Goal: Task Accomplishment & Management: Complete application form

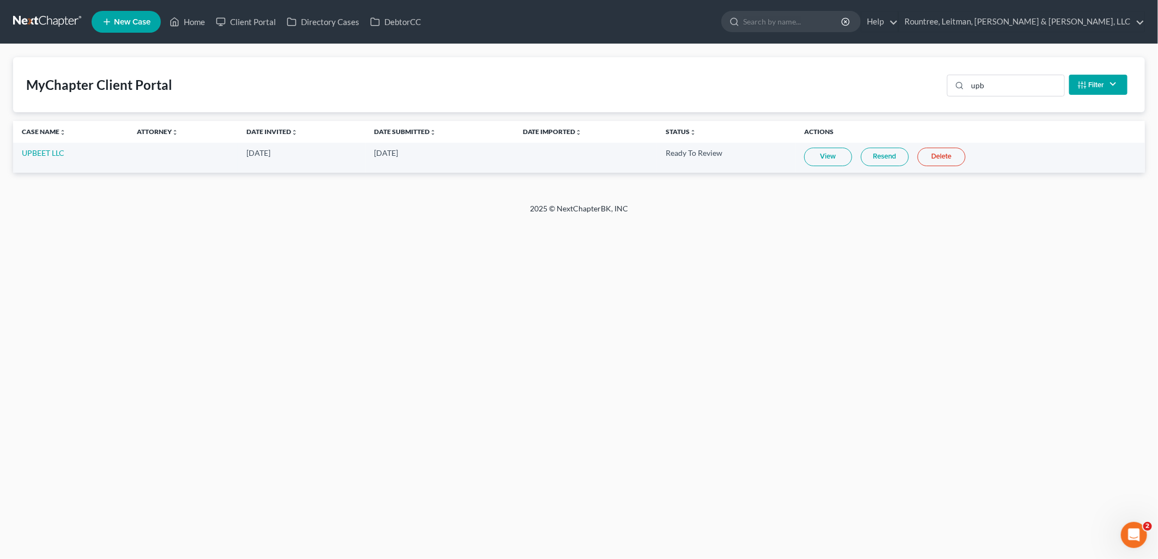
click at [132, 23] on span "New Case" at bounding box center [132, 22] width 37 height 8
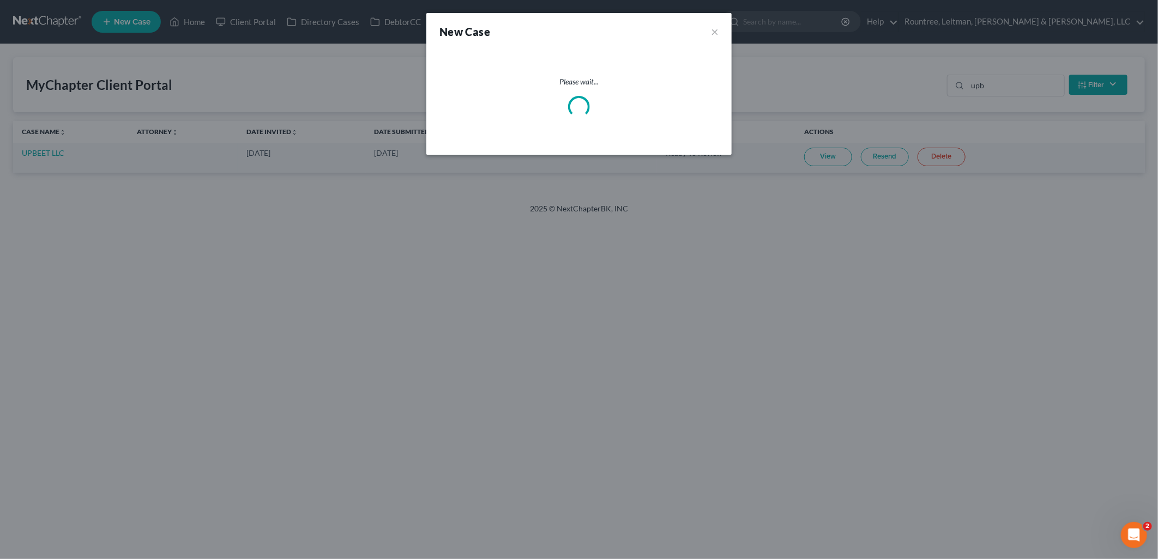
select select "19"
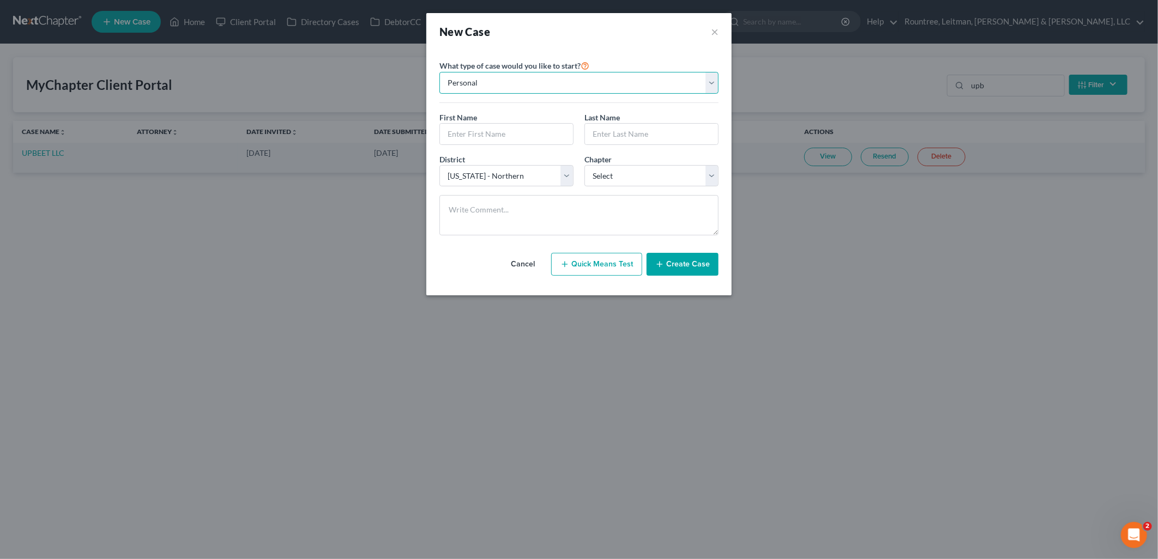
click at [566, 79] on select "Personal Business" at bounding box center [578, 83] width 279 height 22
click at [439, 72] on select "Personal Business" at bounding box center [578, 83] width 279 height 22
click at [536, 92] on select "Personal Business" at bounding box center [578, 83] width 279 height 22
select select "1"
click at [439, 72] on select "Personal Business" at bounding box center [578, 83] width 279 height 22
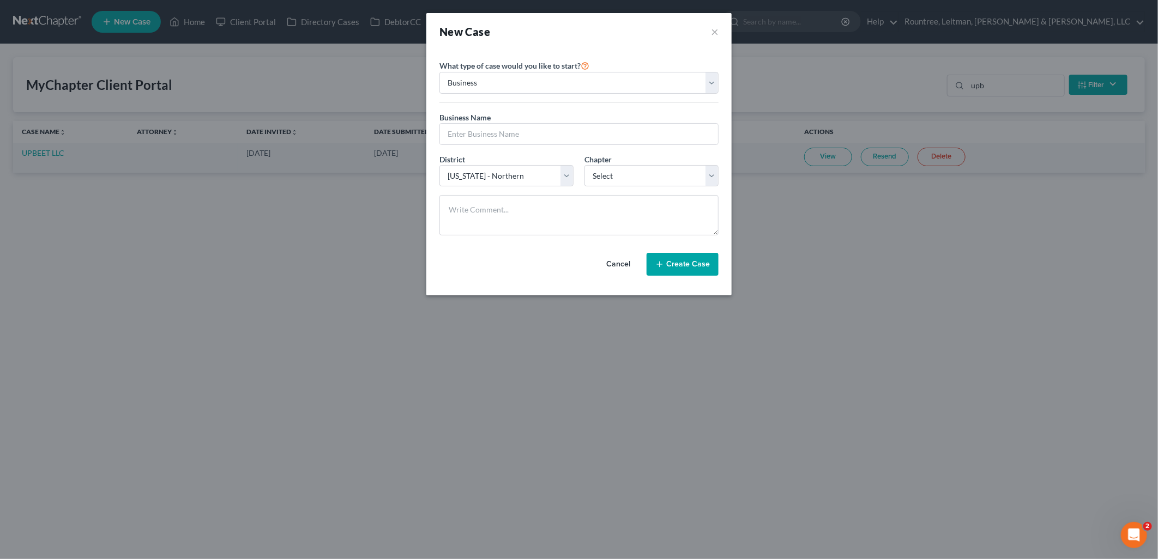
click at [302, 96] on div "New Case × Please select case type * Bankruptcy Bankruptcy What type of case wo…" at bounding box center [579, 279] width 1158 height 559
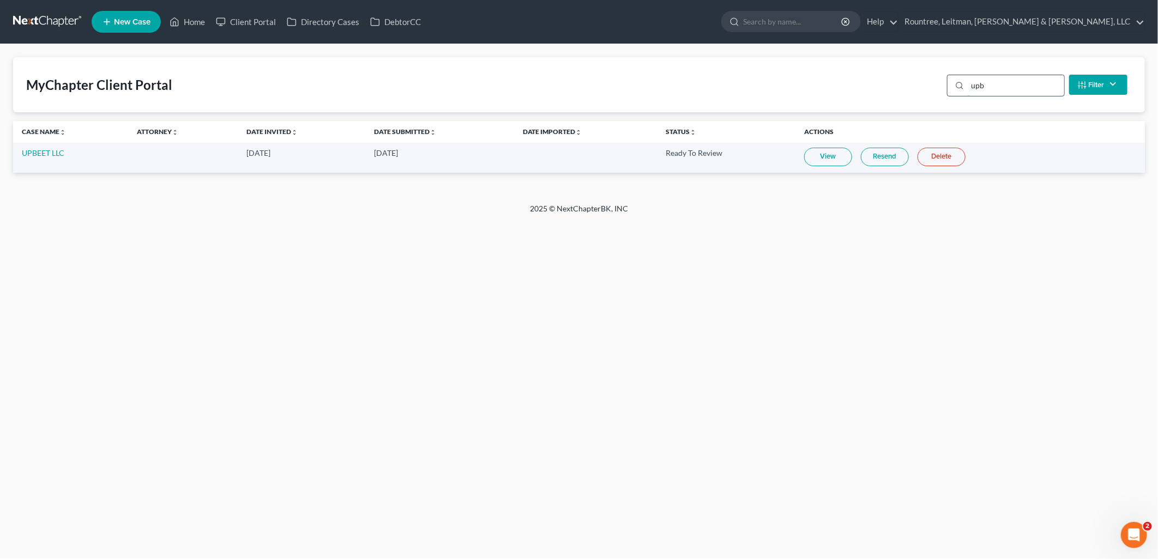
click at [1015, 84] on input "upb" at bounding box center [1015, 85] width 96 height 21
click at [1014, 84] on input "upb" at bounding box center [1015, 85] width 96 height 21
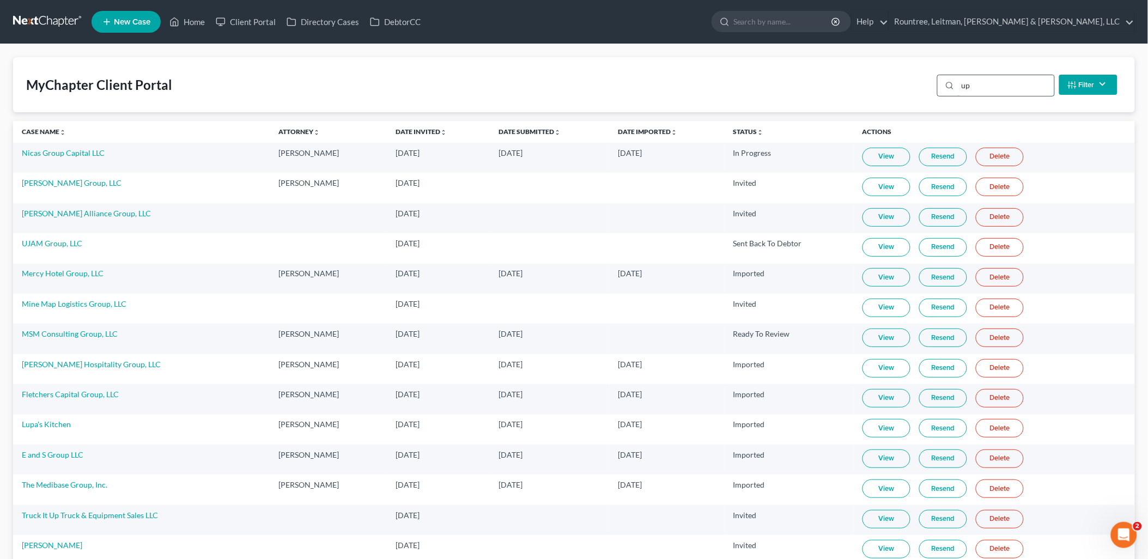
type input "u"
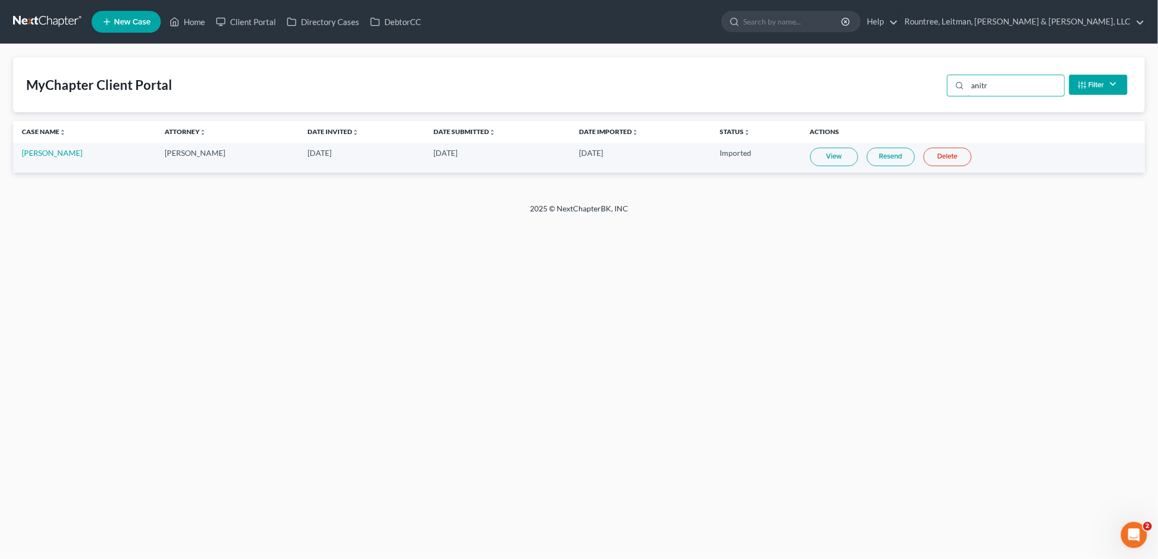
type input "anitr"
click at [825, 153] on link "View" at bounding box center [834, 157] width 48 height 19
click at [150, 22] on span "New Case" at bounding box center [132, 22] width 37 height 8
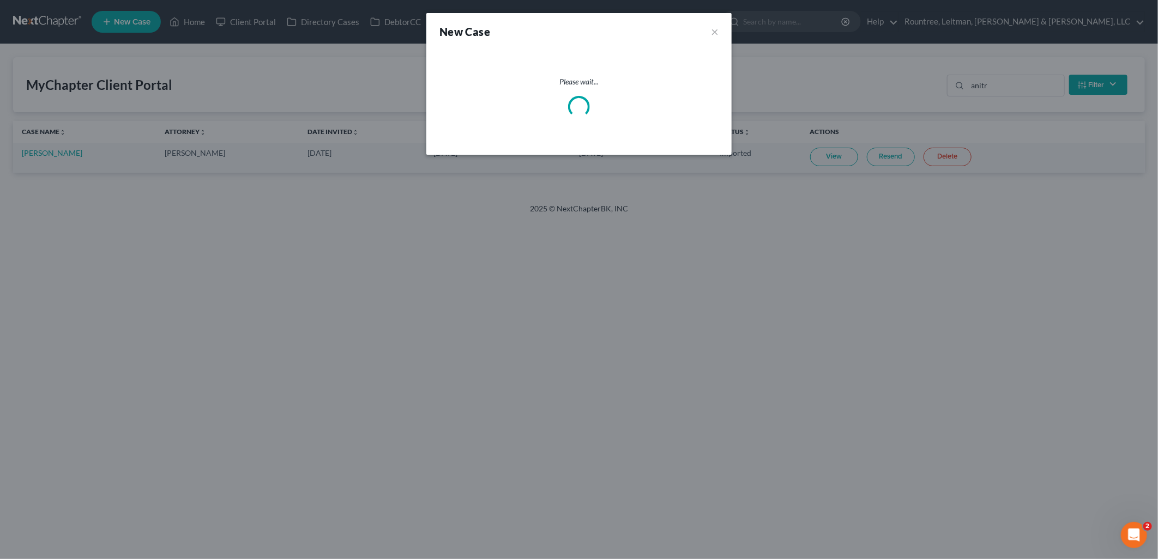
select select "19"
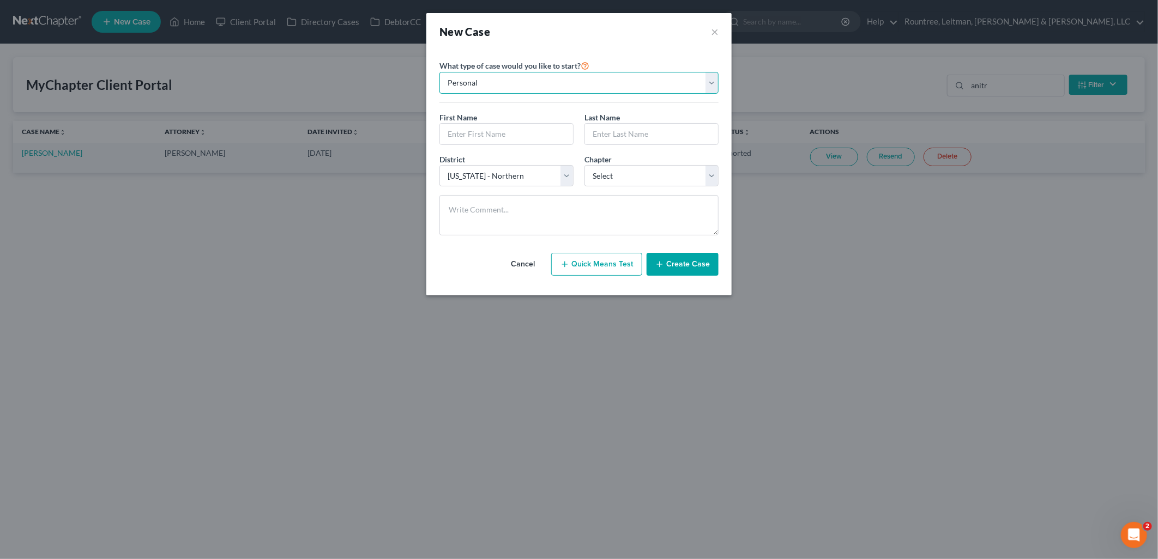
drag, startPoint x: 530, startPoint y: 77, endPoint x: 529, endPoint y: 86, distance: 8.7
click at [530, 77] on select "Personal Business" at bounding box center [578, 83] width 279 height 22
select select "1"
click at [439, 72] on select "Personal Business" at bounding box center [578, 83] width 279 height 22
click at [494, 134] on input "text" at bounding box center [579, 134] width 278 height 21
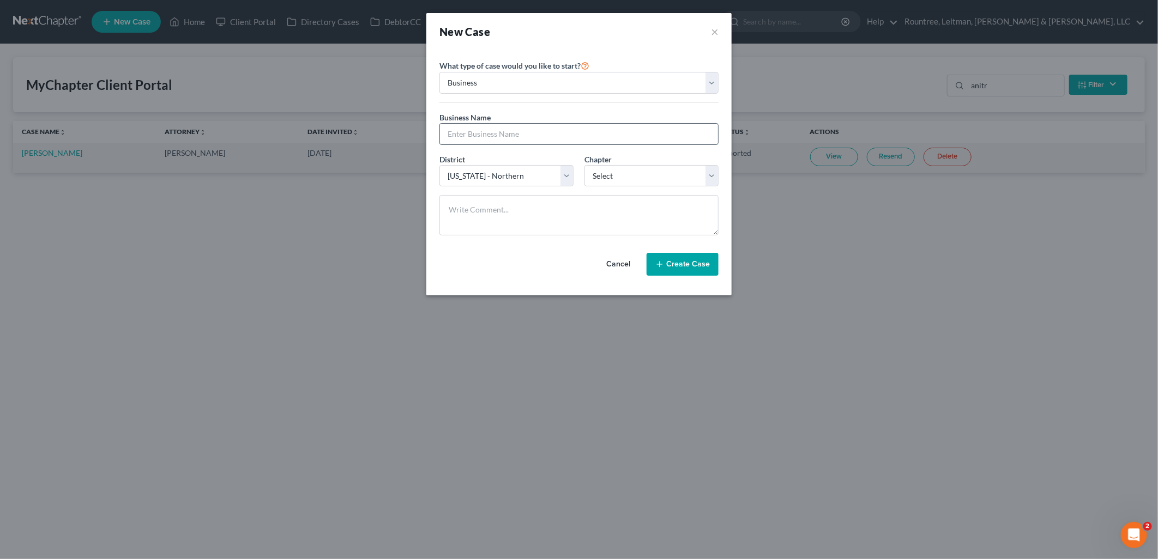
paste input "Our Little Angels Childcare LLC"
type input "Our Little Angels Childcare LLC"
click at [634, 175] on select "Select 7 11 12" at bounding box center [651, 176] width 134 height 22
select select "0"
click at [584, 165] on select "Select 7 11 12" at bounding box center [651, 176] width 134 height 22
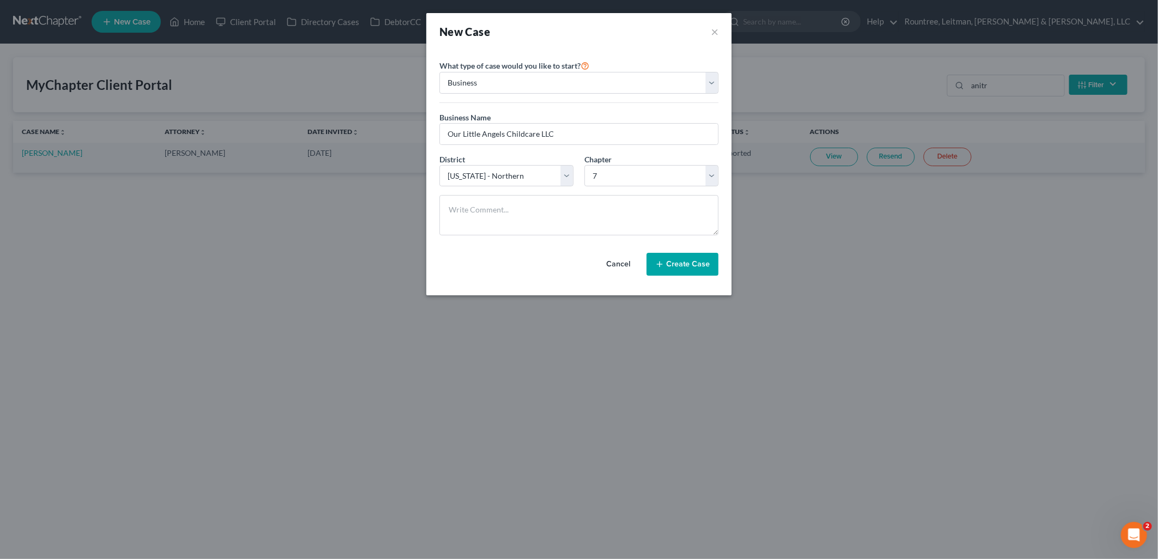
click at [679, 259] on button "Create Case" at bounding box center [682, 264] width 72 height 23
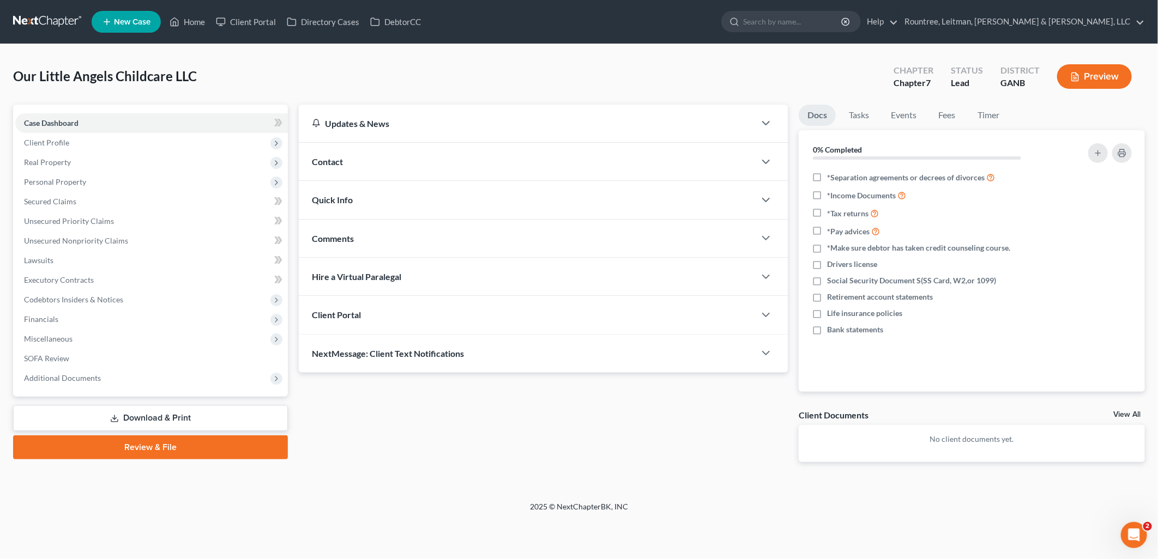
click at [366, 166] on div "Contact" at bounding box center [527, 162] width 456 height 38
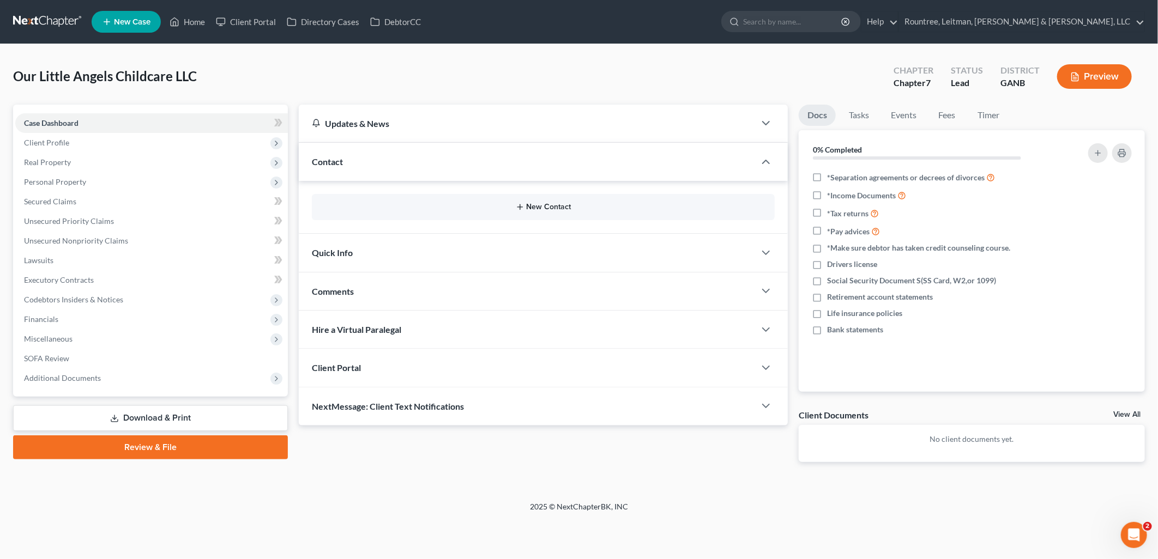
click at [511, 207] on button "New Contact" at bounding box center [542, 207] width 445 height 9
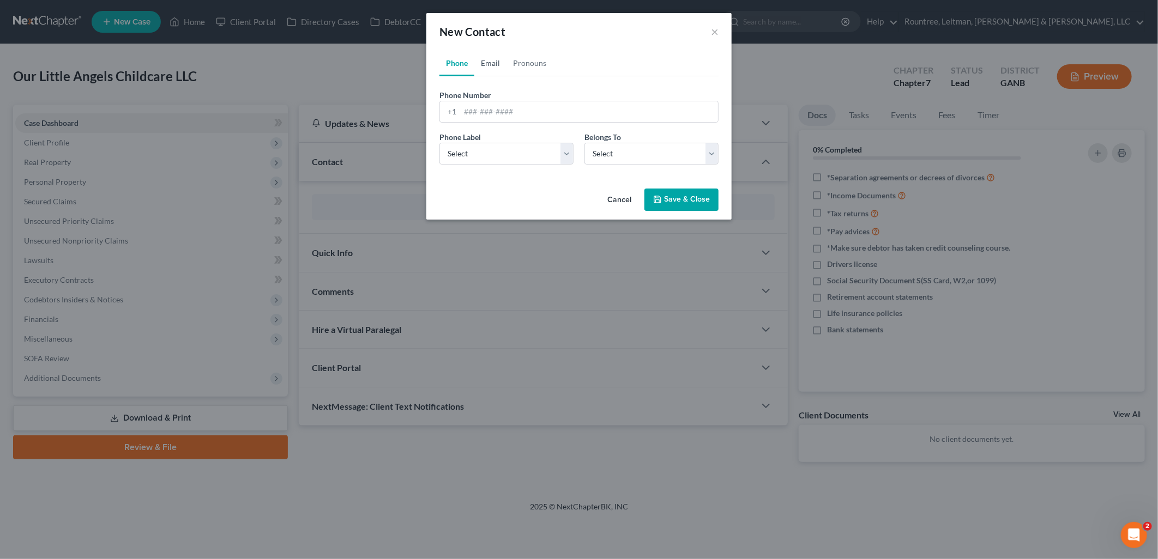
click at [492, 62] on link "Email" at bounding box center [490, 63] width 32 height 26
click at [532, 106] on input "email" at bounding box center [589, 111] width 258 height 21
paste input "[PERSON_NAME] <[EMAIL_ADDRESS][DOMAIN_NAME]>"
type input "[EMAIL_ADDRESS][DOMAIN_NAME]"
click at [603, 154] on select "Select Home Work Other" at bounding box center [578, 154] width 279 height 22
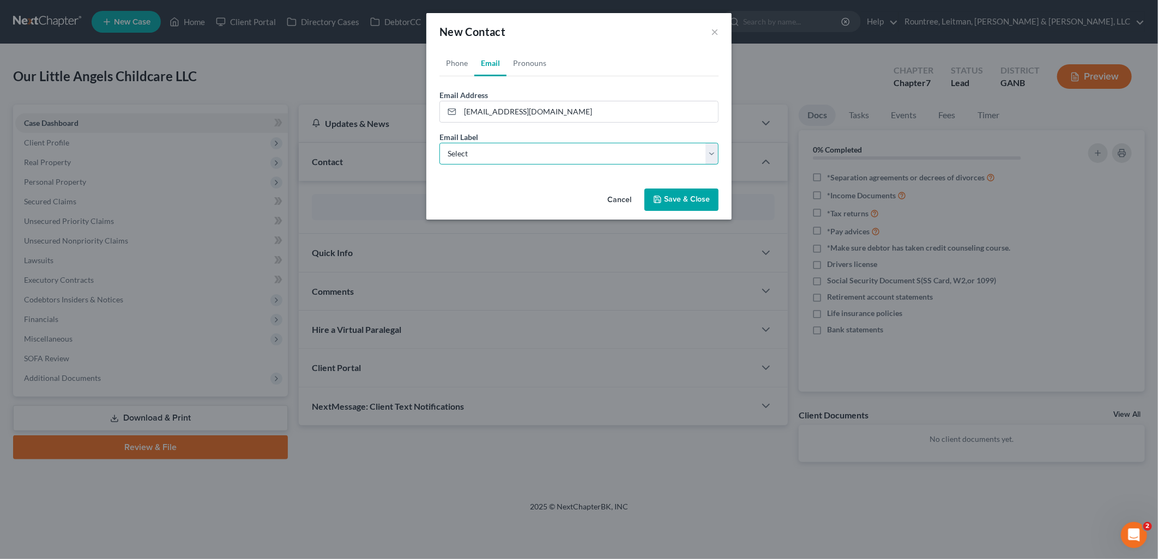
select select "0"
click at [439, 143] on select "Select Home Work Other" at bounding box center [578, 154] width 279 height 22
click at [680, 204] on button "Save & Close" at bounding box center [681, 200] width 74 height 23
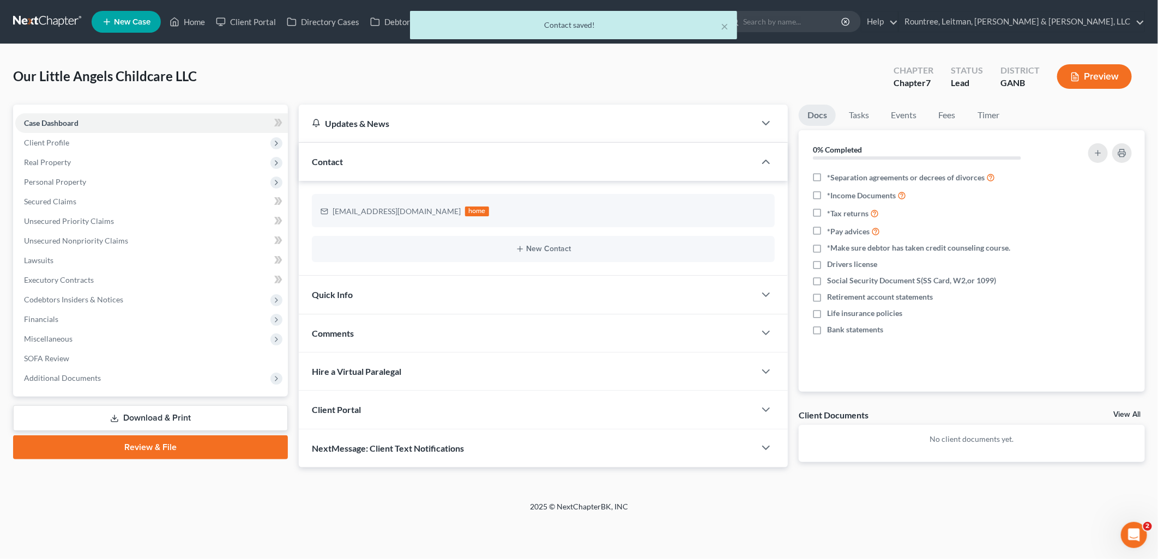
click at [681, 413] on div "Client Portal" at bounding box center [527, 410] width 456 height 38
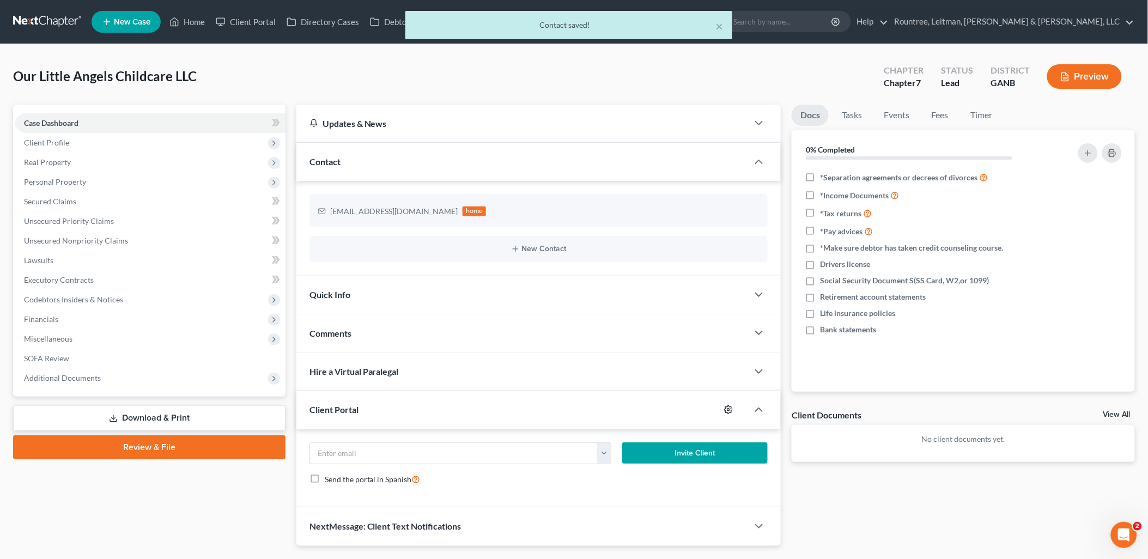
click at [726, 409] on icon "button" at bounding box center [728, 409] width 9 height 9
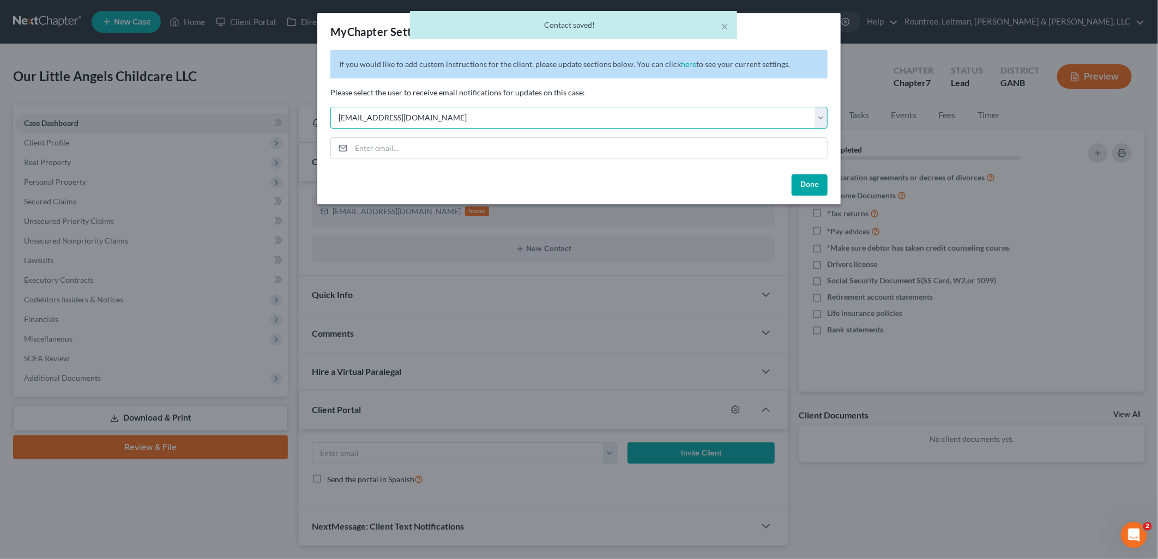
click at [473, 111] on select "Select [EMAIL_ADDRESS][DOMAIN_NAME] [EMAIL_ADDRESS][DOMAIN_NAME] [EMAIL_ADDRESS…" at bounding box center [578, 118] width 497 height 22
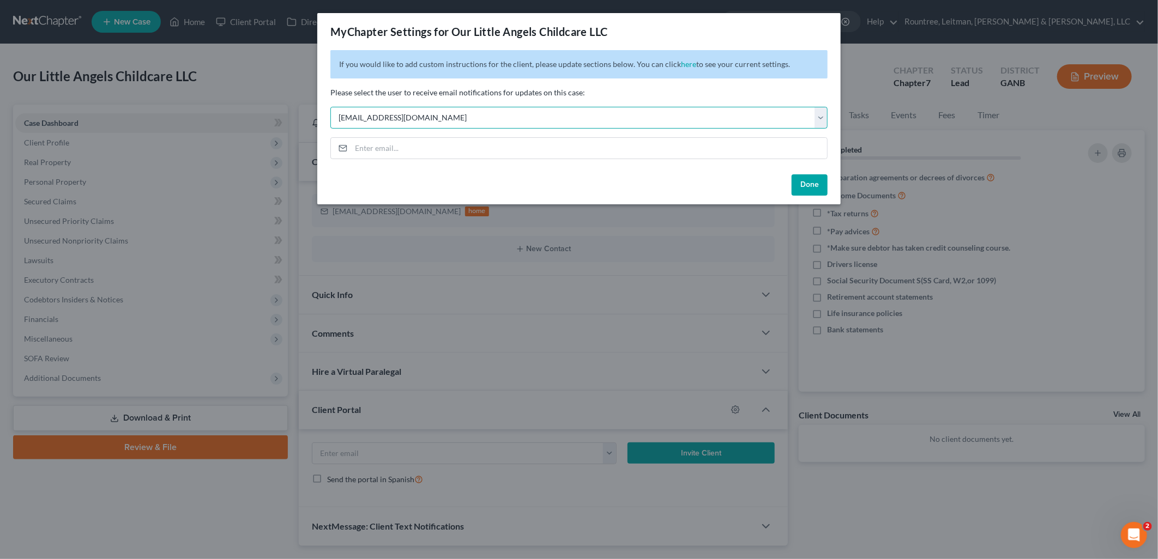
select select "5"
click at [330, 107] on select "Select [EMAIL_ADDRESS][DOMAIN_NAME] [EMAIL_ADDRESS][DOMAIN_NAME] [EMAIL_ADDRESS…" at bounding box center [578, 118] width 497 height 22
click at [804, 186] on button "Done" at bounding box center [809, 185] width 36 height 22
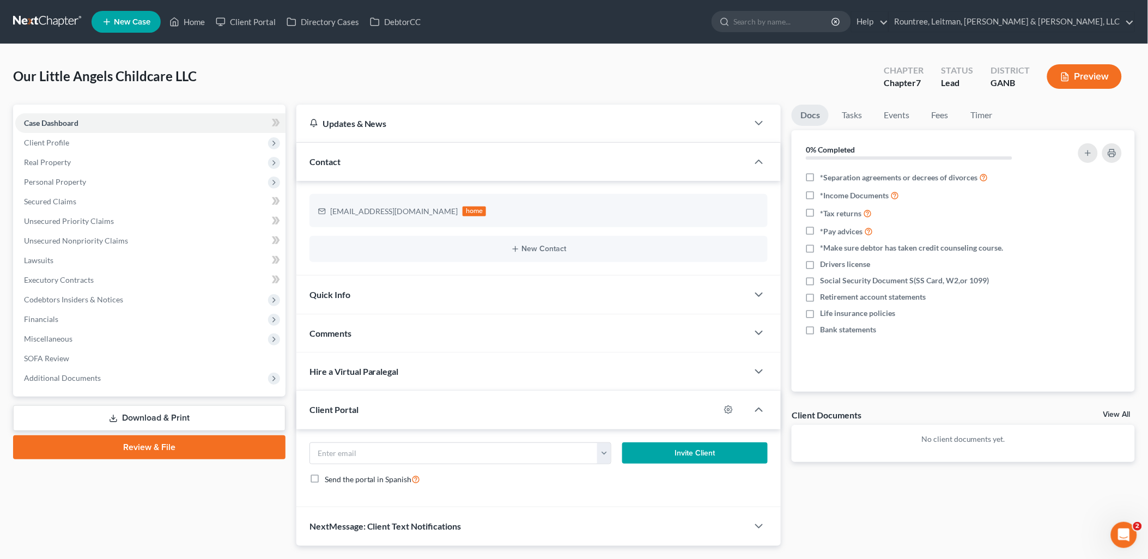
scroll to position [28, 0]
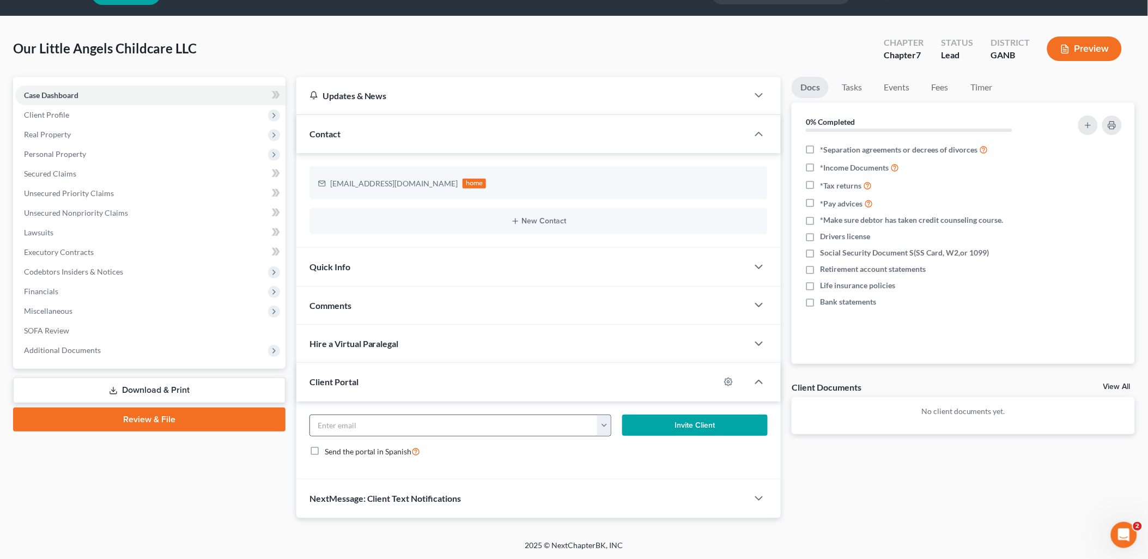
click at [607, 426] on button "button" at bounding box center [604, 425] width 14 height 21
click at [628, 449] on link "[EMAIL_ADDRESS][DOMAIN_NAME]" at bounding box center [672, 449] width 149 height 19
type input "[EMAIL_ADDRESS][DOMAIN_NAME]"
click at [658, 427] on button "Invite Client" at bounding box center [695, 426] width 146 height 22
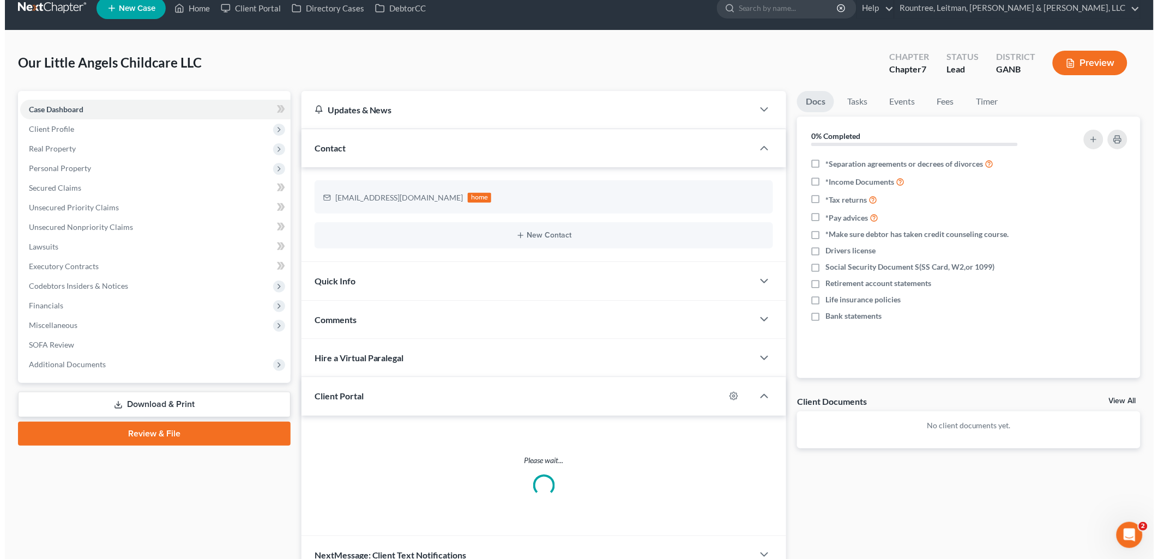
scroll to position [0, 0]
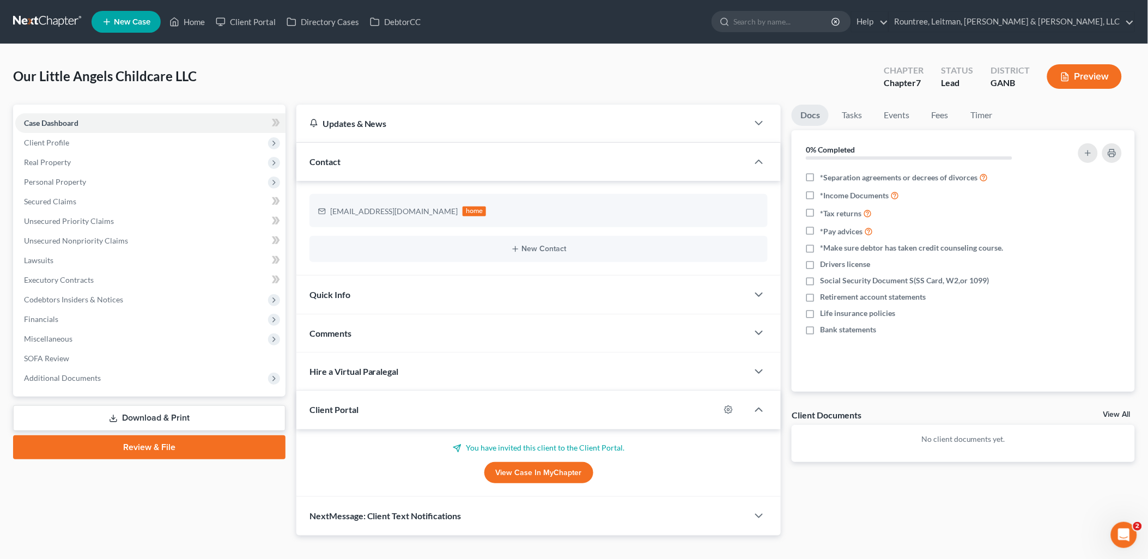
click at [132, 26] on link "New Case" at bounding box center [126, 22] width 69 height 22
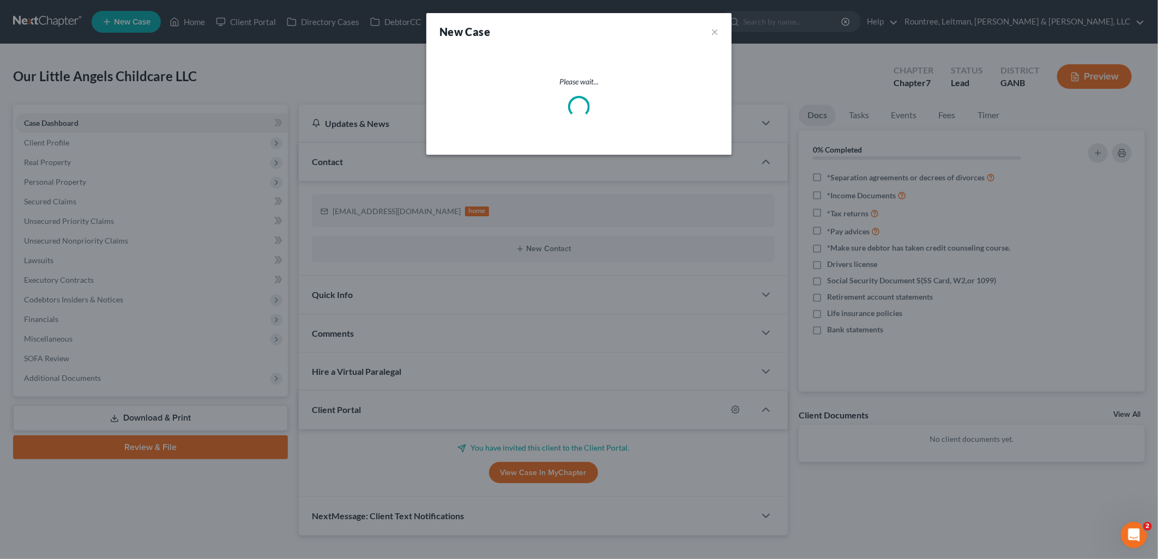
select select "19"
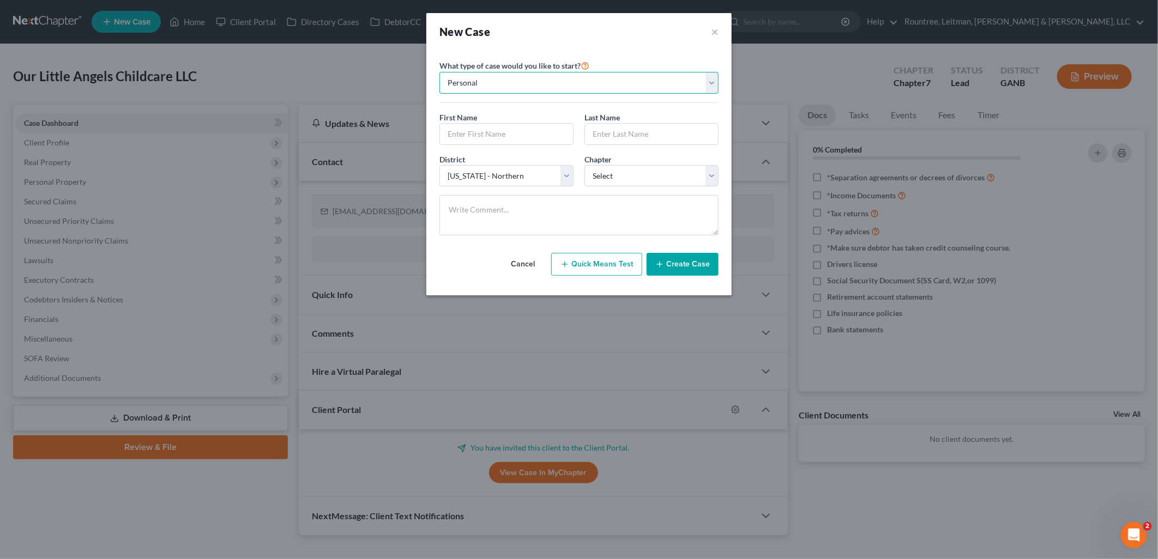
click at [500, 81] on select "Personal Business" at bounding box center [578, 83] width 279 height 22
click at [631, 183] on select "Select 7 11 12 13" at bounding box center [651, 176] width 134 height 22
select select "0"
click at [584, 165] on select "Select 7 11 12 13" at bounding box center [651, 176] width 134 height 22
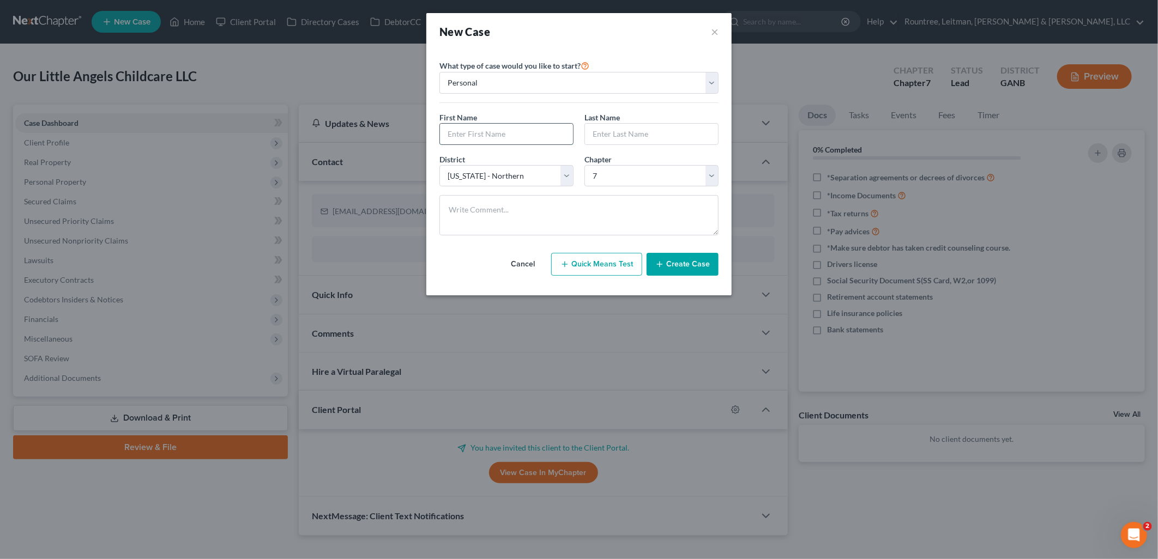
click at [538, 142] on input "text" at bounding box center [506, 134] width 133 height 21
type input "[PERSON_NAME]"
click at [693, 274] on button "Create Case" at bounding box center [682, 264] width 72 height 23
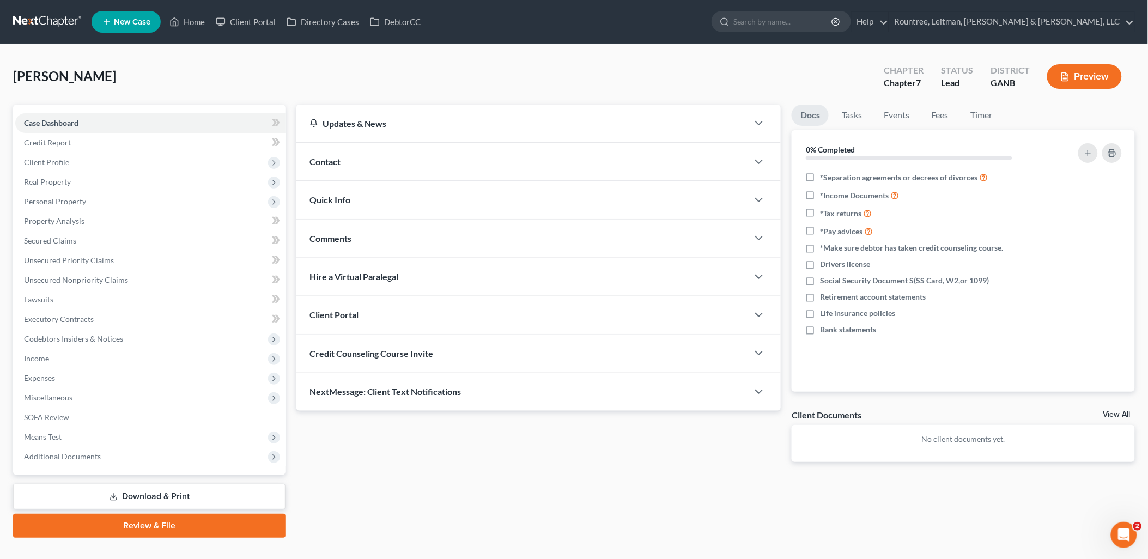
click at [466, 159] on div "Contact" at bounding box center [522, 162] width 452 height 38
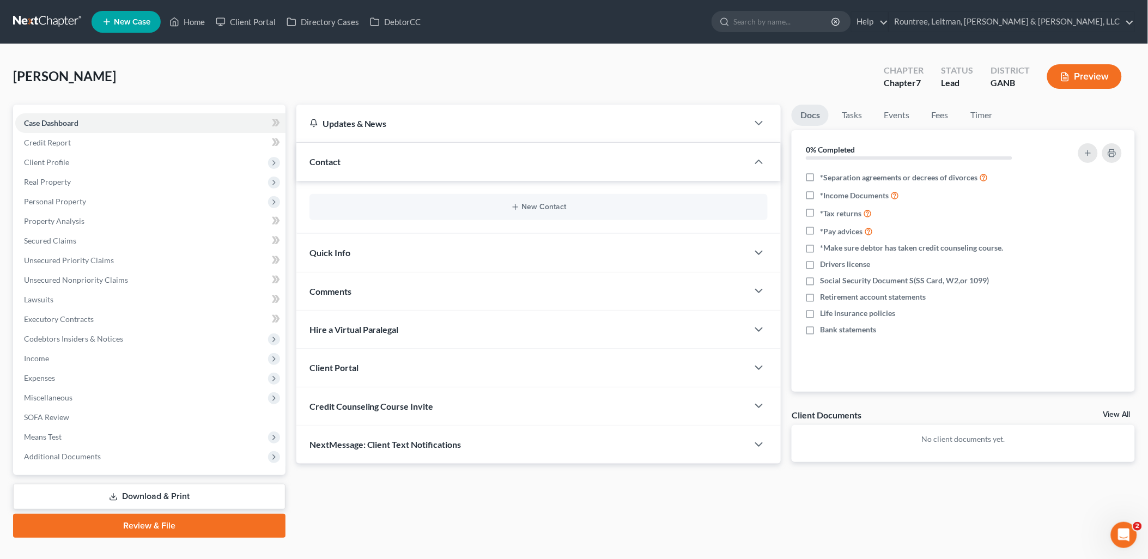
click at [520, 202] on div "New Contact" at bounding box center [539, 207] width 459 height 26
click at [520, 207] on button "New Contact" at bounding box center [538, 207] width 441 height 9
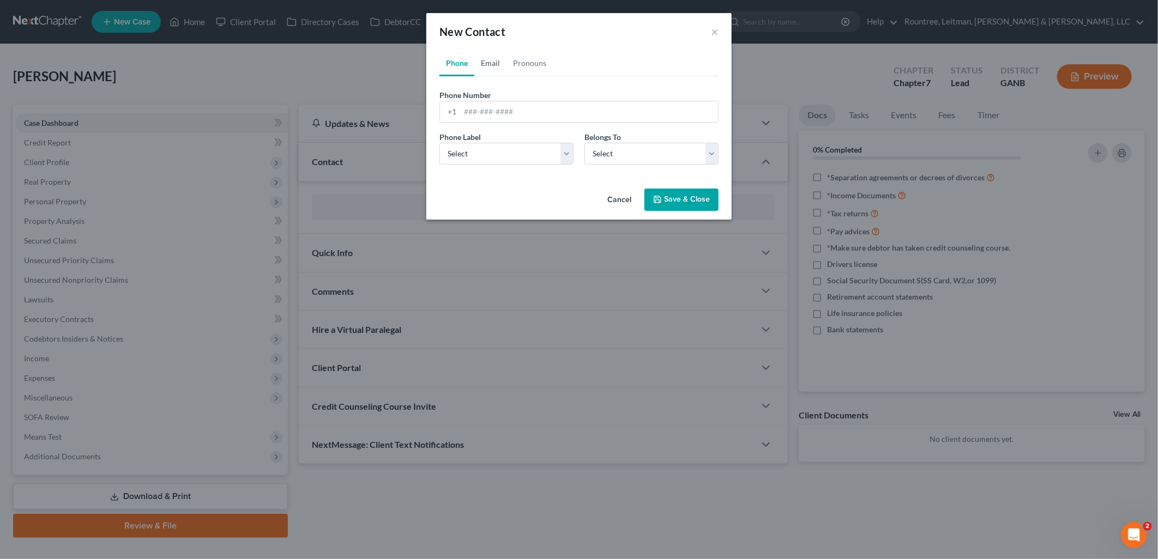
click at [488, 69] on link "Email" at bounding box center [490, 63] width 32 height 26
click at [492, 102] on input "email" at bounding box center [589, 111] width 258 height 21
paste input "[URL][DOMAIN_NAME].."
type input "[URL][DOMAIN_NAME].."
click at [507, 108] on input "email" at bounding box center [589, 111] width 258 height 21
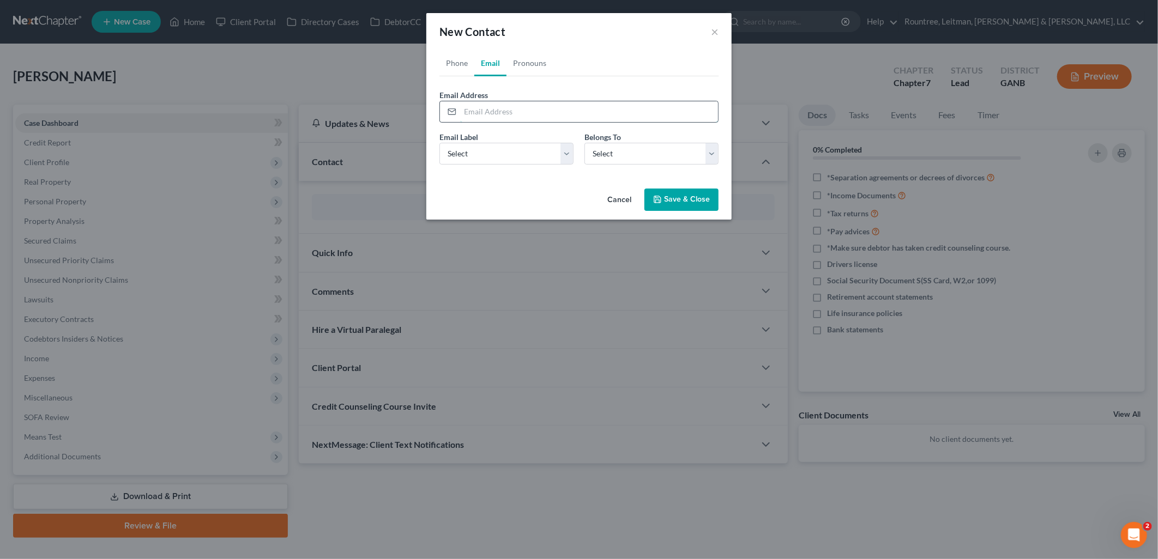
type input "[EMAIL_ADDRESS][DOMAIN_NAME]"
drag, startPoint x: 617, startPoint y: 157, endPoint x: 625, endPoint y: 166, distance: 11.2
click at [617, 157] on select "Select Client Other" at bounding box center [651, 154] width 134 height 22
select select "0"
click at [584, 143] on select "Select Client Other" at bounding box center [651, 154] width 134 height 22
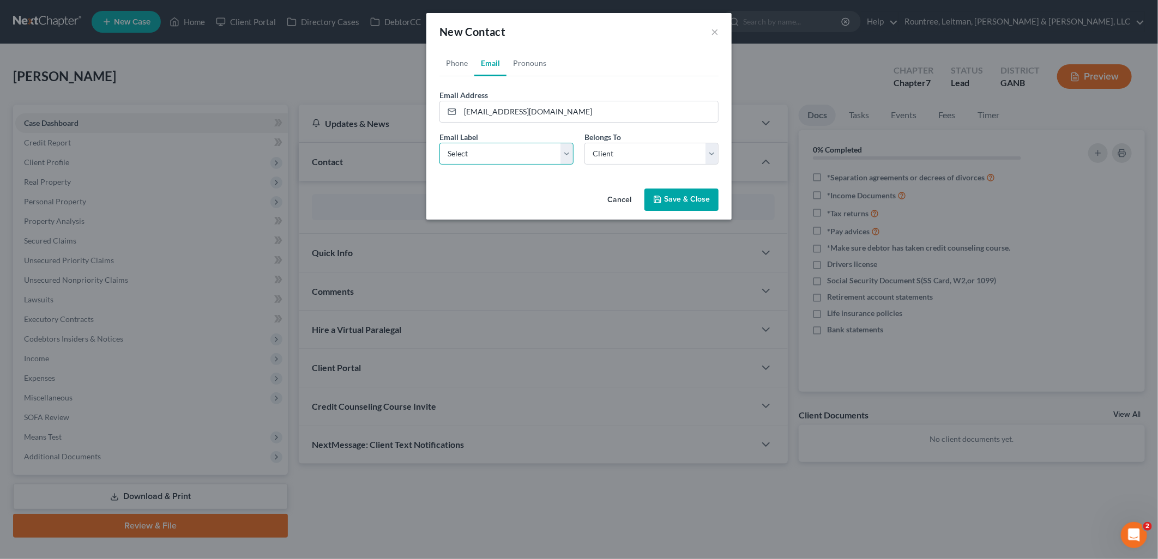
click at [533, 153] on select "Select Home Work Other" at bounding box center [506, 154] width 134 height 22
select select "0"
click at [439, 143] on select "Select Home Work Other" at bounding box center [506, 154] width 134 height 22
click at [683, 208] on button "Save & Close" at bounding box center [681, 200] width 74 height 23
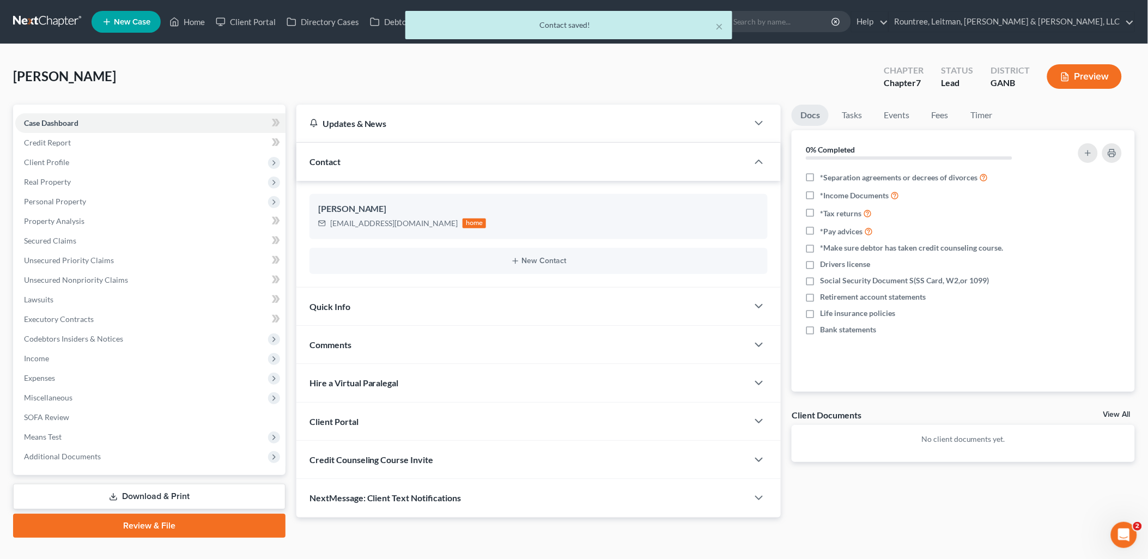
click at [676, 417] on div "Client Portal" at bounding box center [522, 422] width 452 height 38
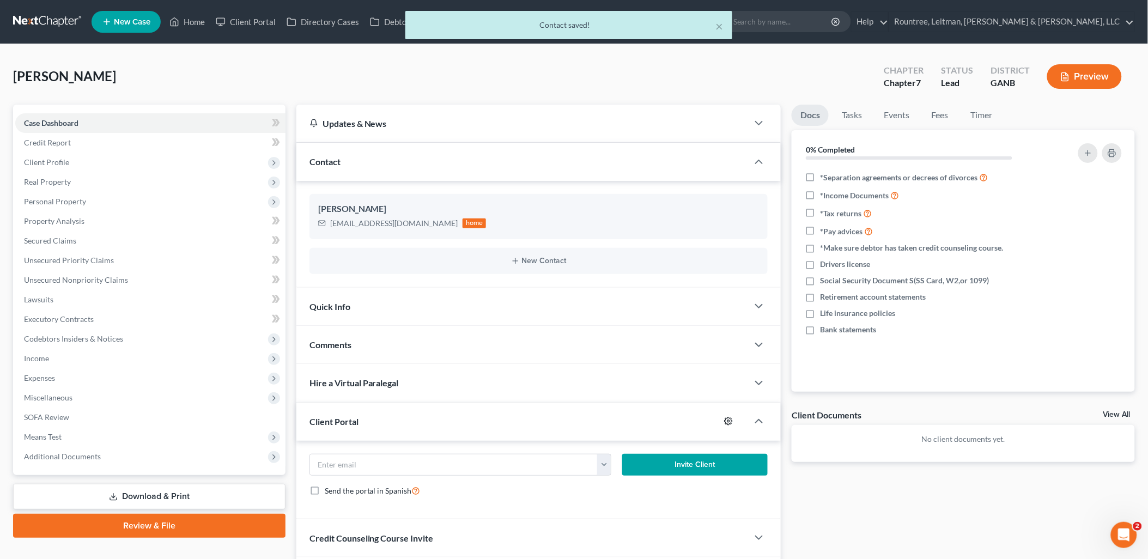
click at [728, 422] on icon "button" at bounding box center [728, 421] width 9 height 9
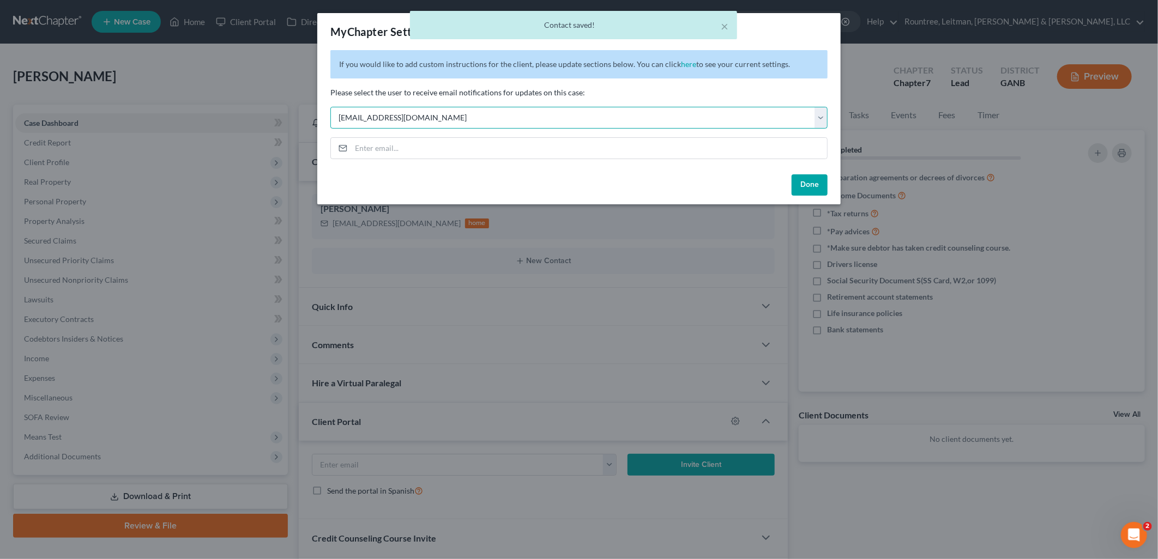
click at [460, 122] on select "Select [EMAIL_ADDRESS][DOMAIN_NAME] [EMAIL_ADDRESS][DOMAIN_NAME] [EMAIL_ADDRESS…" at bounding box center [578, 118] width 497 height 22
select select "5"
click at [330, 107] on select "Select [EMAIL_ADDRESS][DOMAIN_NAME] [EMAIL_ADDRESS][DOMAIN_NAME] [EMAIL_ADDRESS…" at bounding box center [578, 118] width 497 height 22
click at [808, 184] on button "Done" at bounding box center [809, 185] width 36 height 22
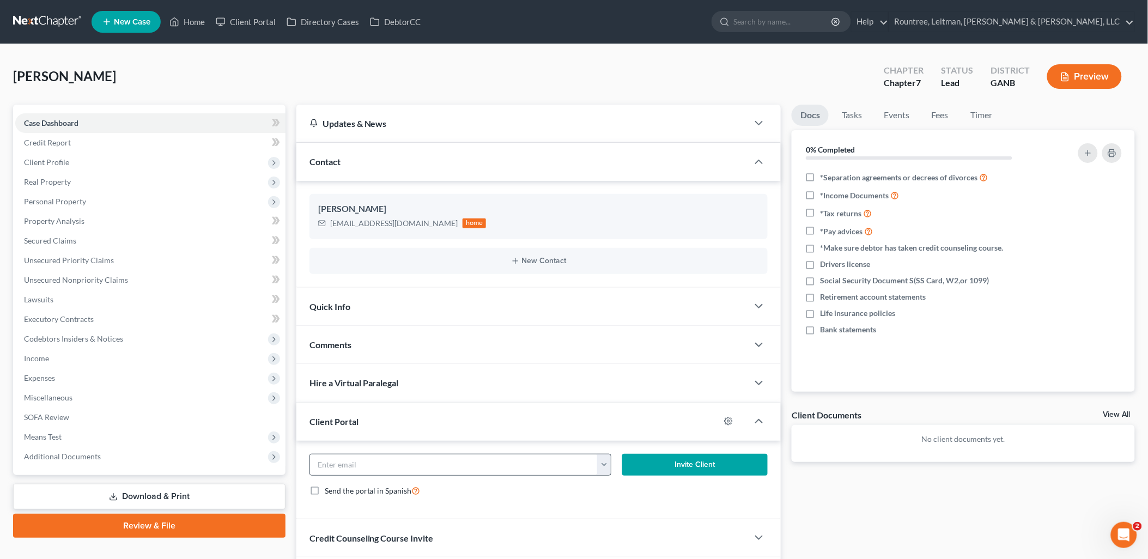
click at [598, 456] on button "button" at bounding box center [604, 465] width 14 height 21
click at [619, 491] on link "[EMAIL_ADDRESS][DOMAIN_NAME]" at bounding box center [672, 489] width 149 height 19
type input "[EMAIL_ADDRESS][DOMAIN_NAME]"
click at [691, 465] on button "Invite Client" at bounding box center [695, 465] width 146 height 22
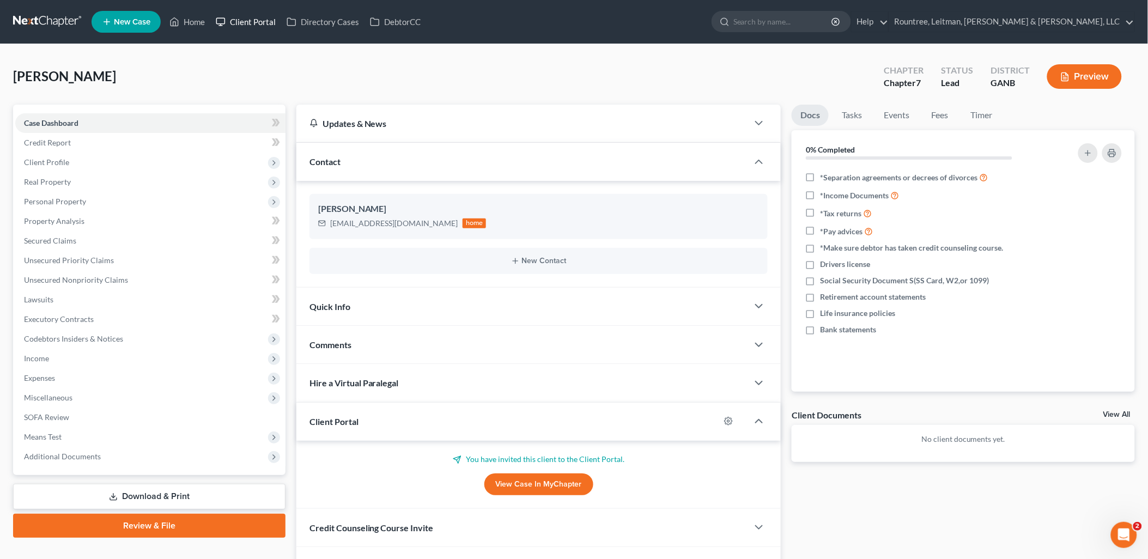
click at [255, 20] on link "Client Portal" at bounding box center [245, 22] width 71 height 20
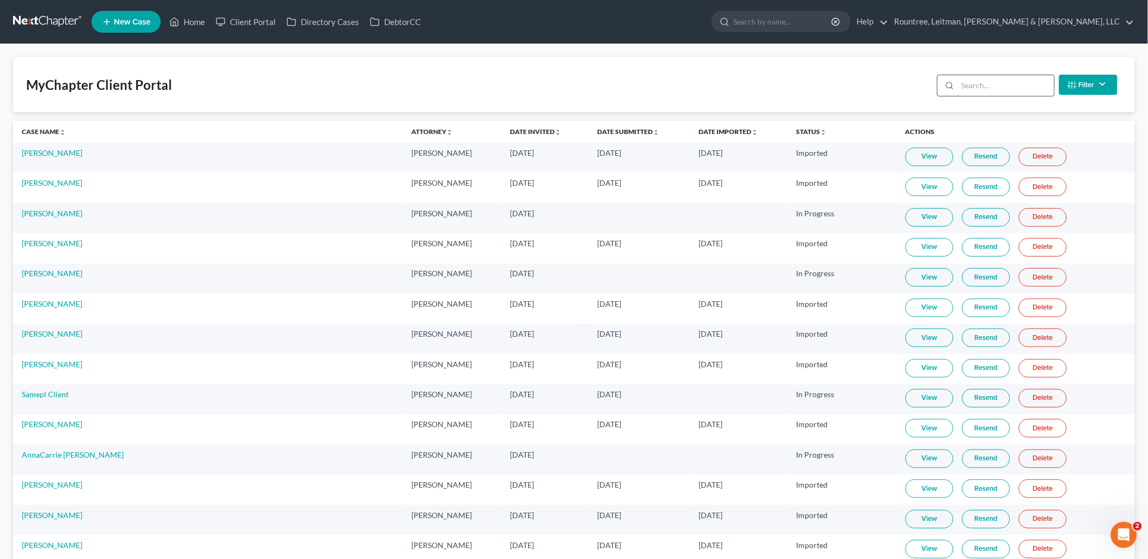
click at [987, 88] on input "search" at bounding box center [1006, 85] width 96 height 21
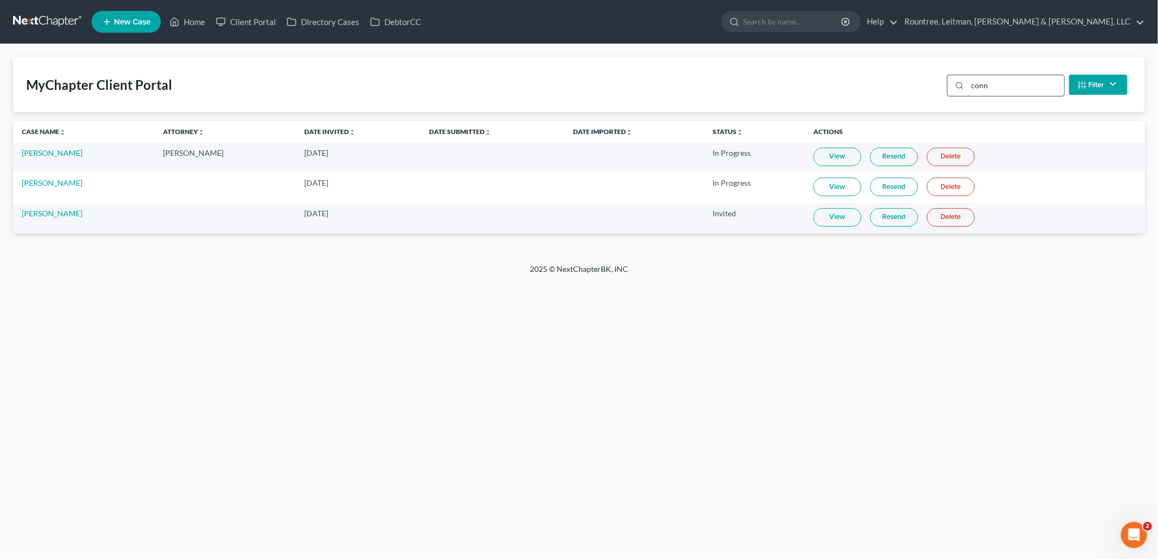
click at [990, 83] on input "conn" at bounding box center [1015, 85] width 96 height 21
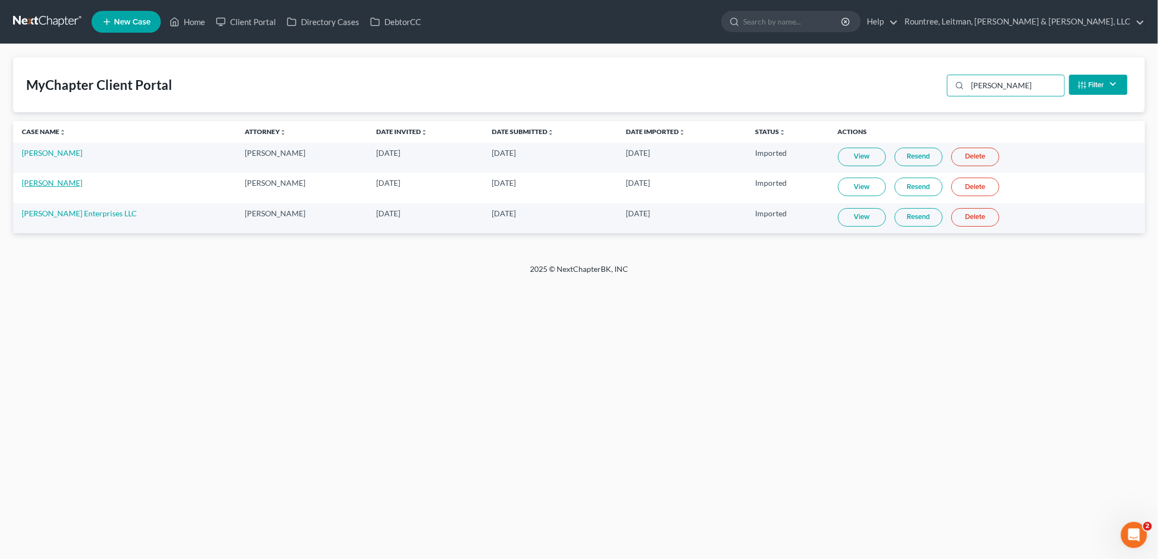
type input "[PERSON_NAME]"
click at [33, 183] on link "[PERSON_NAME]" at bounding box center [52, 182] width 60 height 9
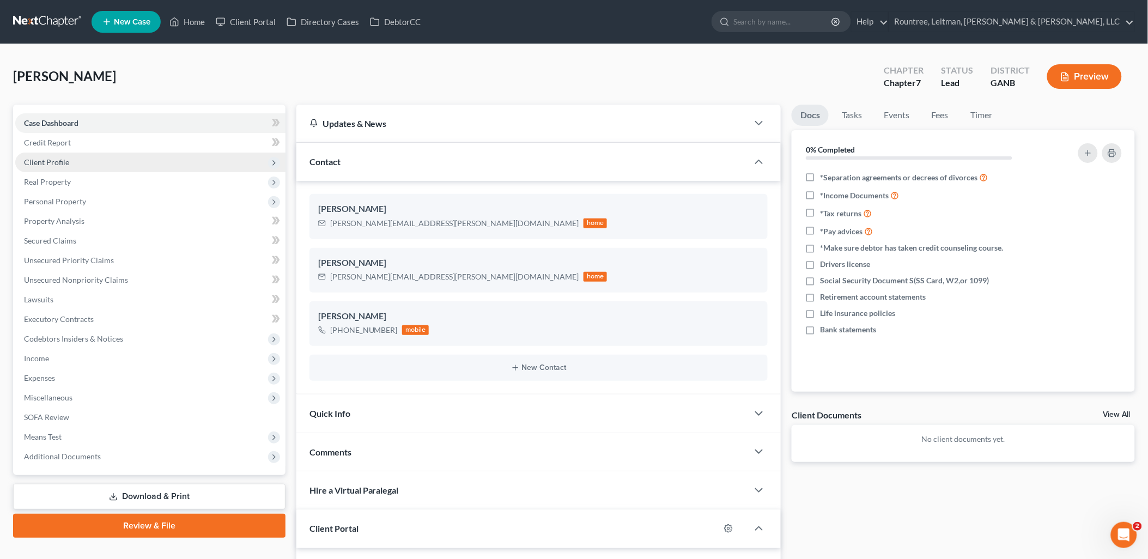
click at [64, 159] on span "Client Profile" at bounding box center [46, 162] width 45 height 9
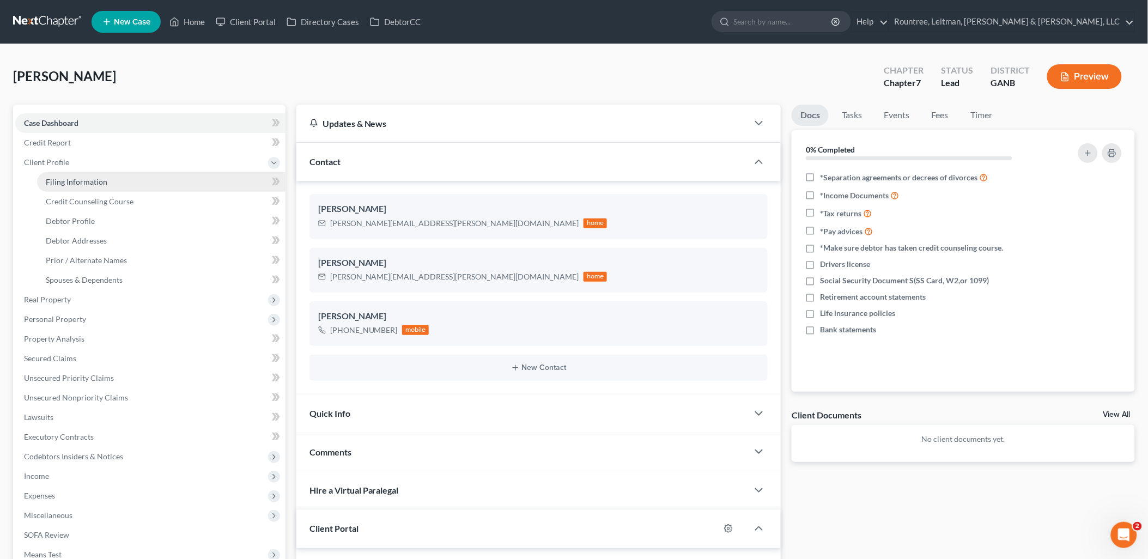
click at [64, 177] on span "Filing Information" at bounding box center [77, 181] width 62 height 9
select select "1"
select select "3"
select select "0"
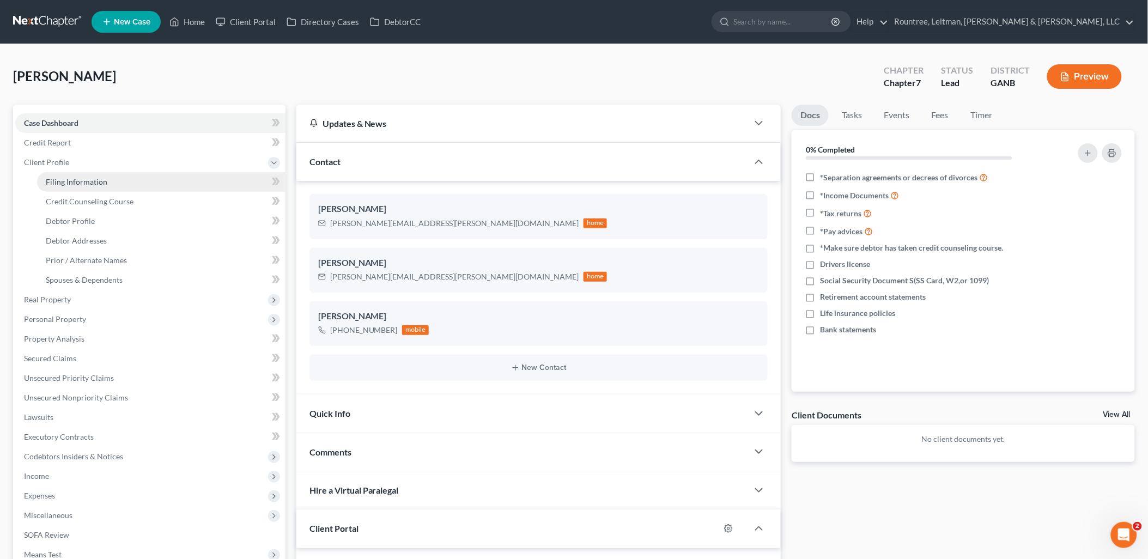
select select "19"
select select "10"
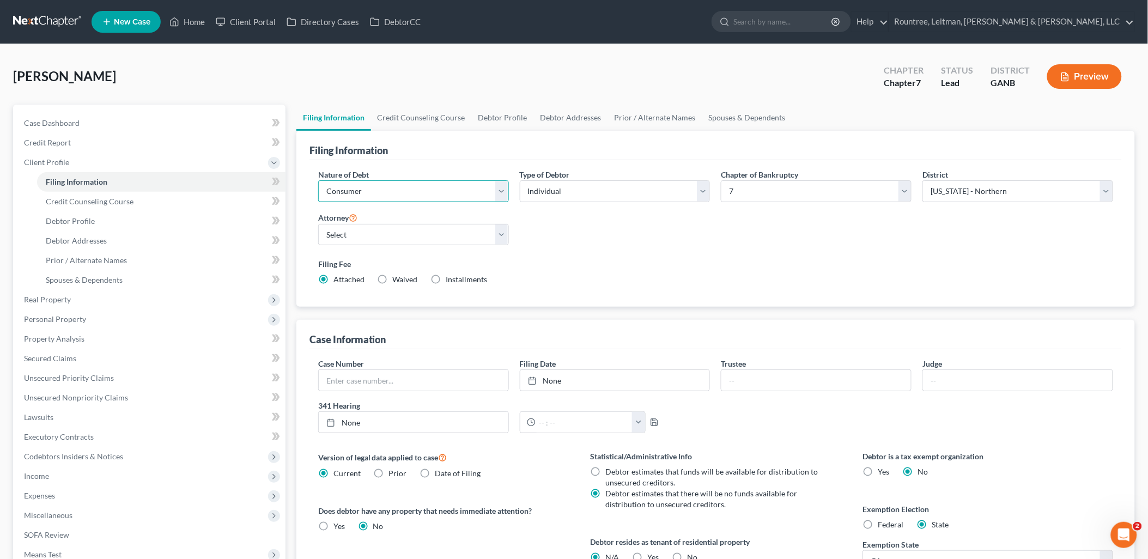
click at [392, 191] on select "Select Business Consumer Other" at bounding box center [413, 191] width 191 height 22
select select "0"
click at [318, 180] on select "Select Business Consumer Other" at bounding box center [413, 191] width 191 height 22
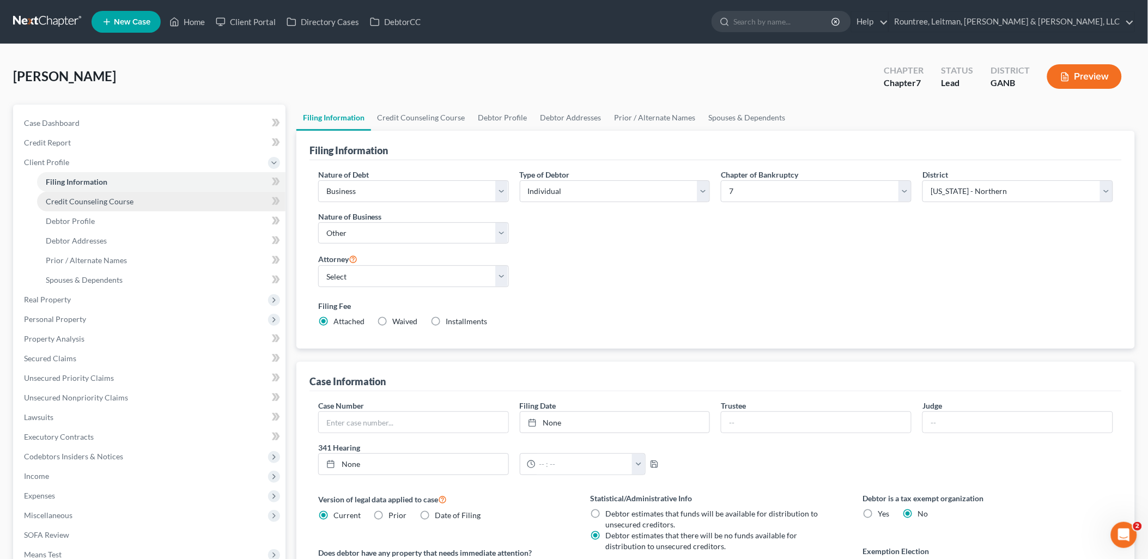
click at [127, 207] on link "Credit Counseling Course" at bounding box center [161, 202] width 249 height 20
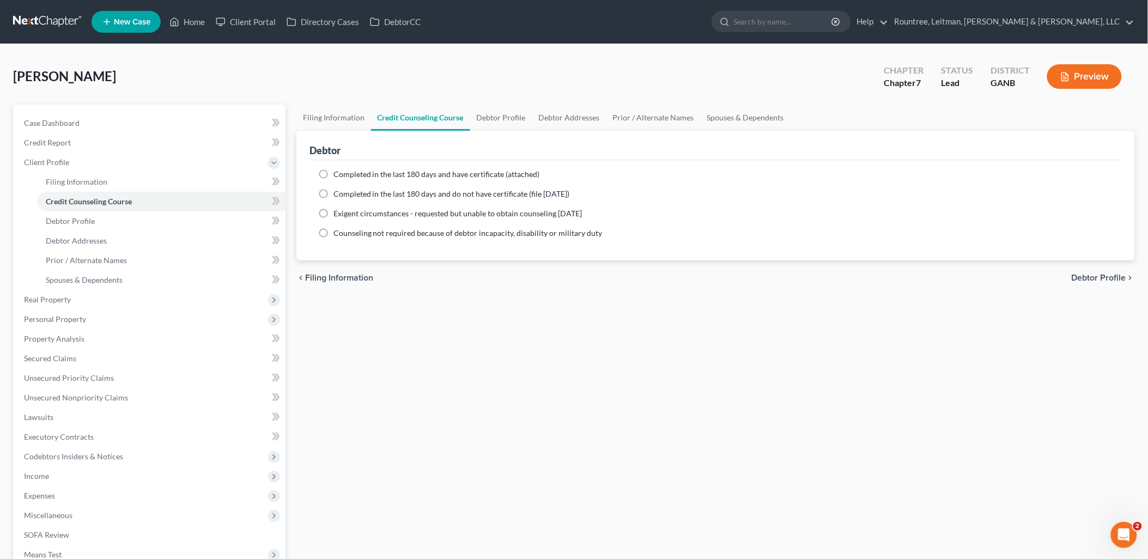
click at [334, 173] on label "Completed in the last 180 days and have certificate (attached)" at bounding box center [437, 174] width 207 height 11
click at [338, 173] on input "Completed in the last 180 days and have certificate (attached)" at bounding box center [341, 172] width 7 height 7
radio input "true"
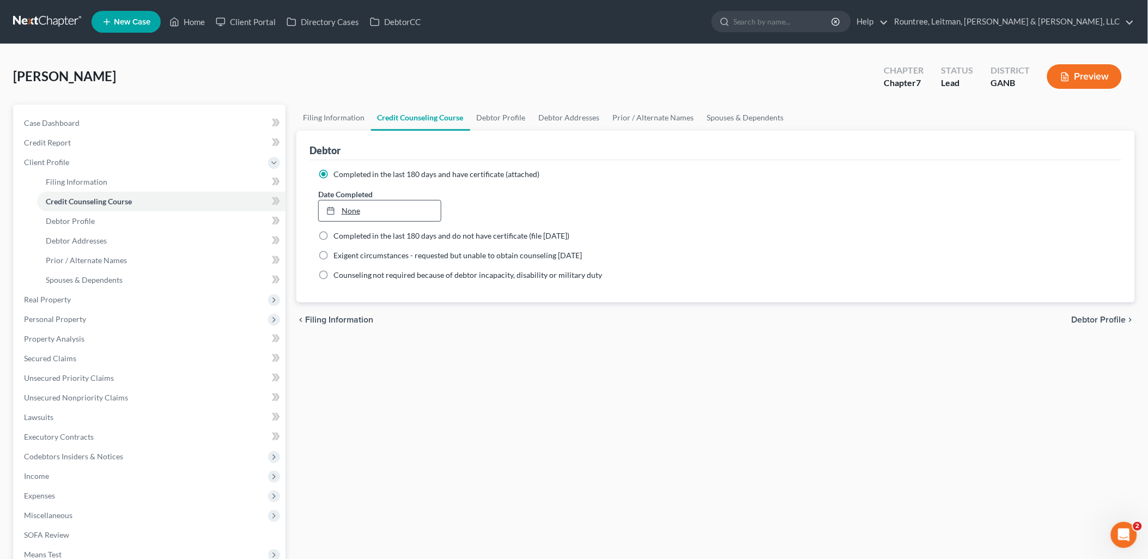
click at [329, 202] on link "None" at bounding box center [380, 211] width 123 height 21
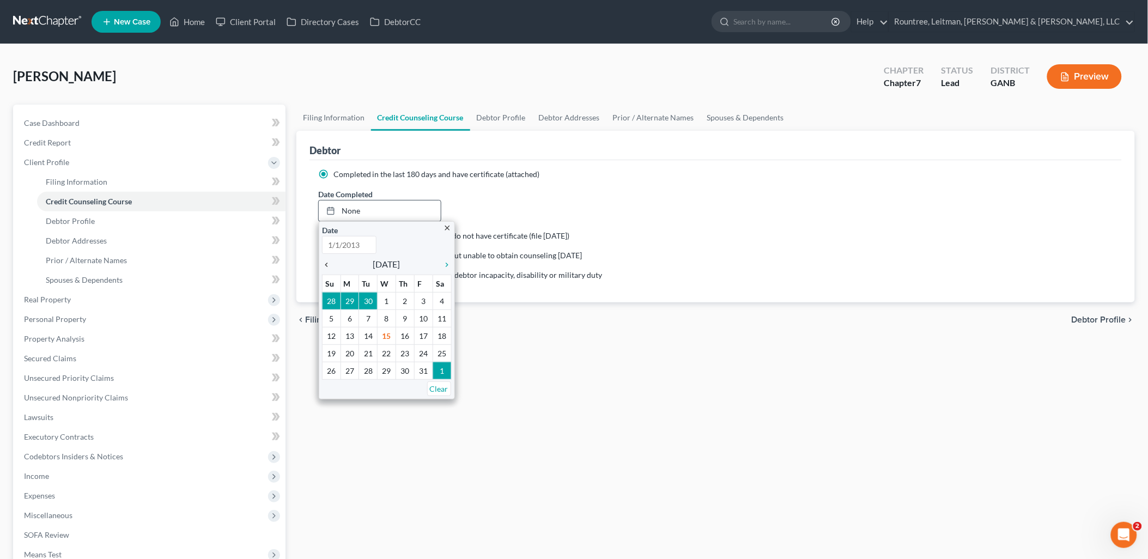
type input "[DATE]"
click at [324, 264] on icon "chevron_left" at bounding box center [329, 265] width 14 height 9
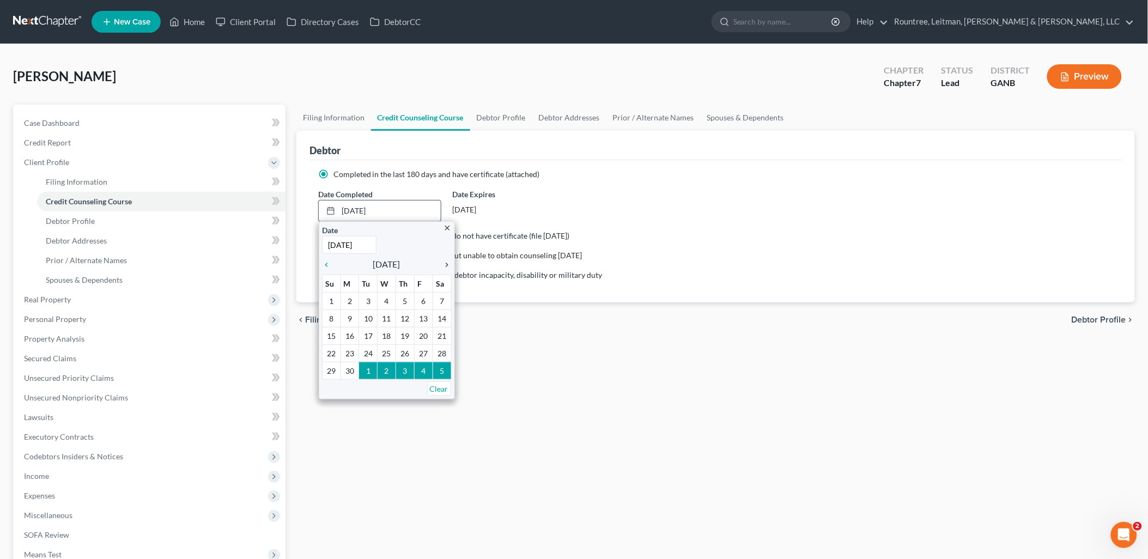
click at [443, 262] on icon "chevron_right" at bounding box center [445, 265] width 14 height 9
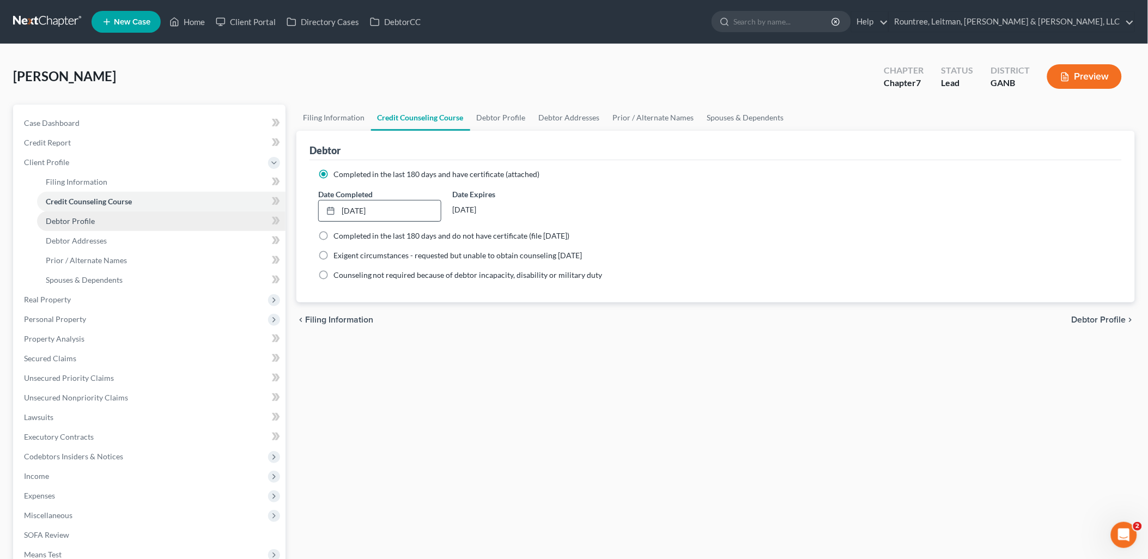
click at [87, 215] on link "Debtor Profile" at bounding box center [161, 221] width 249 height 20
select select "1"
select select "5"
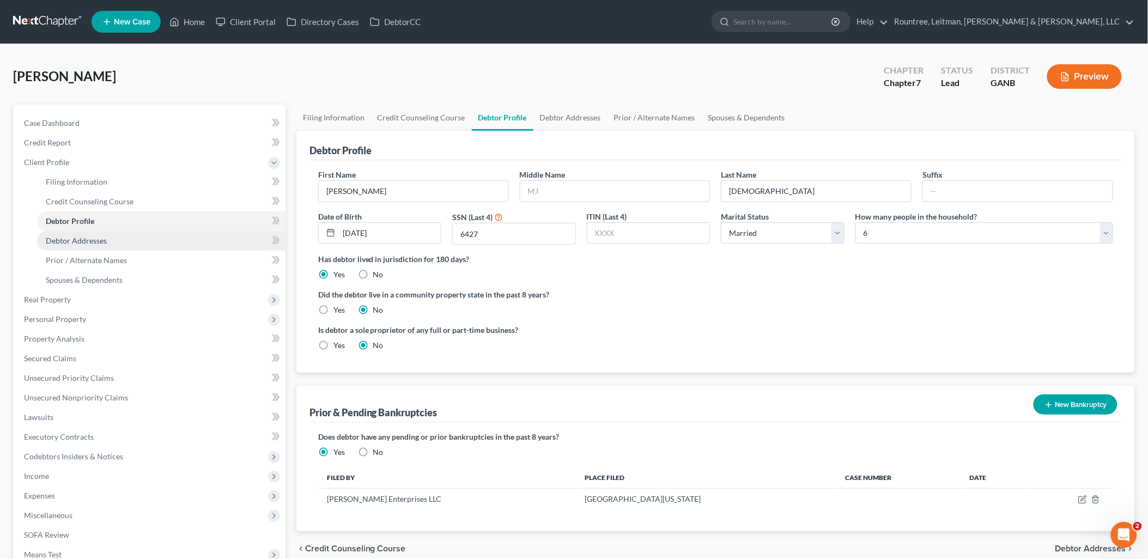
click at [99, 240] on span "Debtor Addresses" at bounding box center [76, 240] width 61 height 9
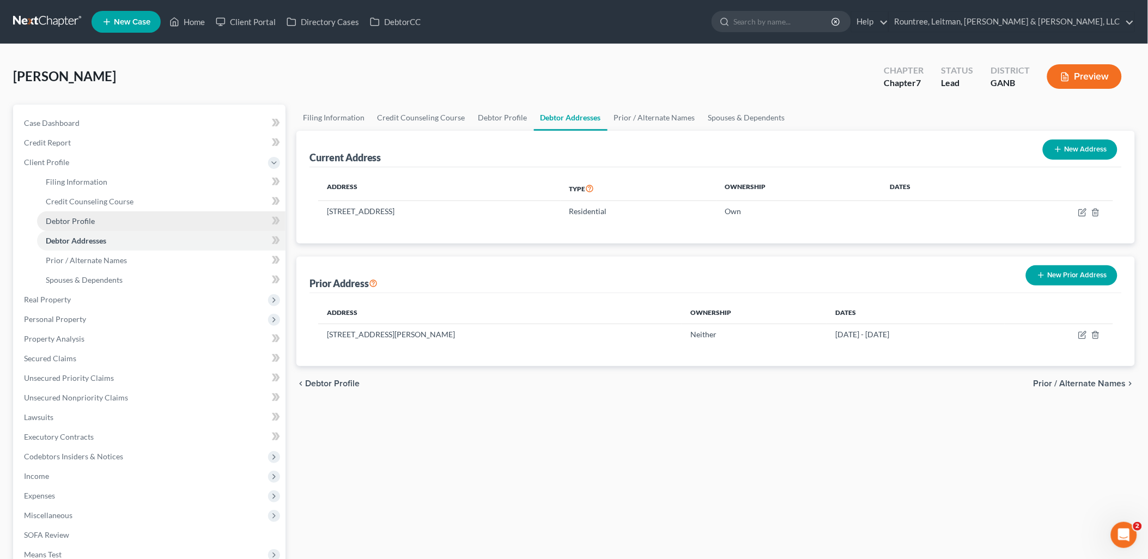
click at [99, 226] on link "Debtor Profile" at bounding box center [161, 221] width 249 height 20
select select "1"
select select "5"
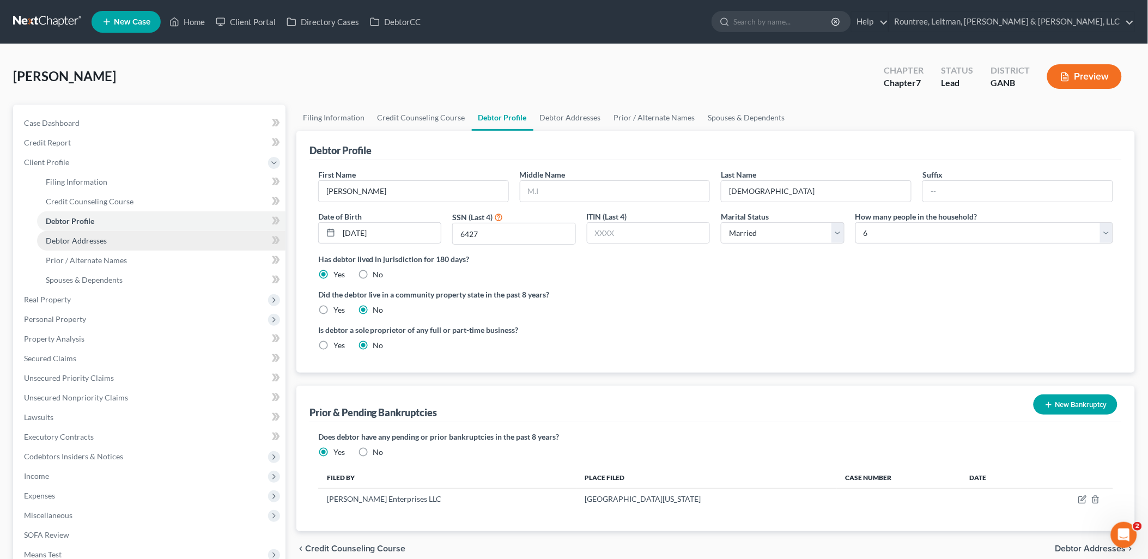
click at [99, 239] on span "Debtor Addresses" at bounding box center [76, 240] width 61 height 9
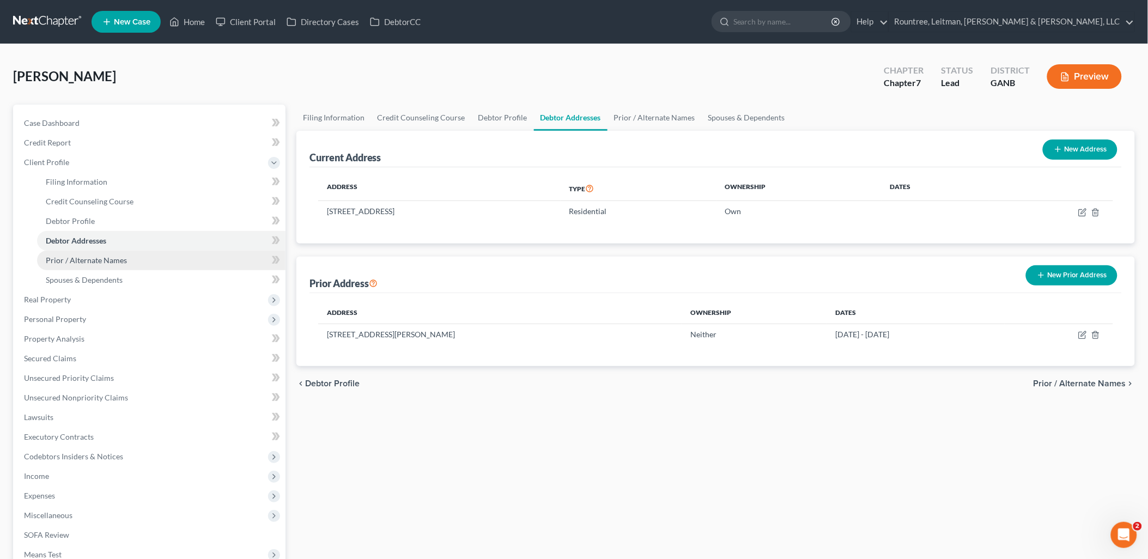
click at [98, 256] on span "Prior / Alternate Names" at bounding box center [86, 260] width 81 height 9
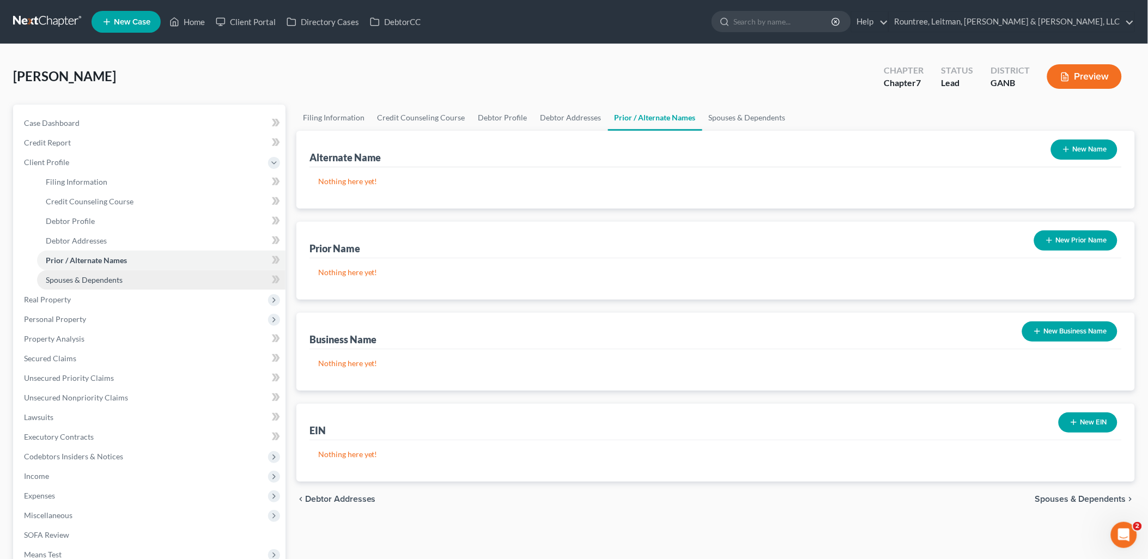
click at [97, 282] on span "Spouses & Dependents" at bounding box center [84, 279] width 77 height 9
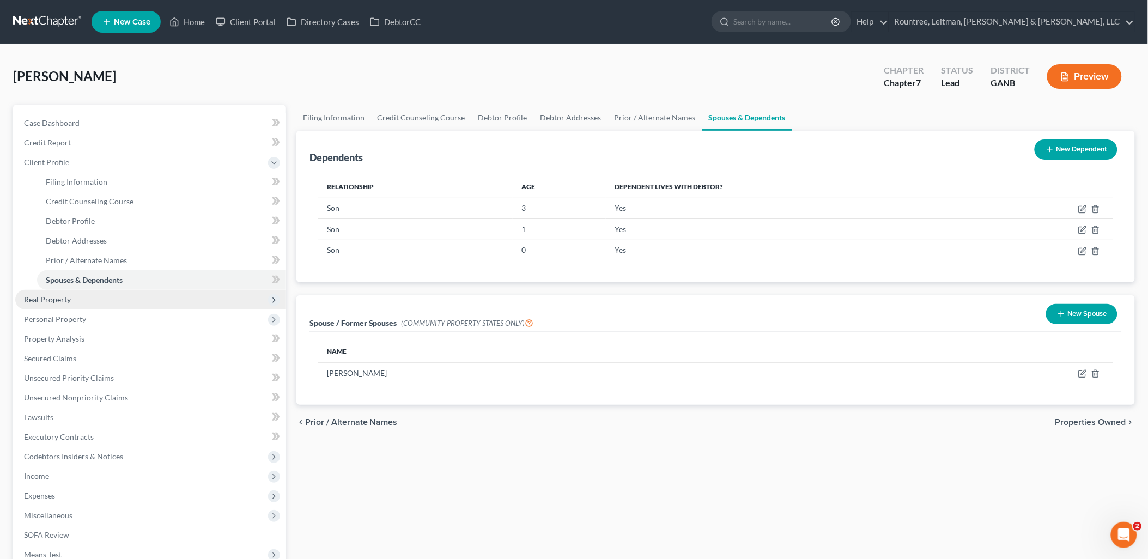
click at [95, 296] on span "Real Property" at bounding box center [150, 300] width 270 height 20
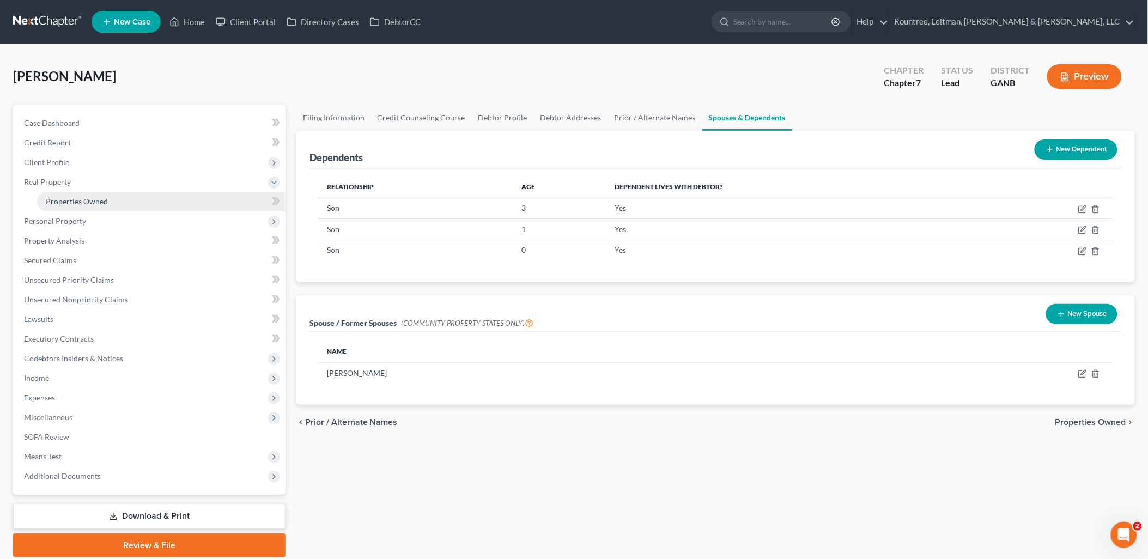
click at [90, 201] on span "Properties Owned" at bounding box center [77, 201] width 62 height 9
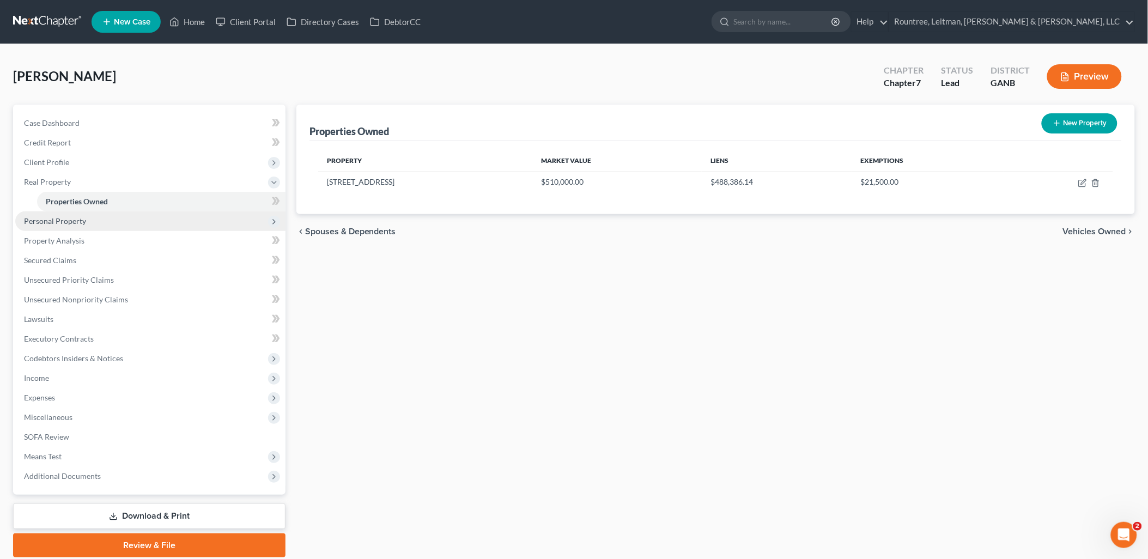
click at [89, 221] on span "Personal Property" at bounding box center [150, 221] width 270 height 20
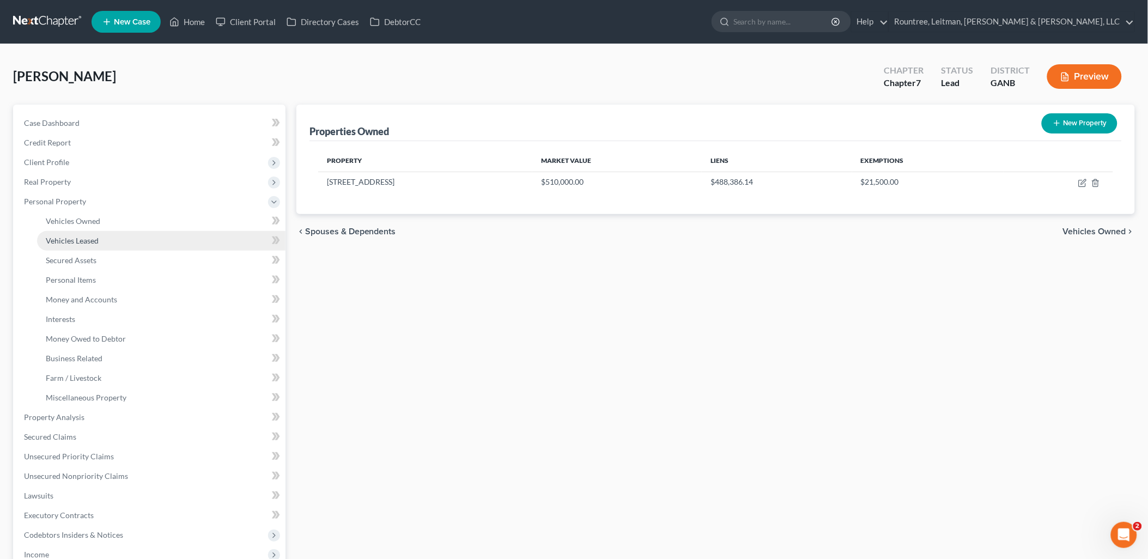
click at [84, 238] on span "Vehicles Leased" at bounding box center [72, 240] width 53 height 9
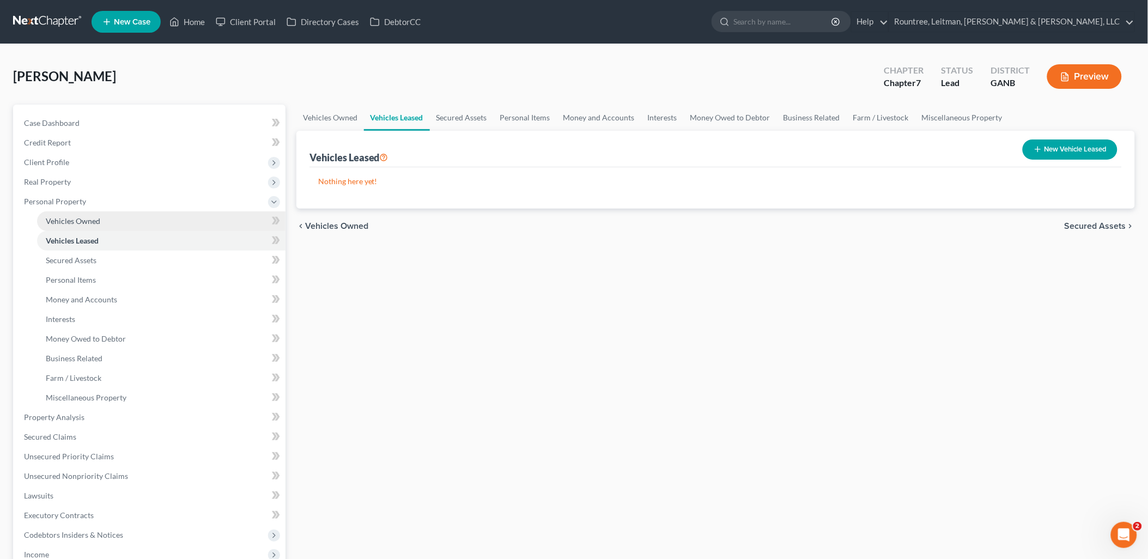
click at [83, 222] on span "Vehicles Owned" at bounding box center [73, 220] width 55 height 9
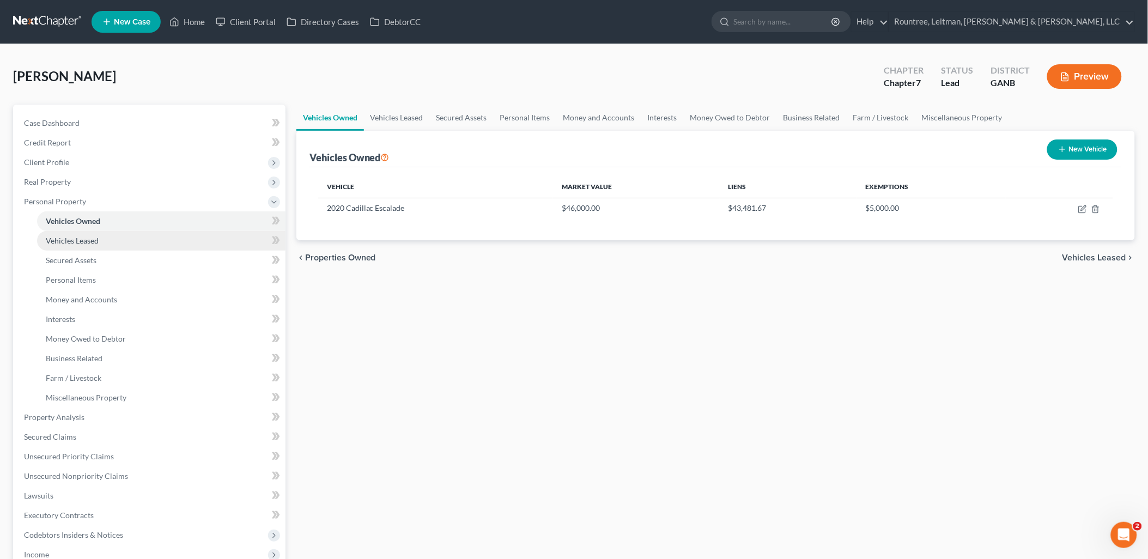
click at [86, 238] on span "Vehicles Leased" at bounding box center [72, 240] width 53 height 9
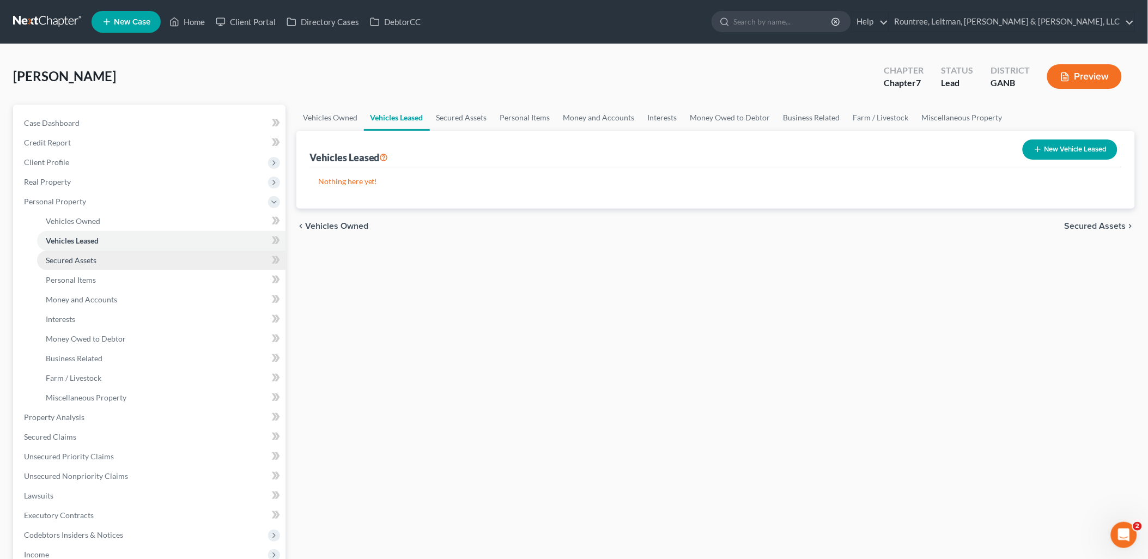
click at [83, 259] on span "Secured Assets" at bounding box center [71, 260] width 51 height 9
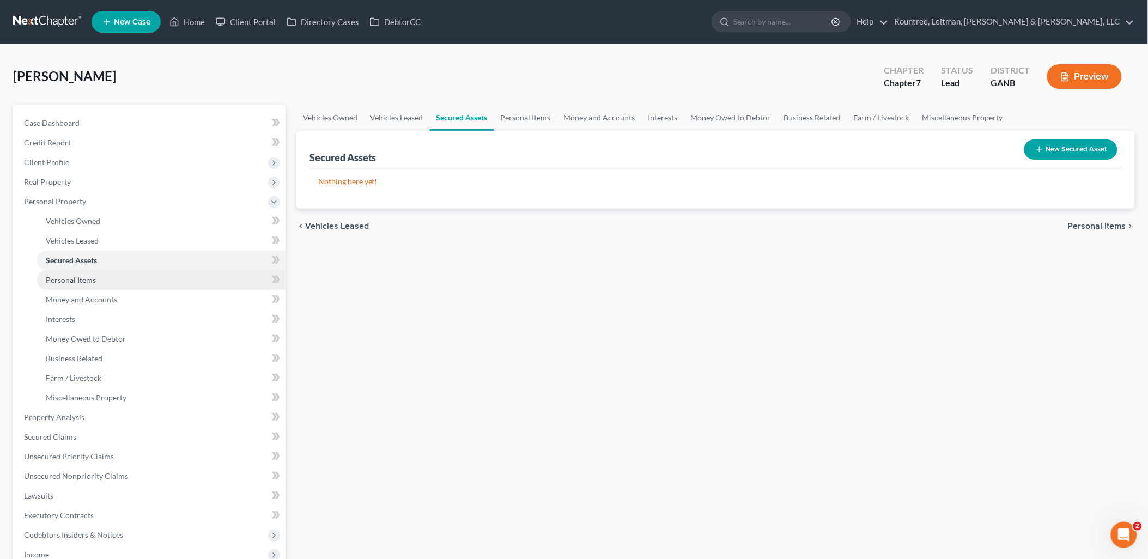
click at [84, 275] on span "Personal Items" at bounding box center [71, 279] width 50 height 9
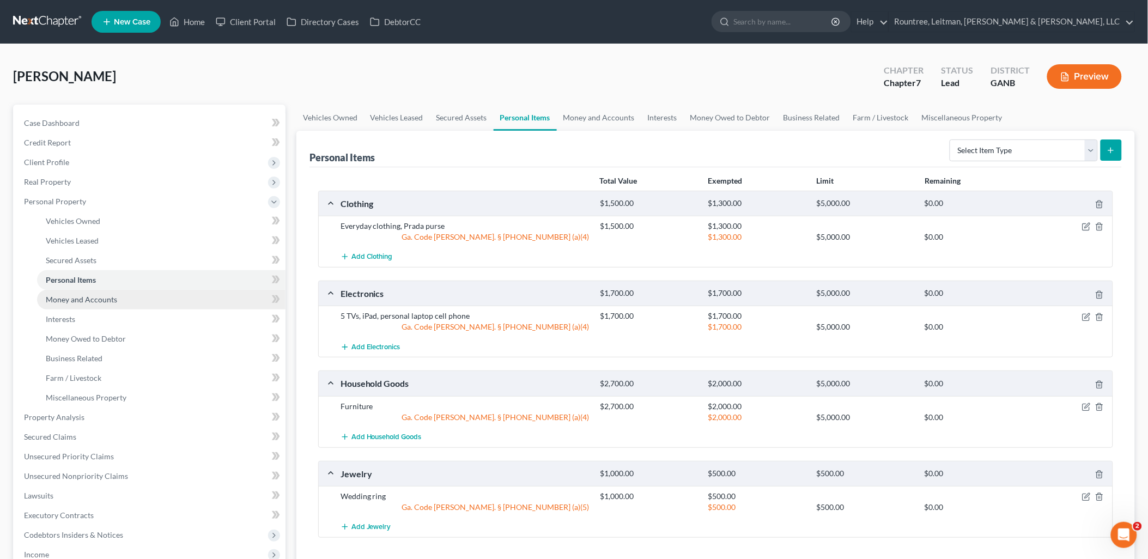
click at [84, 295] on span "Money and Accounts" at bounding box center [81, 299] width 71 height 9
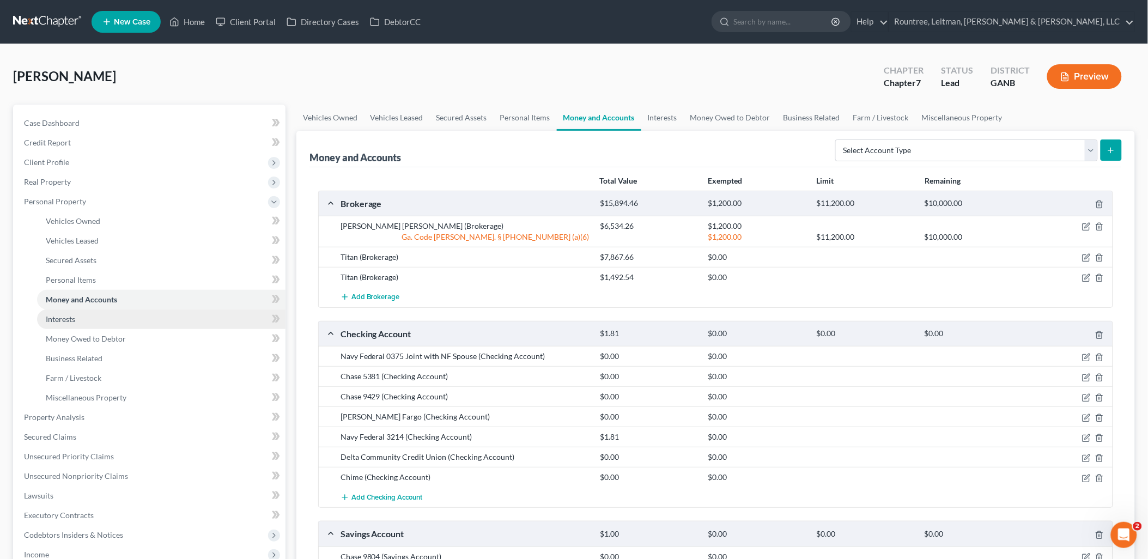
click at [81, 314] on link "Interests" at bounding box center [161, 320] width 249 height 20
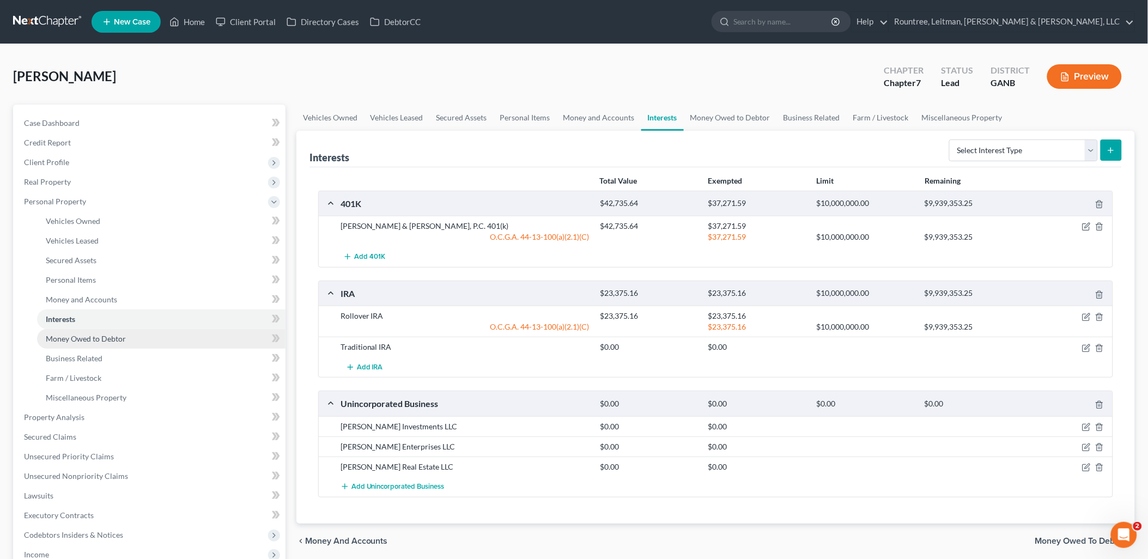
click at [89, 330] on link "Money Owed to Debtor" at bounding box center [161, 339] width 249 height 20
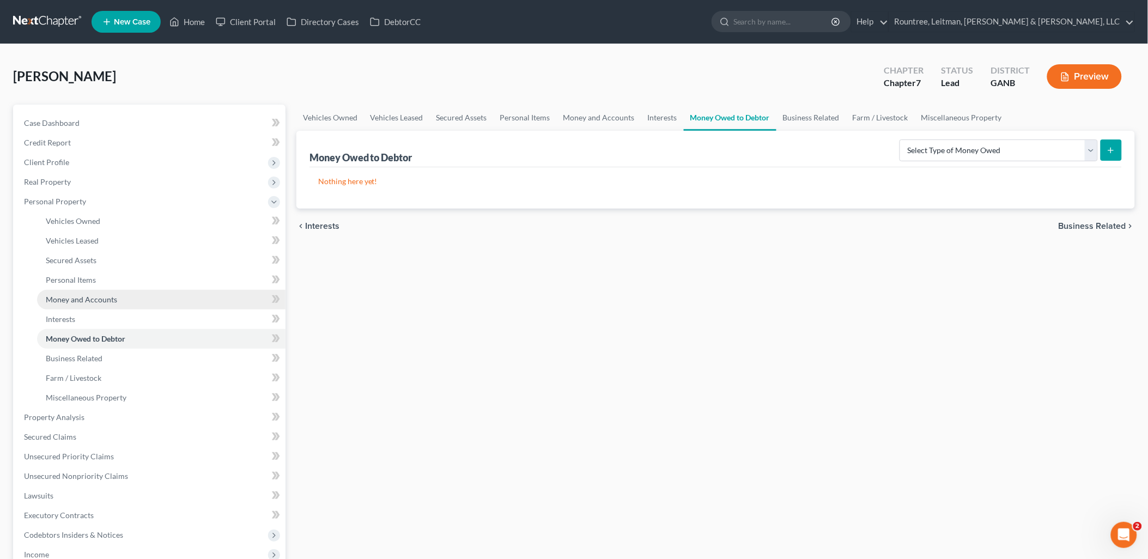
click at [91, 295] on span "Money and Accounts" at bounding box center [81, 299] width 71 height 9
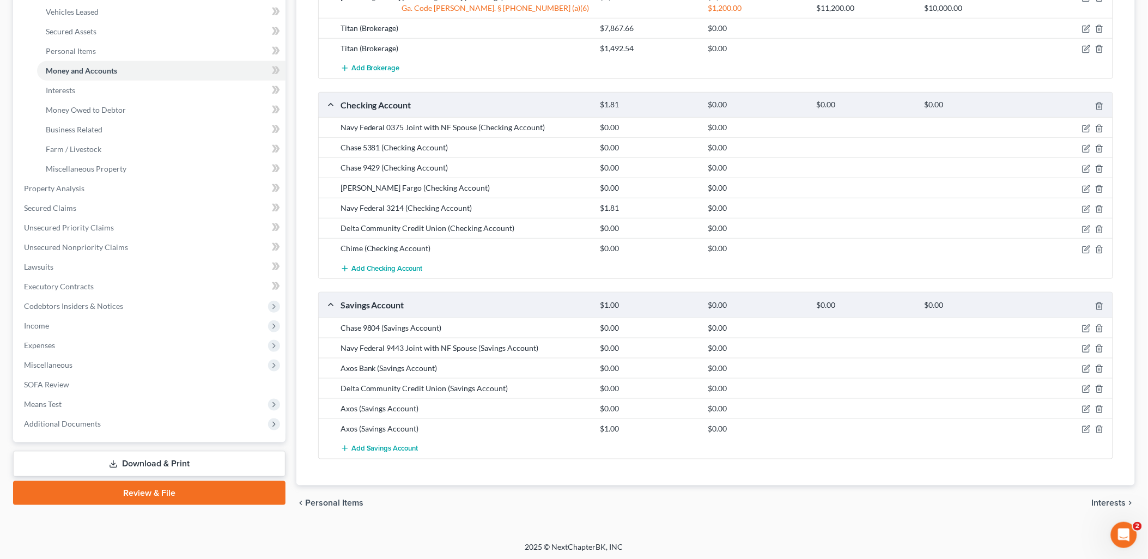
scroll to position [232, 0]
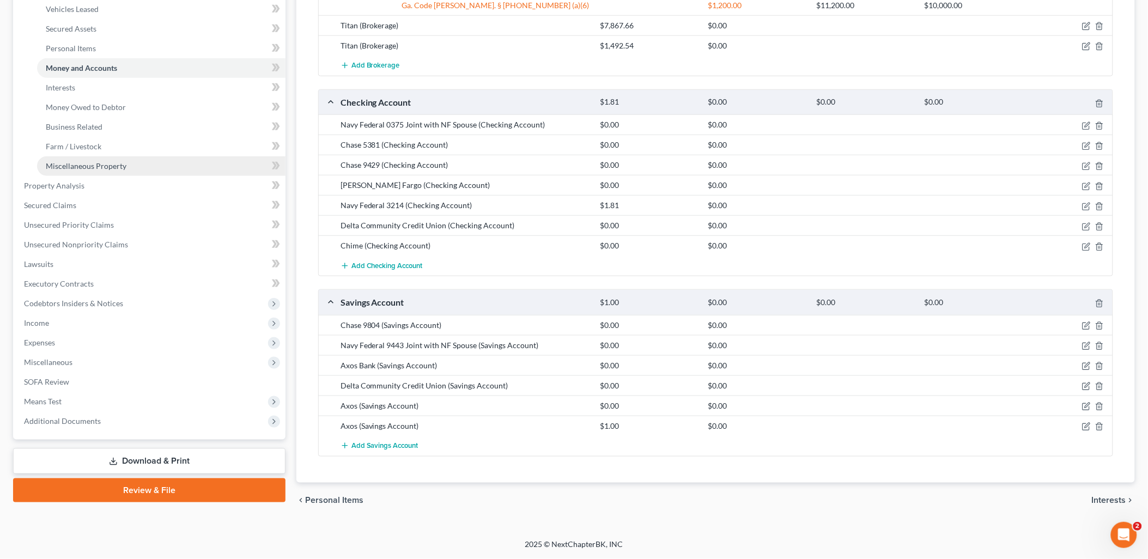
click at [105, 161] on span "Miscellaneous Property" at bounding box center [86, 165] width 81 height 9
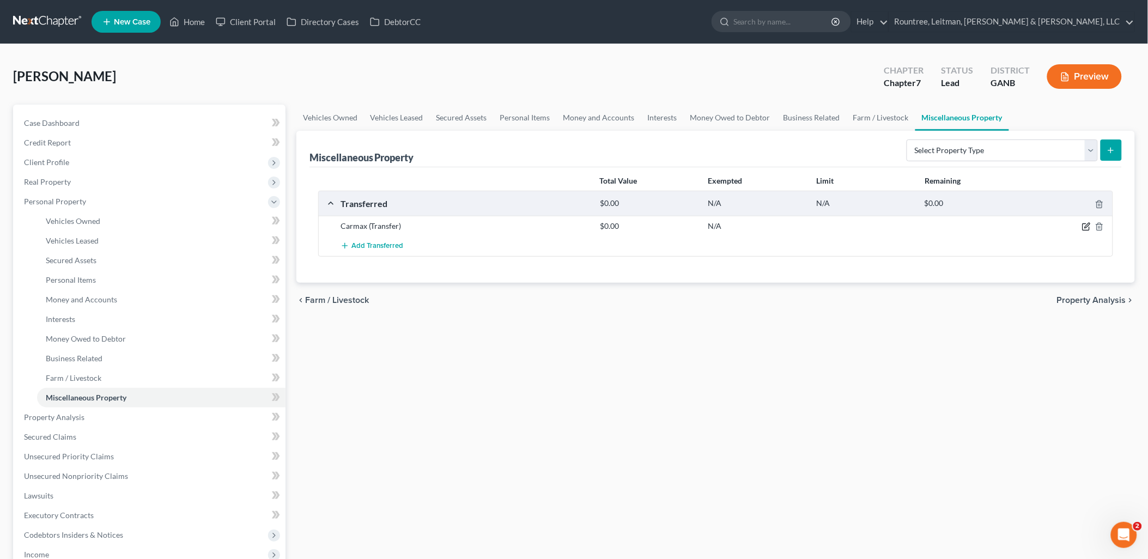
click at [1082, 228] on icon "button" at bounding box center [1086, 226] width 9 height 9
select select "Ordinary ([DATE])"
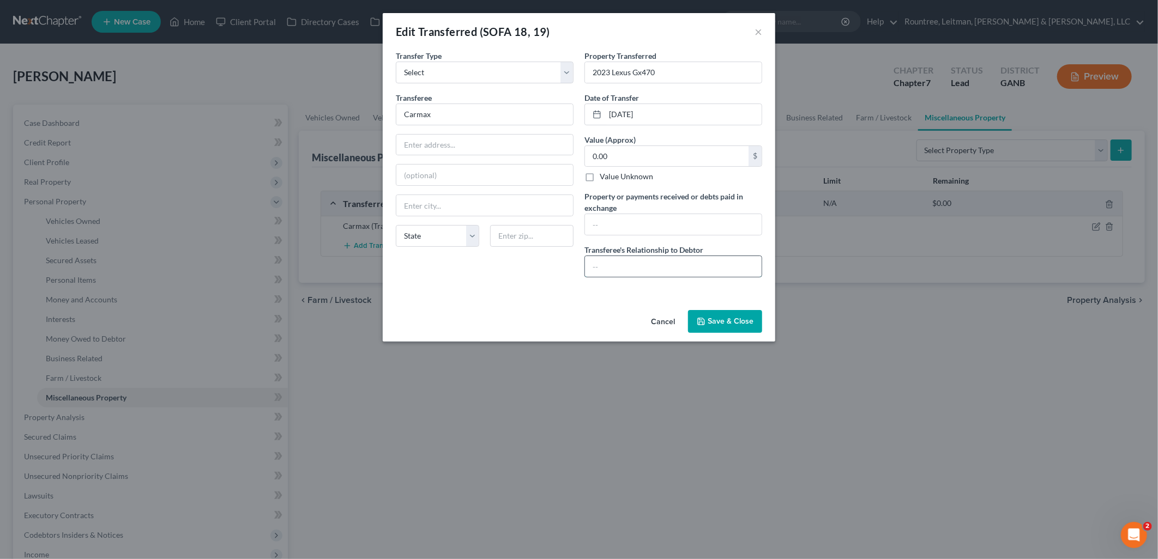
click at [614, 265] on input "text" at bounding box center [673, 266] width 177 height 21
type input "N"
click at [750, 326] on button "Save & Close" at bounding box center [725, 321] width 74 height 23
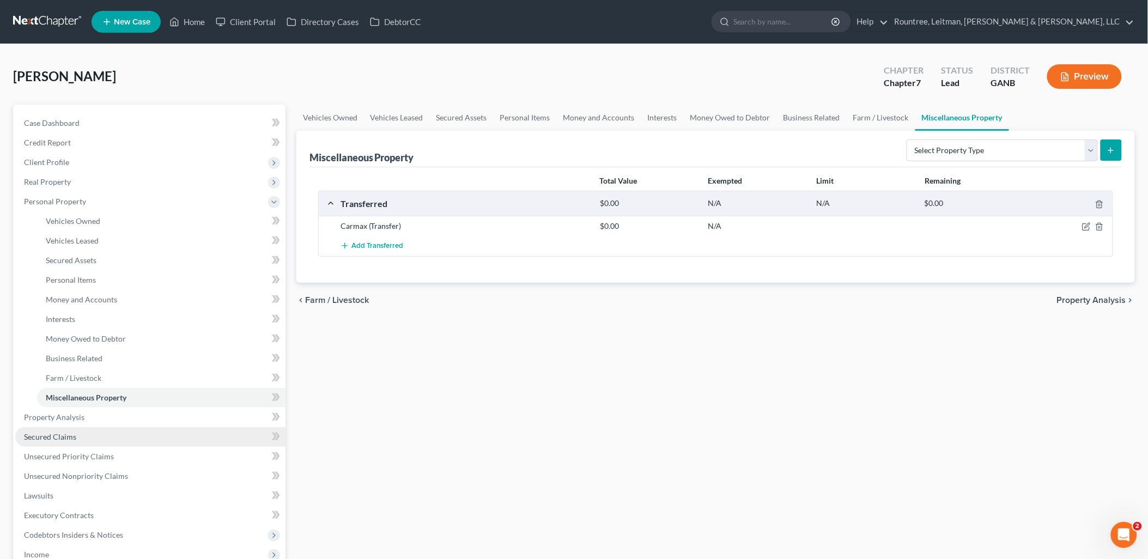
click at [107, 438] on link "Secured Claims" at bounding box center [150, 437] width 270 height 20
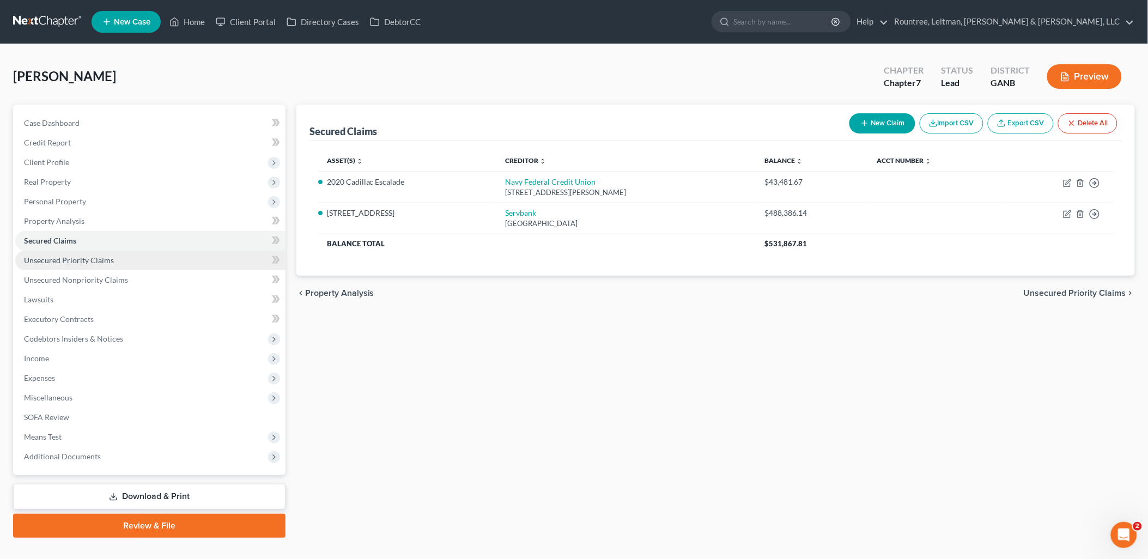
click at [129, 268] on link "Unsecured Priority Claims" at bounding box center [150, 261] width 270 height 20
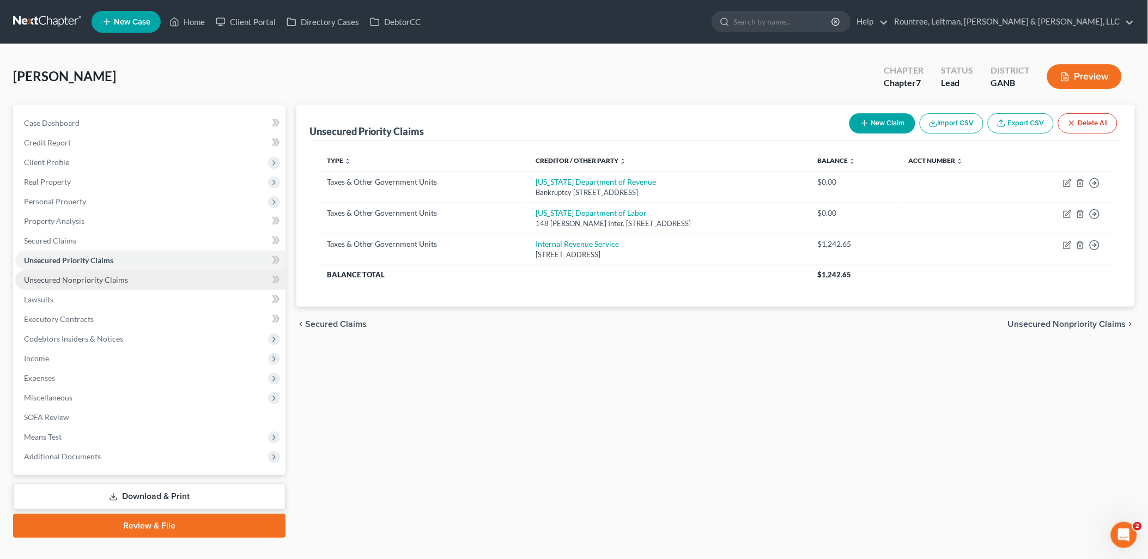
click at [129, 282] on link "Unsecured Nonpriority Claims" at bounding box center [150, 280] width 270 height 20
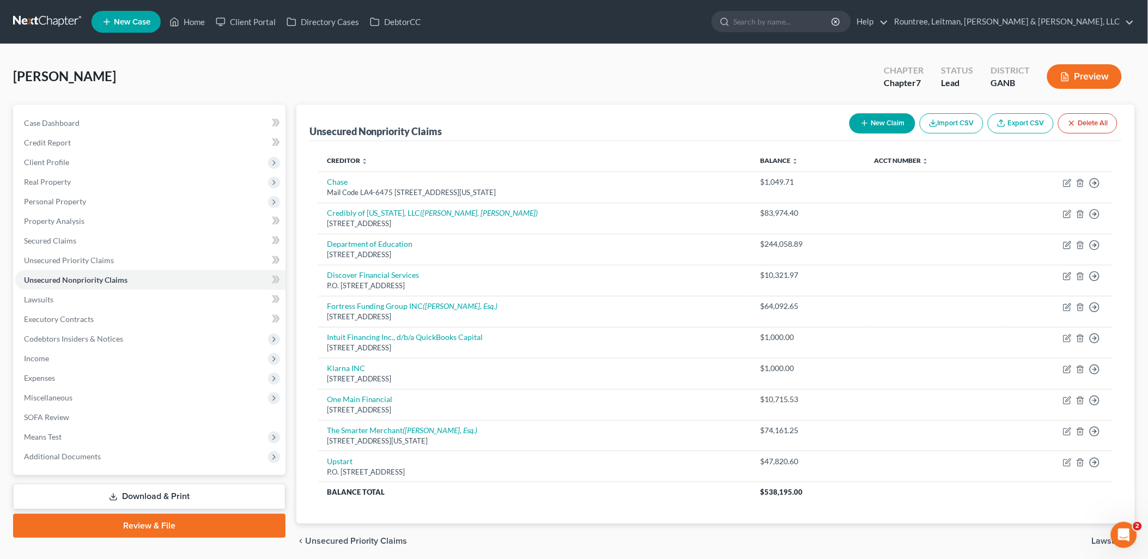
click at [880, 120] on button "New Claim" at bounding box center [883, 123] width 66 height 20
select select "0"
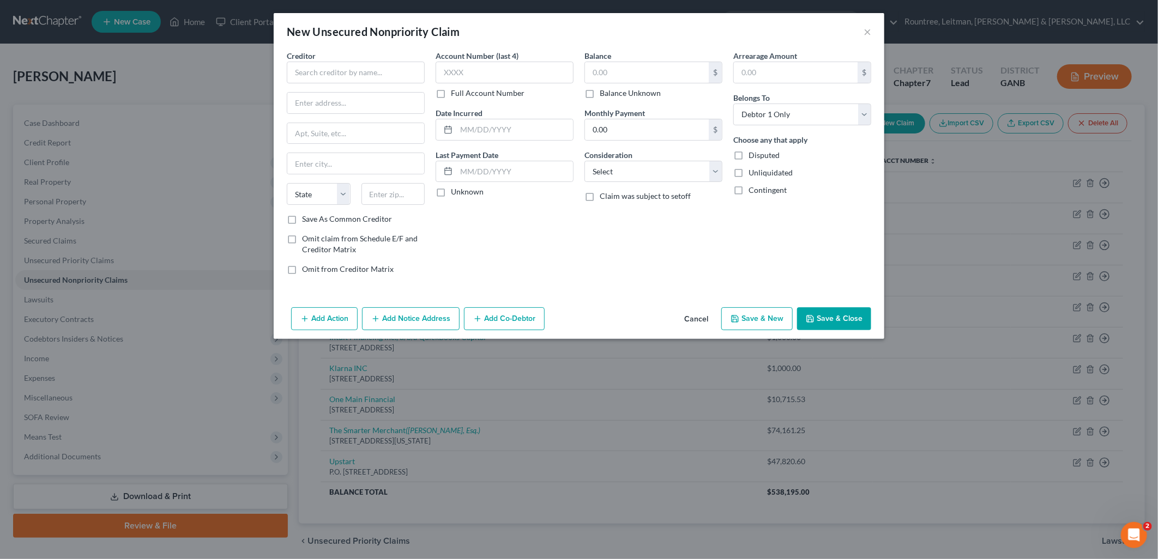
click at [362, 84] on div "Creditor * State [US_STATE] AK AR AZ CA CO [GEOGRAPHIC_DATA] DE DC [GEOGRAPHIC_…" at bounding box center [356, 132] width 138 height 164
click at [361, 81] on input "text" at bounding box center [356, 73] width 138 height 22
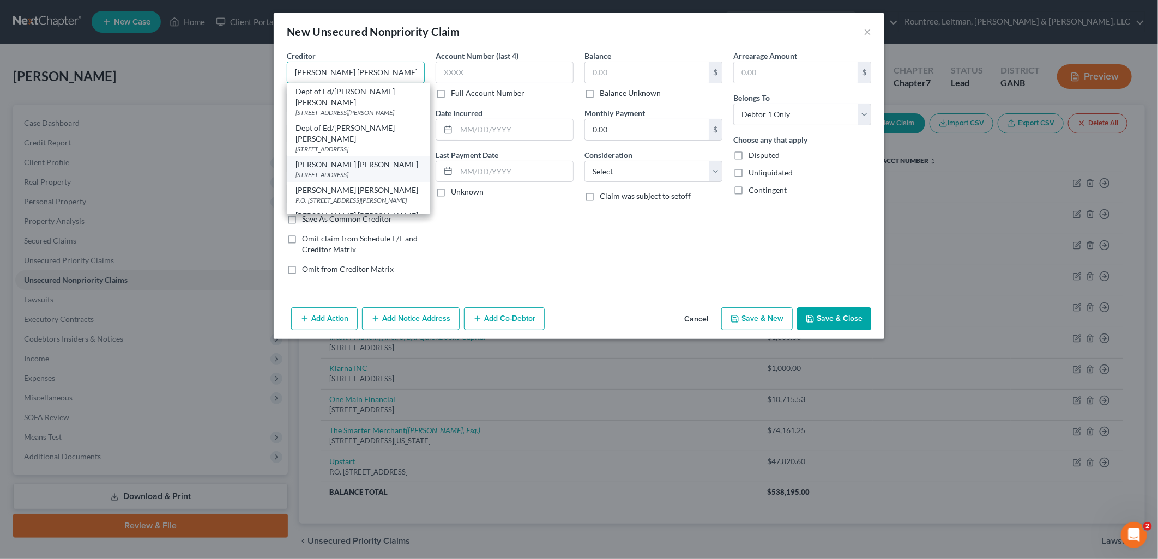
type input "[PERSON_NAME] [PERSON_NAME]"
click at [389, 170] on div "[STREET_ADDRESS]" at bounding box center [358, 174] width 126 height 9
type input "[STREET_ADDRESS]"
type input "Fishers"
select select "15"
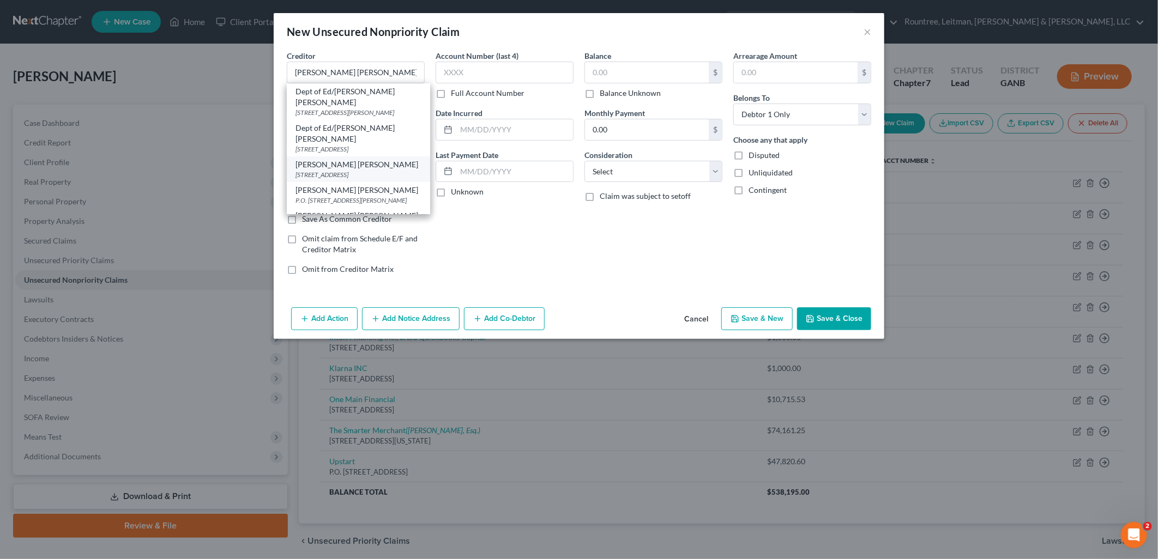
type input "46037-0000"
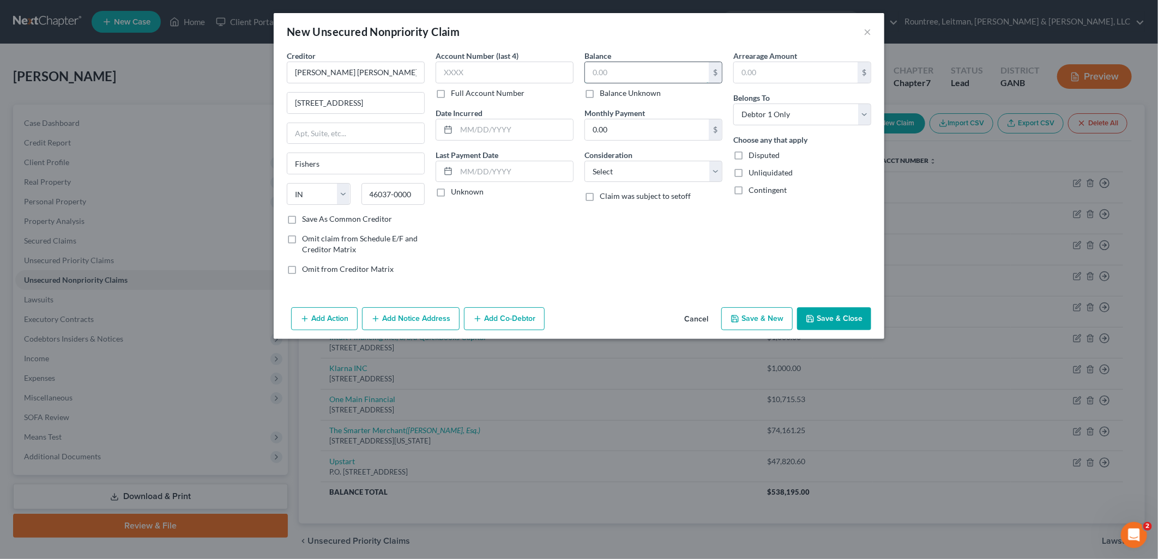
click at [629, 73] on input "text" at bounding box center [647, 72] width 124 height 21
type input "9,733.27"
click at [635, 172] on select "Select Cable / Satellite Services Collection Agency Credit Card Debt Debt Couns…" at bounding box center [653, 172] width 138 height 22
select select "17"
click at [584, 161] on select "Select Cable / Satellite Services Collection Agency Credit Card Debt Debt Couns…" at bounding box center [653, 172] width 138 height 22
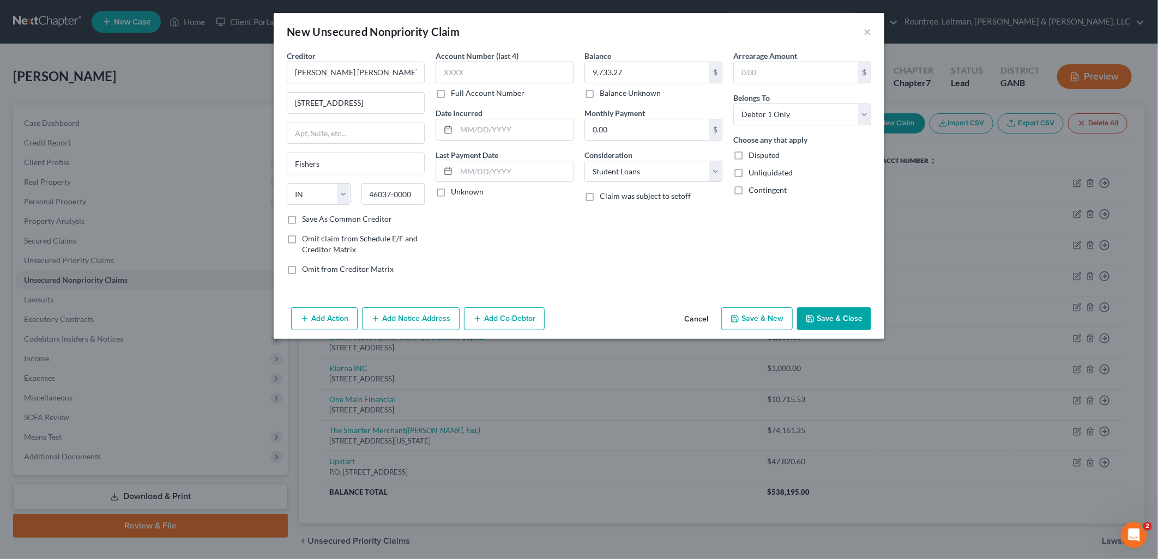
click at [832, 323] on button "Save & Close" at bounding box center [834, 318] width 74 height 23
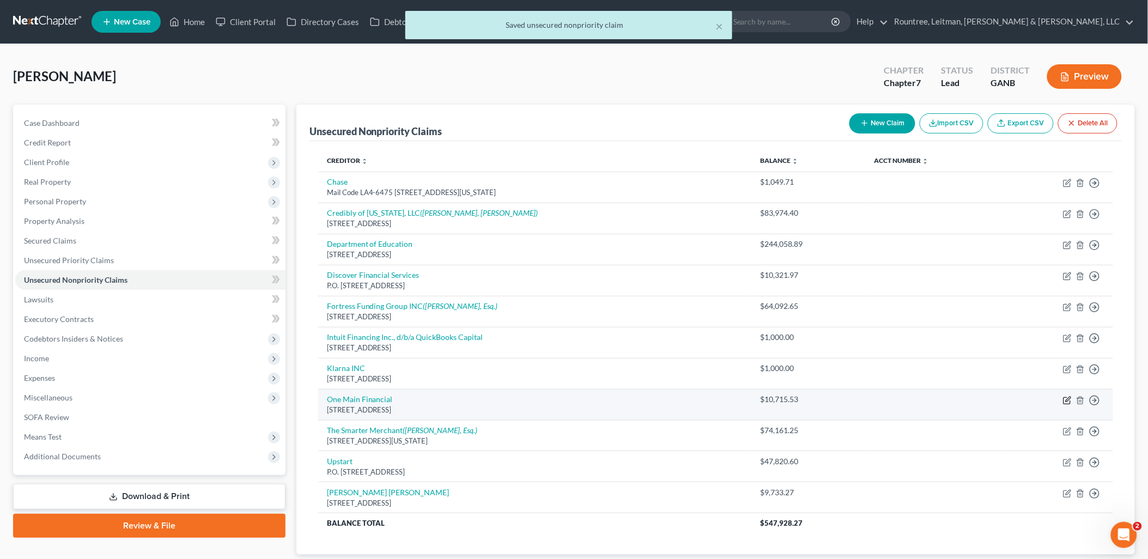
click at [1071, 398] on icon "button" at bounding box center [1067, 400] width 9 height 9
select select "10"
select select "14"
select select "3"
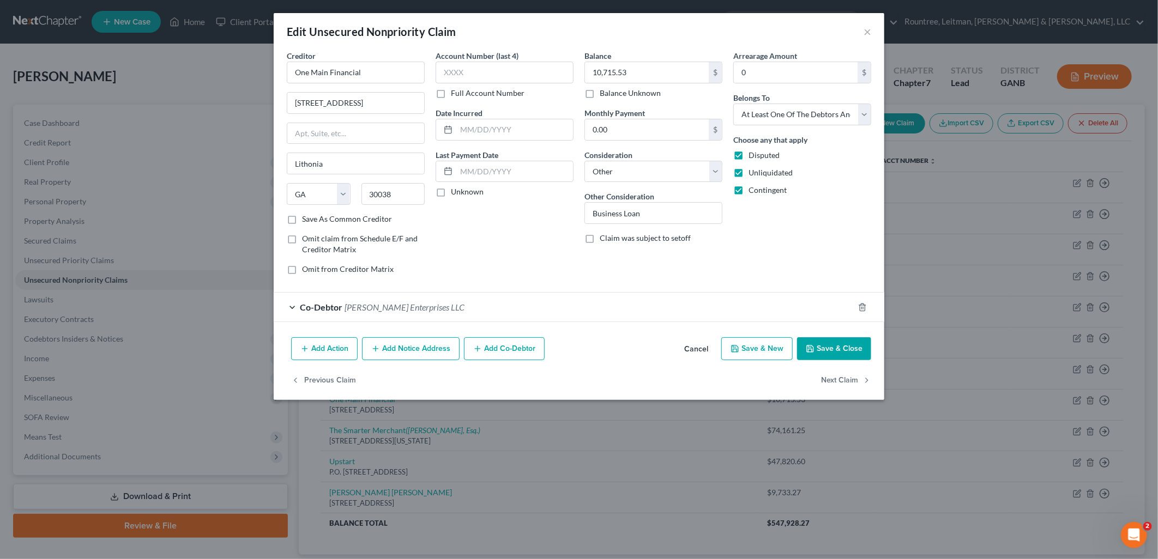
click at [698, 350] on button "Cancel" at bounding box center [695, 349] width 41 height 22
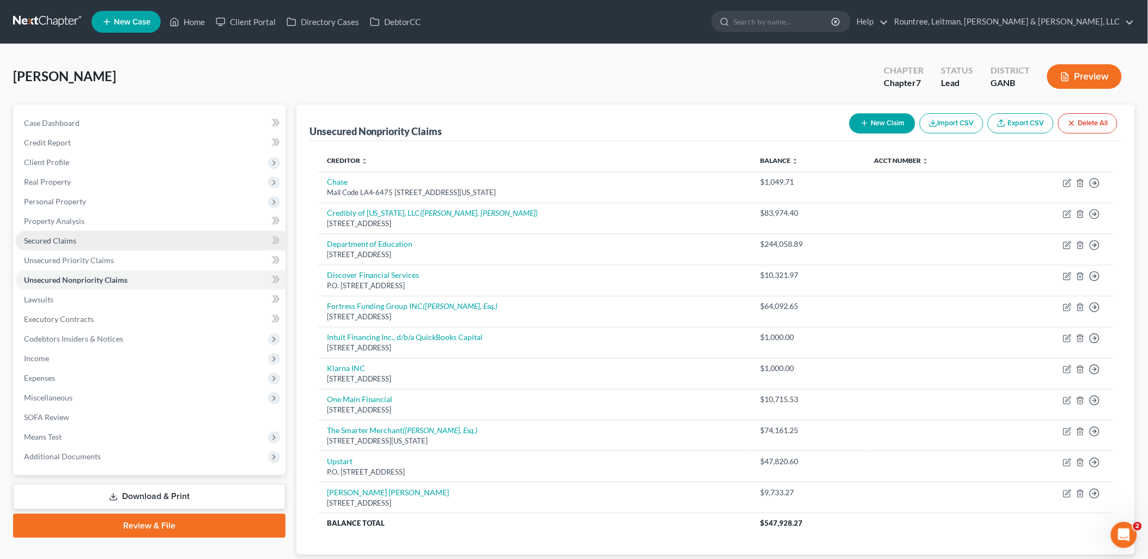
click at [51, 233] on link "Secured Claims" at bounding box center [150, 241] width 270 height 20
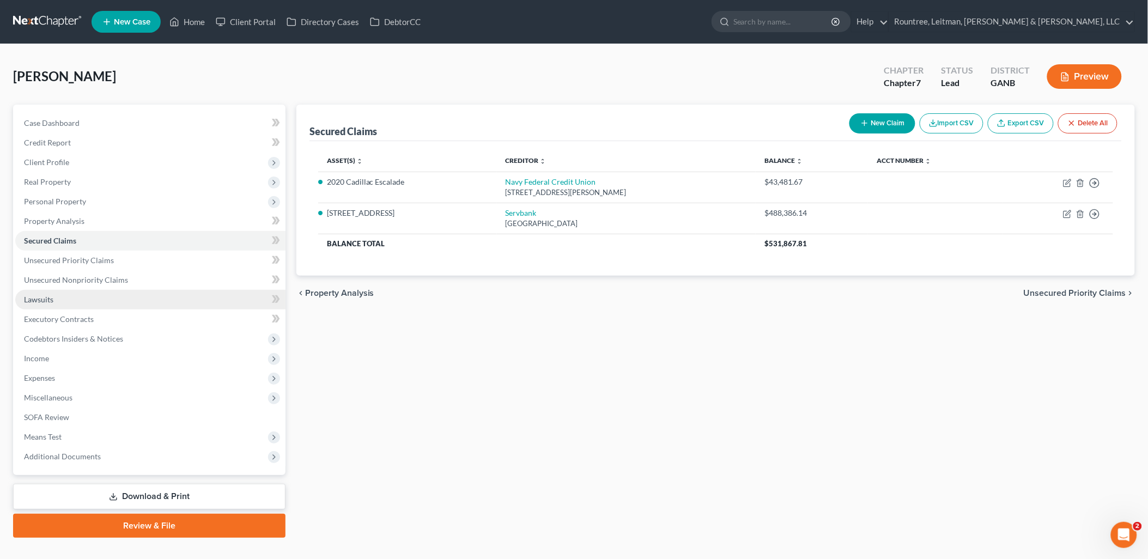
click at [50, 295] on span "Lawsuits" at bounding box center [38, 299] width 29 height 9
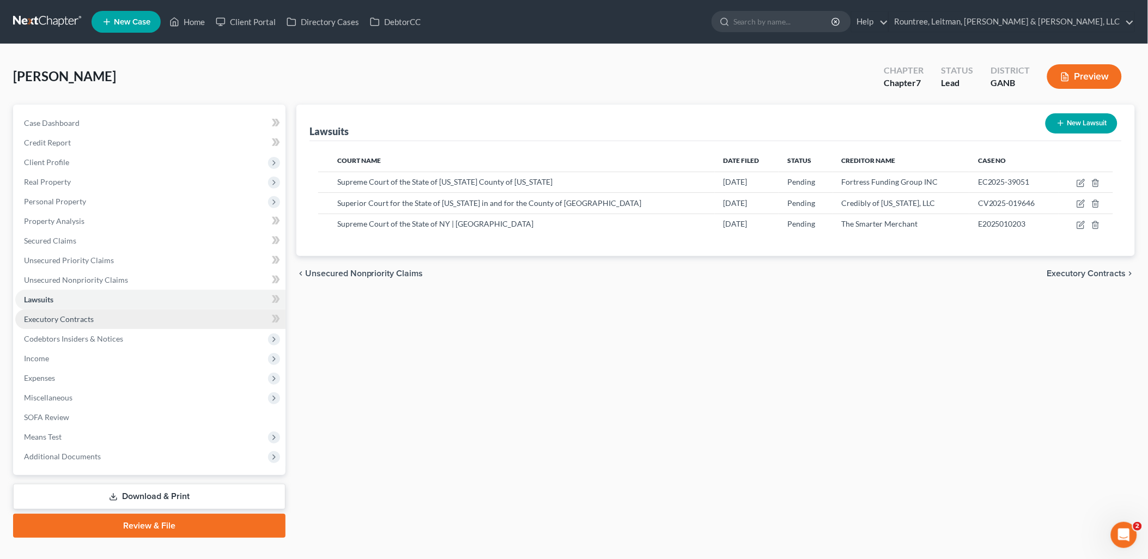
click at [69, 314] on span "Executory Contracts" at bounding box center [59, 318] width 70 height 9
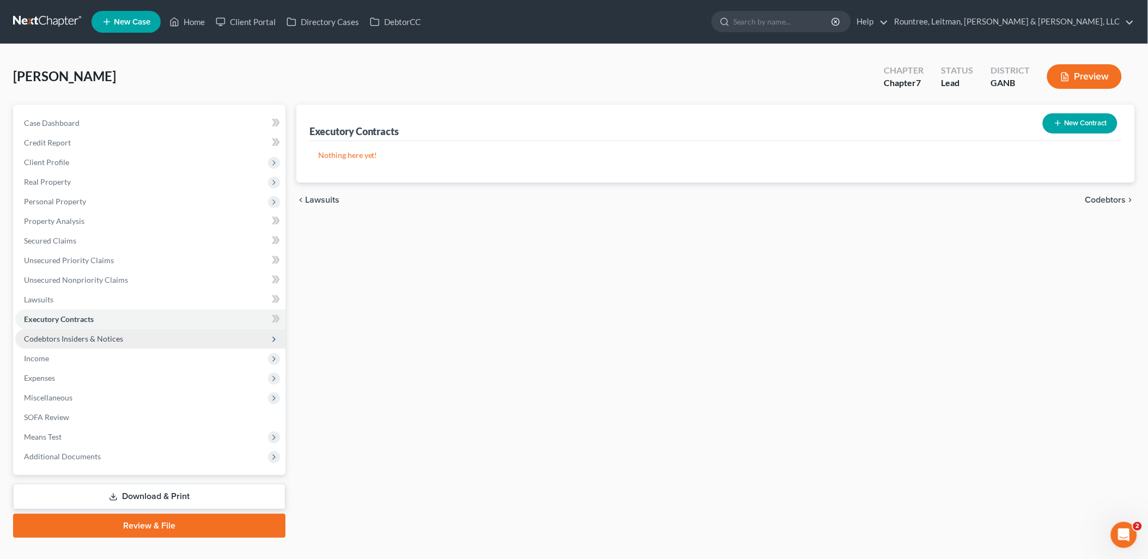
click at [82, 334] on span "Codebtors Insiders & Notices" at bounding box center [73, 338] width 99 height 9
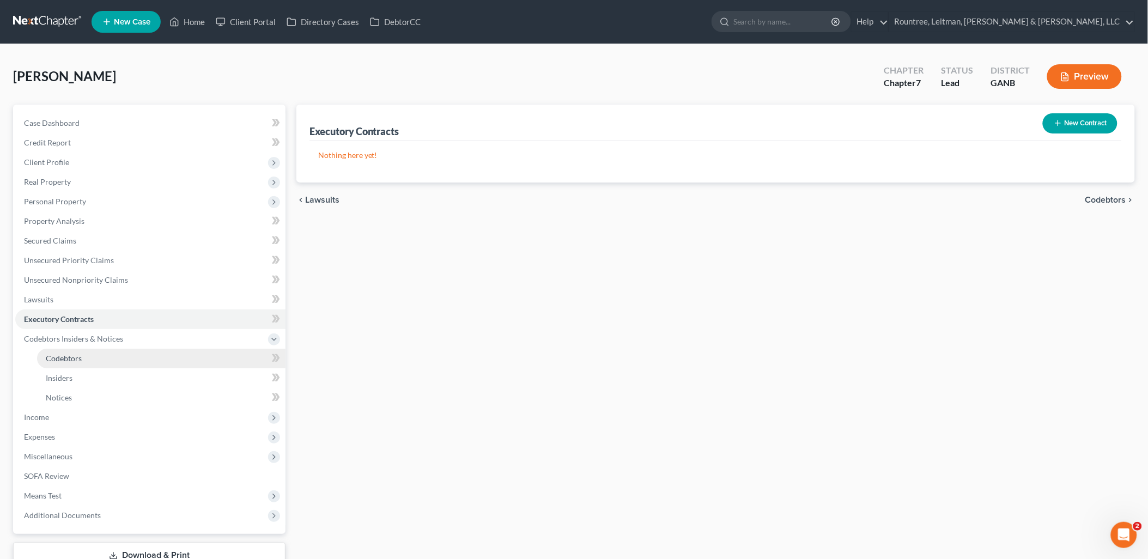
click at [83, 356] on link "Codebtors" at bounding box center [161, 359] width 249 height 20
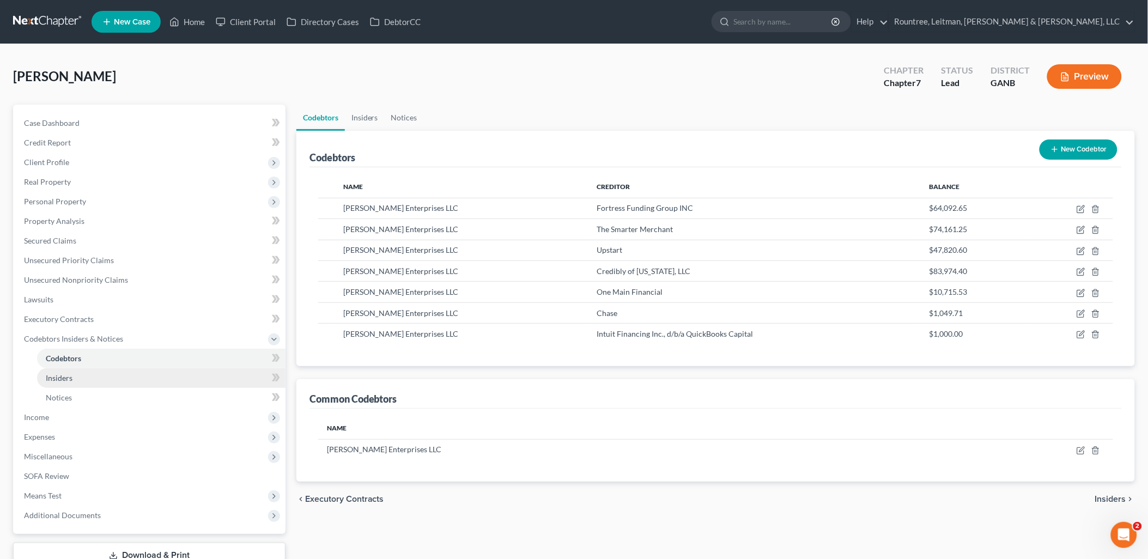
click at [77, 368] on link "Insiders" at bounding box center [161, 378] width 249 height 20
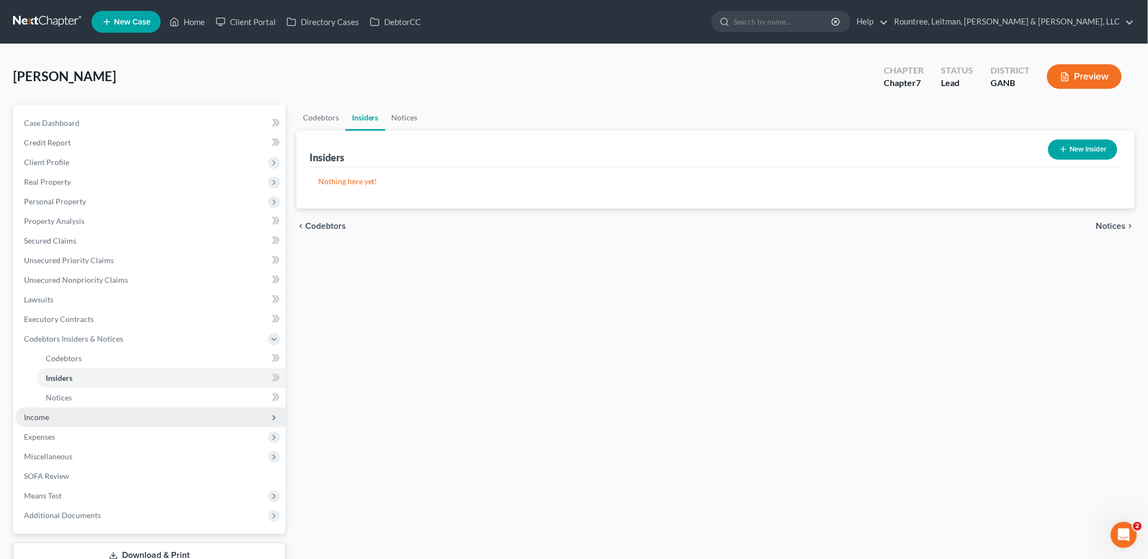
click at [62, 413] on span "Income" at bounding box center [150, 418] width 270 height 20
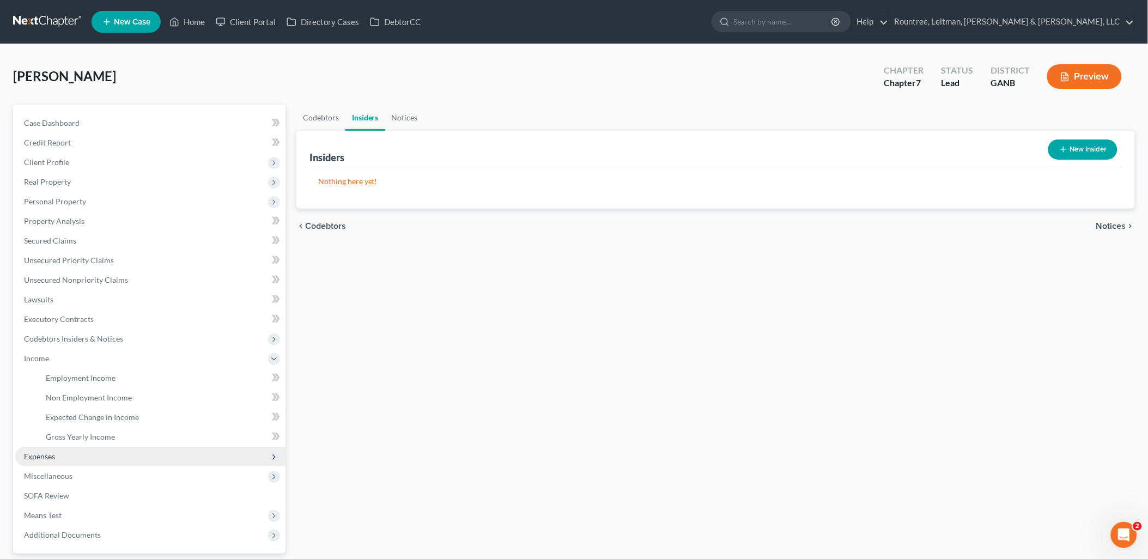
click at [67, 454] on span "Expenses" at bounding box center [150, 457] width 270 height 20
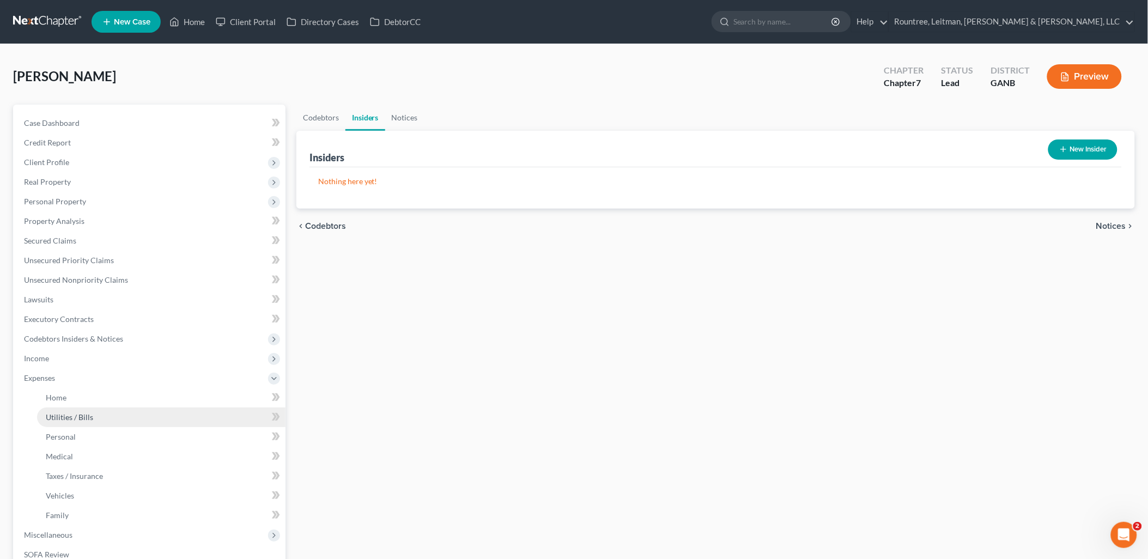
click at [71, 420] on span "Utilities / Bills" at bounding box center [69, 417] width 47 height 9
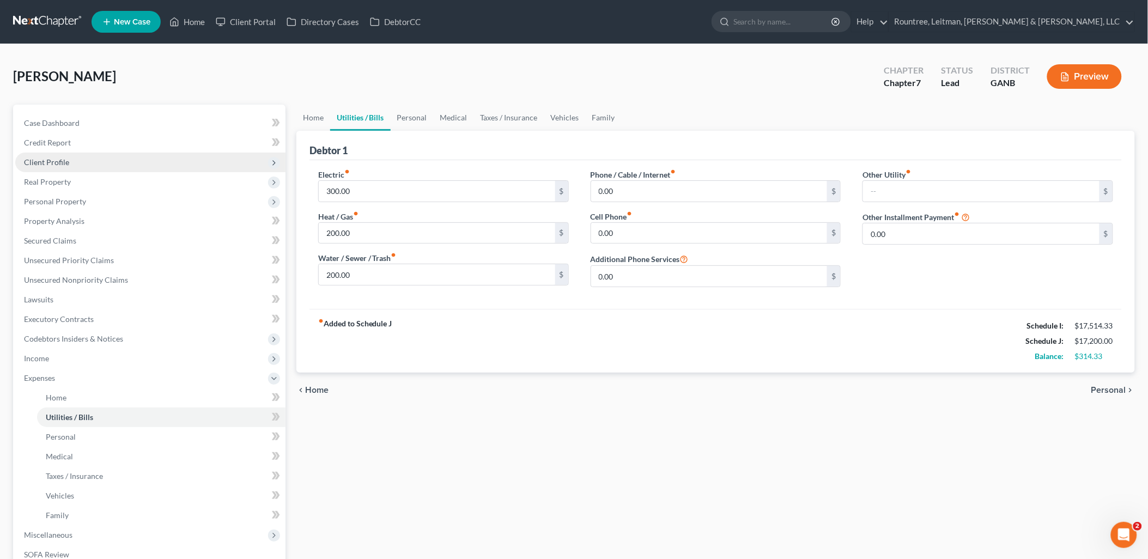
click at [76, 161] on span "Client Profile" at bounding box center [150, 163] width 270 height 20
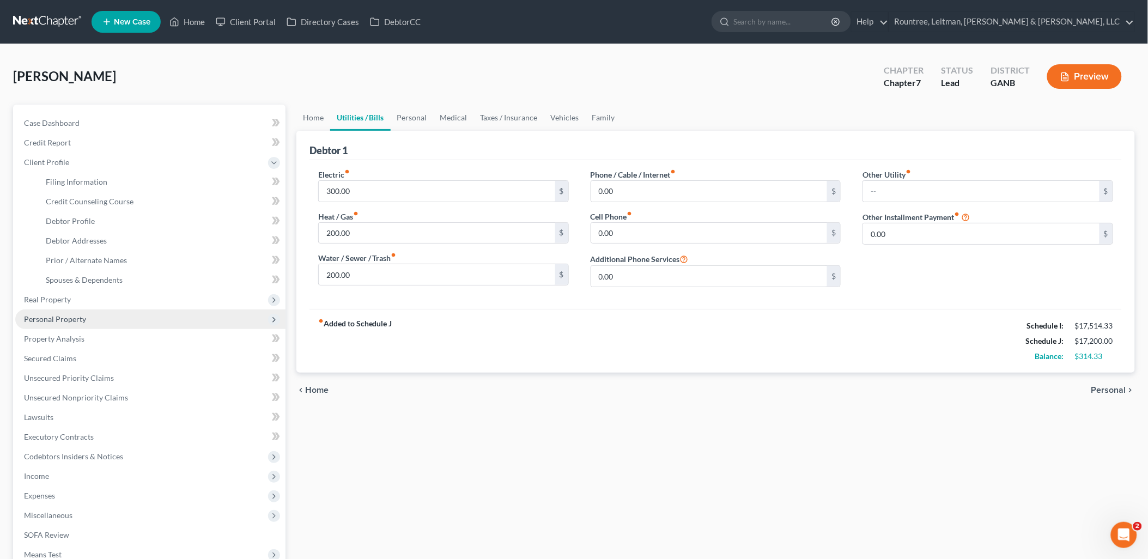
click at [70, 316] on span "Personal Property" at bounding box center [55, 318] width 62 height 9
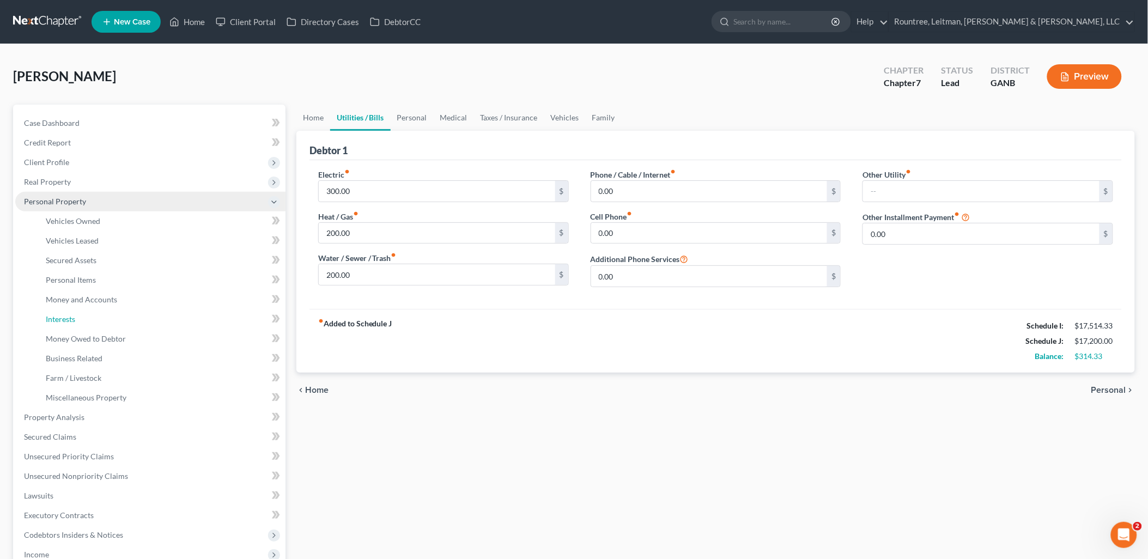
click at [70, 317] on span "Interests" at bounding box center [60, 318] width 29 height 9
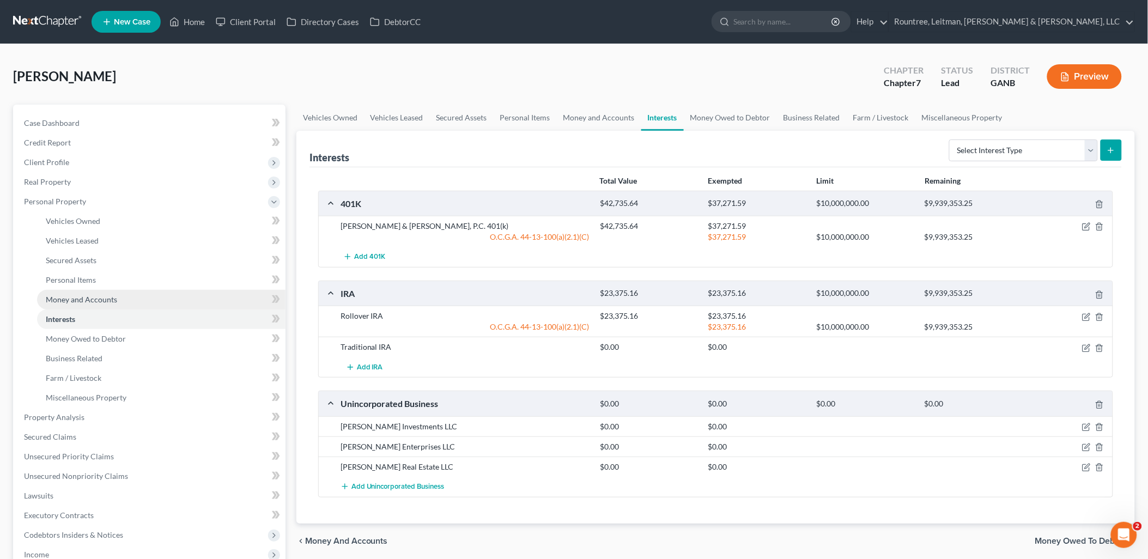
click at [78, 301] on span "Money and Accounts" at bounding box center [81, 299] width 71 height 9
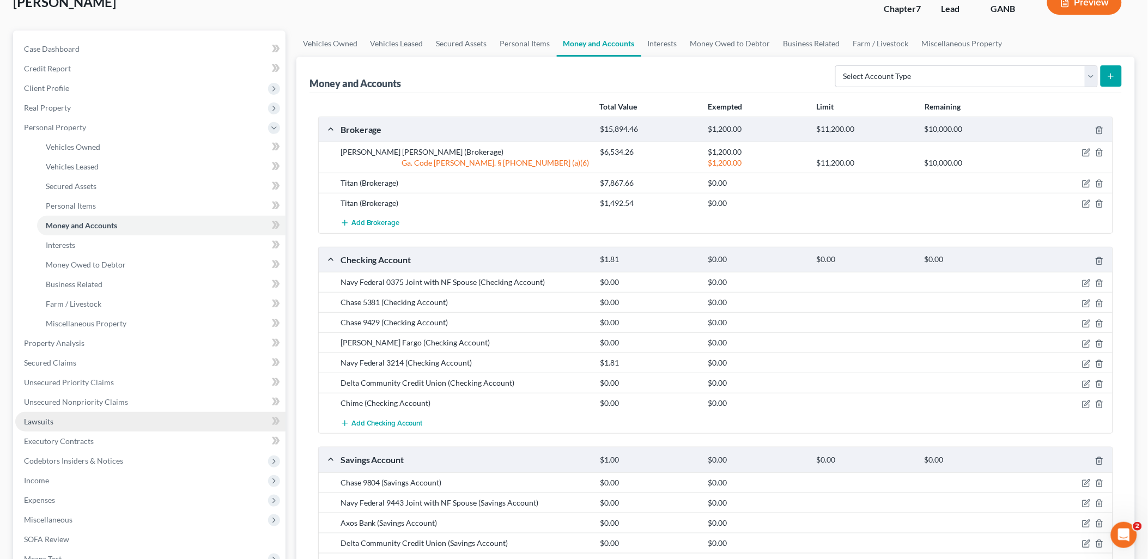
scroll to position [232, 0]
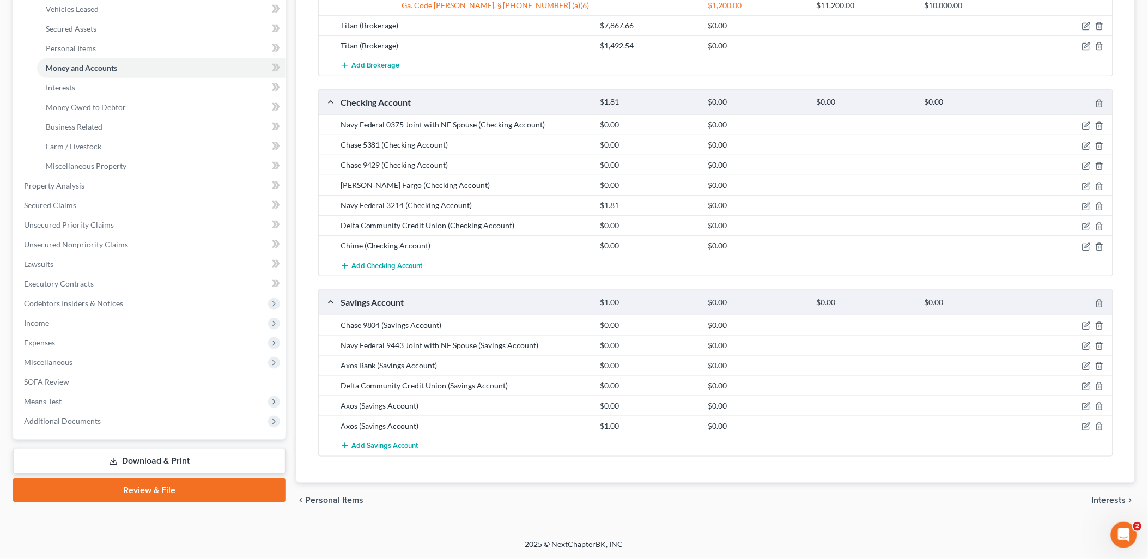
click at [159, 453] on link "Download & Print" at bounding box center [149, 462] width 273 height 26
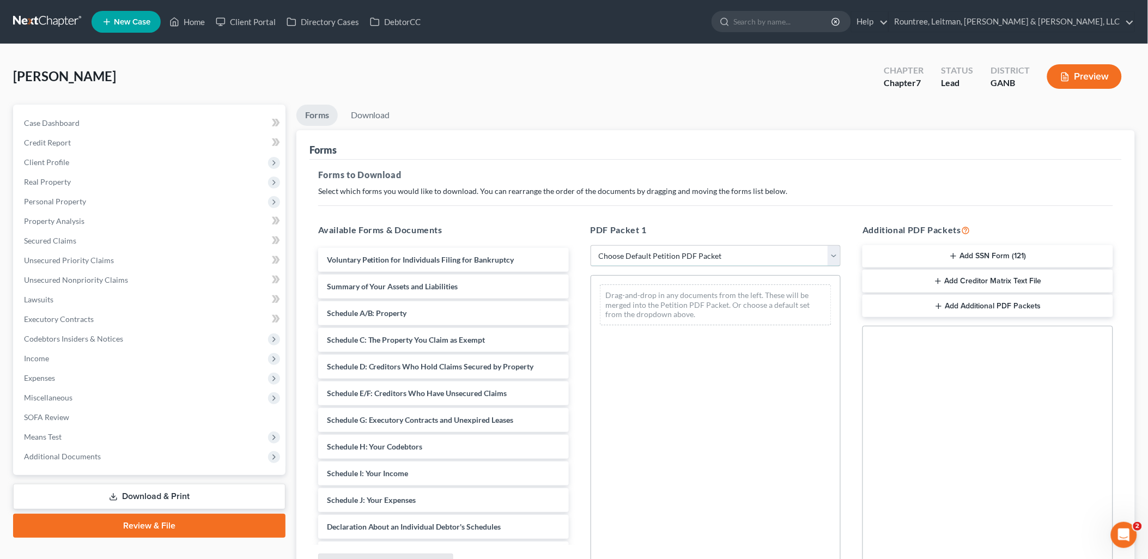
click at [655, 258] on select "Choose Default Petition PDF Packet Complete Bankruptcy Petition (all forms and …" at bounding box center [716, 256] width 251 height 22
select select "0"
click at [591, 245] on select "Choose Default Petition PDF Packet Complete Bankruptcy Petition (all forms and …" at bounding box center [716, 256] width 251 height 22
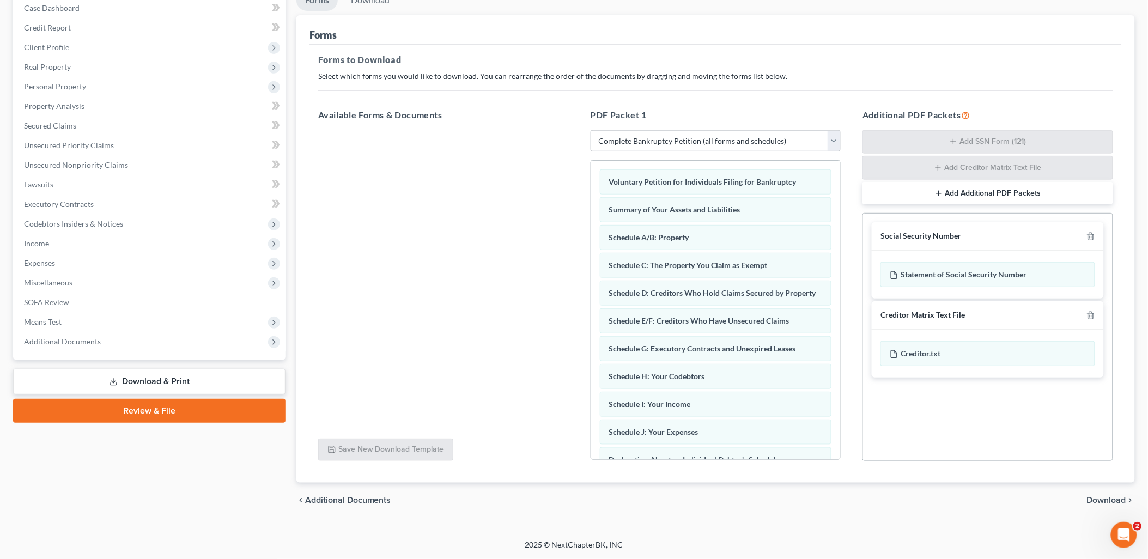
click at [1101, 496] on span "Download" at bounding box center [1106, 500] width 39 height 9
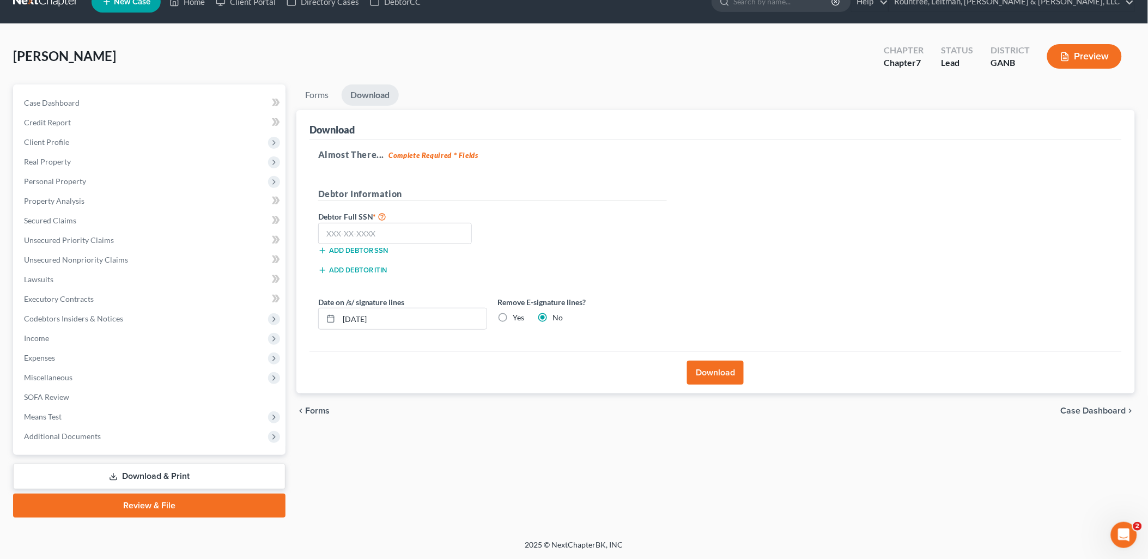
scroll to position [19, 0]
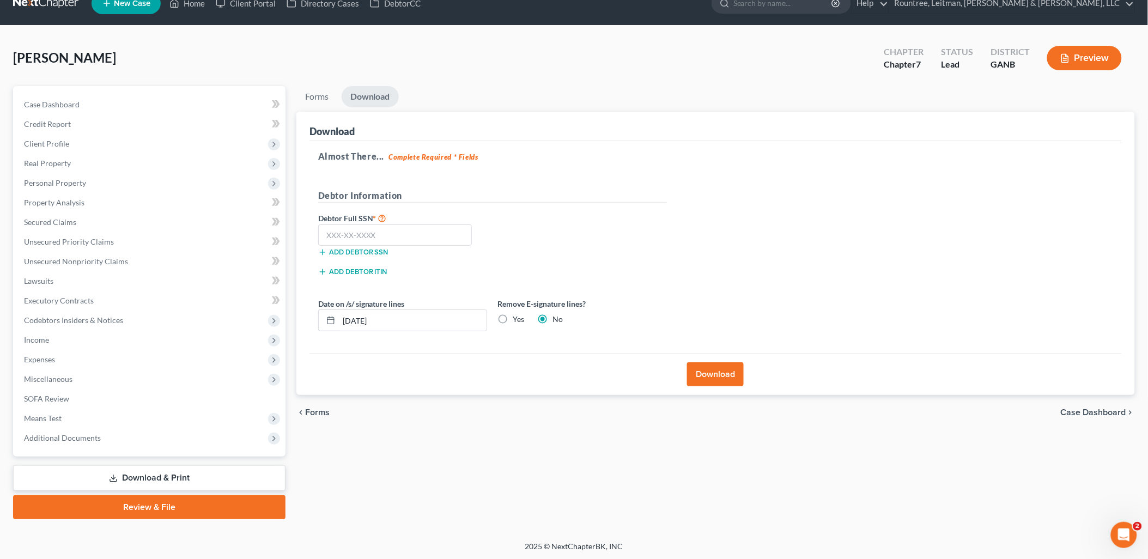
click at [742, 375] on button "Download" at bounding box center [715, 374] width 57 height 24
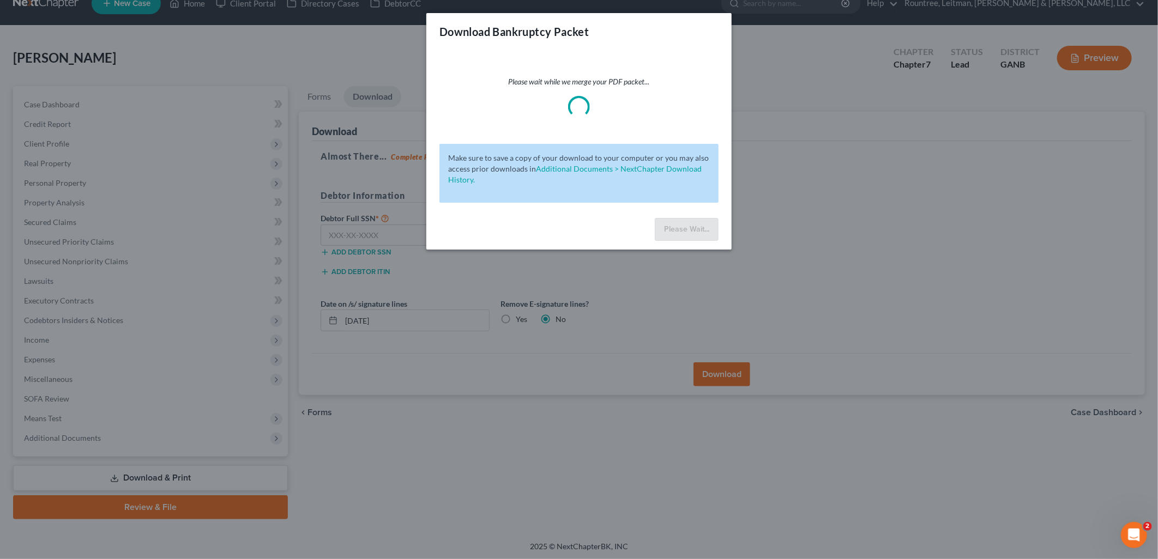
click at [792, 187] on div "Download Bankruptcy Packet Please wait while we merge your PDF packet... Make s…" at bounding box center [579, 279] width 1158 height 559
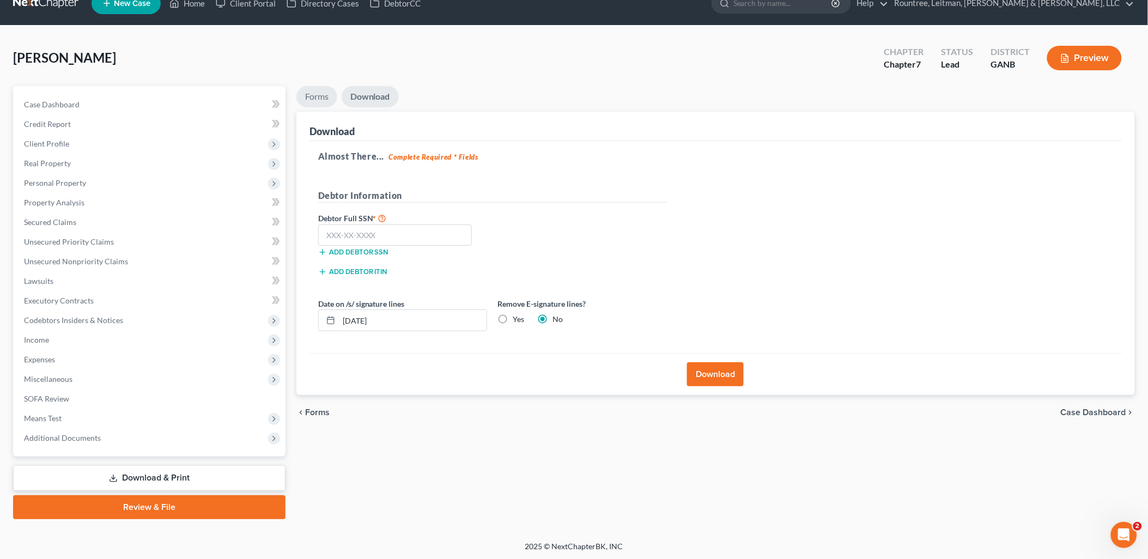
click at [319, 104] on link "Forms" at bounding box center [316, 96] width 41 height 21
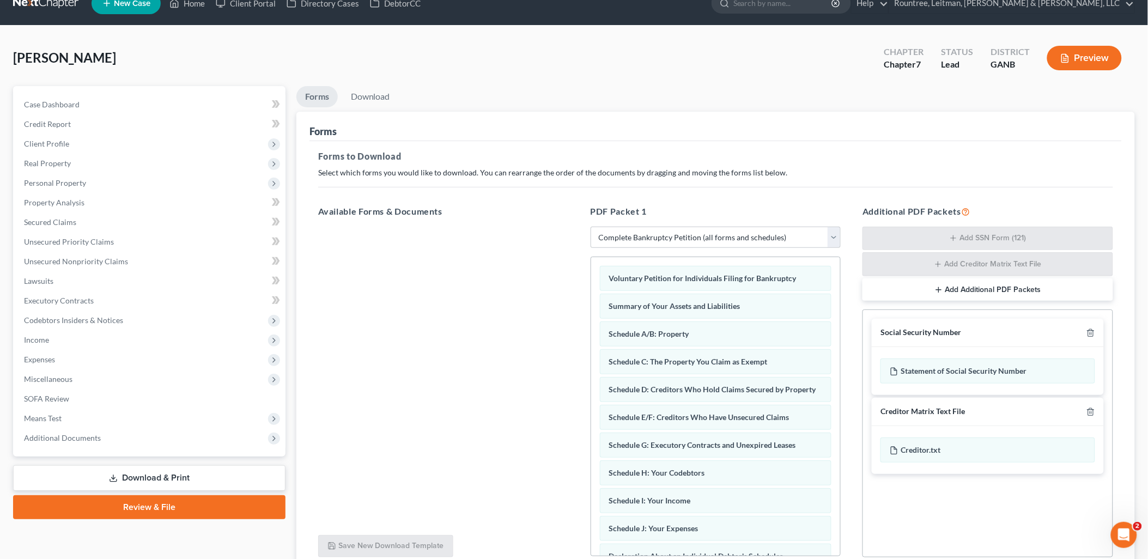
click at [1094, 328] on div at bounding box center [1088, 333] width 13 height 10
click at [1092, 331] on icon "button" at bounding box center [1091, 333] width 9 height 9
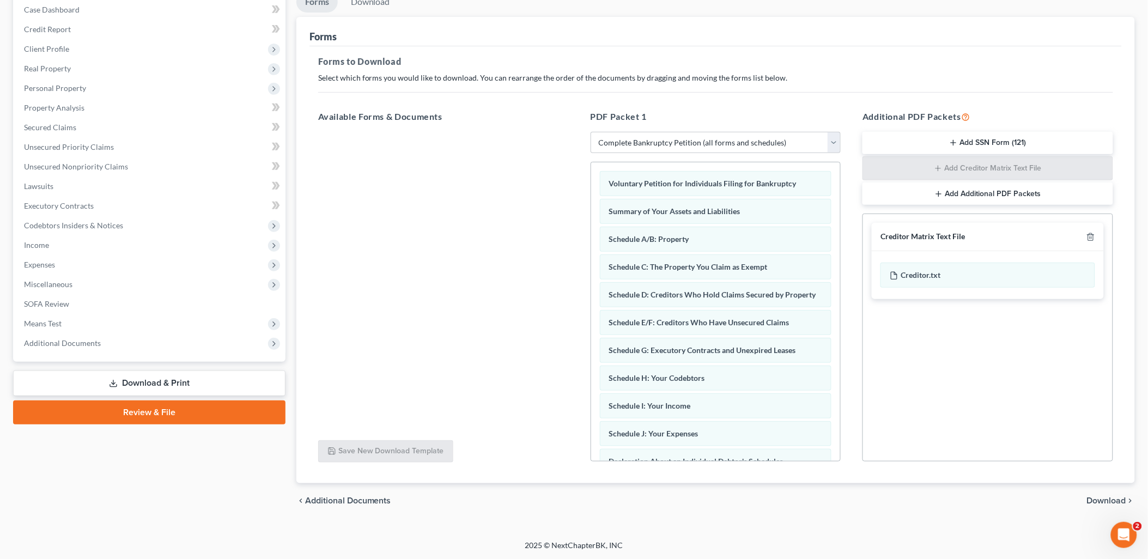
click at [1099, 496] on span "Download" at bounding box center [1106, 500] width 39 height 9
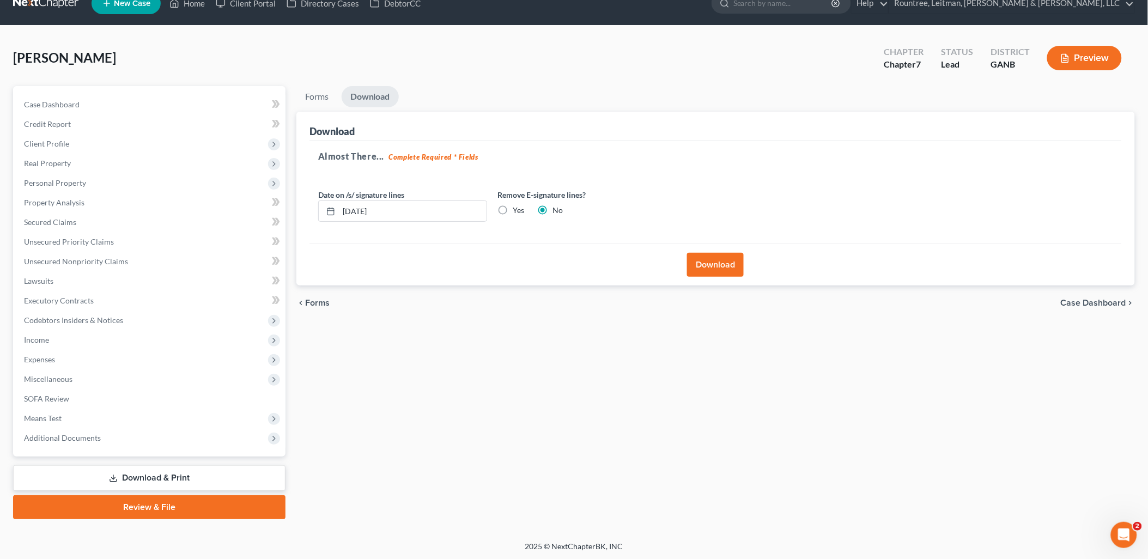
click at [716, 271] on button "Download" at bounding box center [715, 265] width 57 height 24
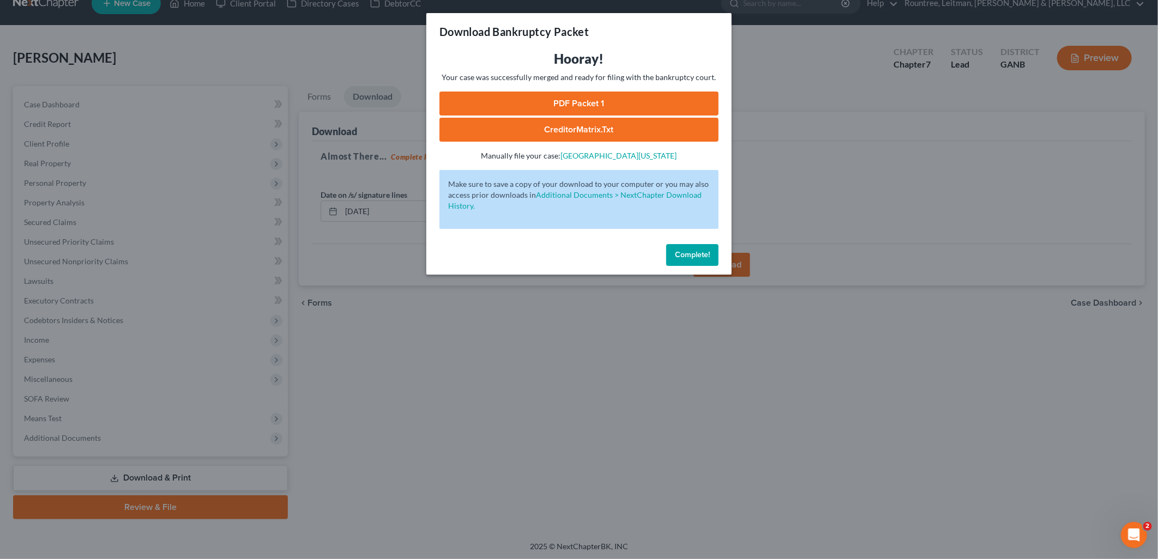
click at [545, 93] on link "PDF Packet 1" at bounding box center [578, 104] width 279 height 24
click at [183, 143] on div "Download Bankruptcy Packet Hooray! Your case was successfully merged and ready …" at bounding box center [579, 279] width 1158 height 559
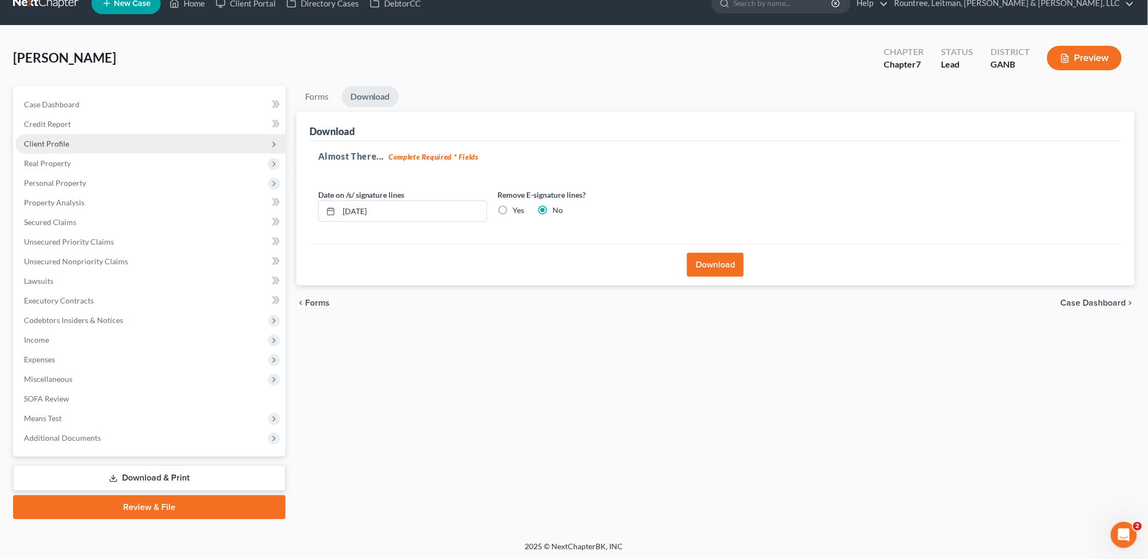
click at [71, 142] on span "Client Profile" at bounding box center [150, 144] width 270 height 20
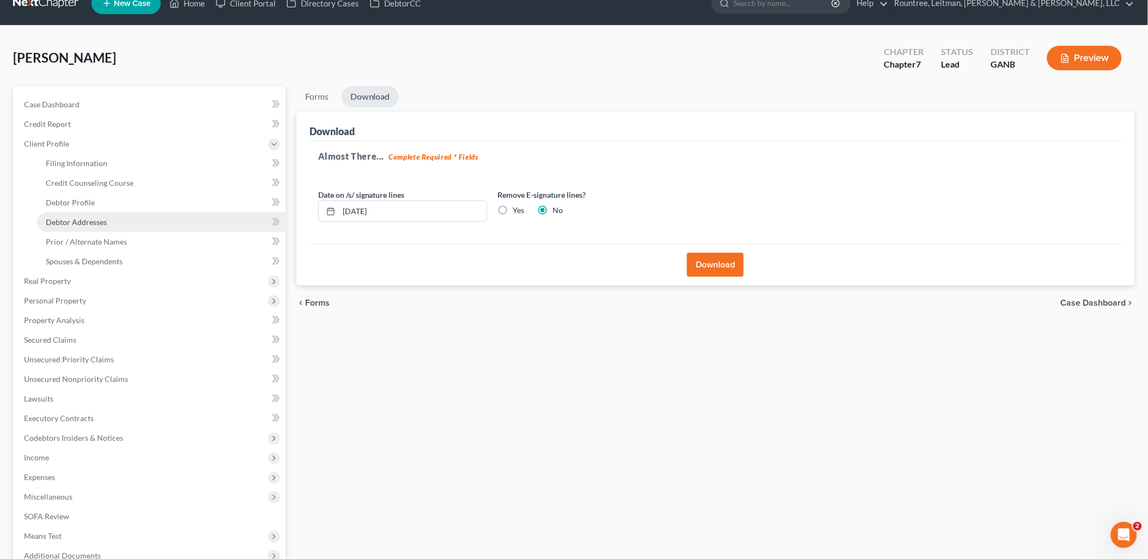
click at [92, 219] on span "Debtor Addresses" at bounding box center [76, 221] width 61 height 9
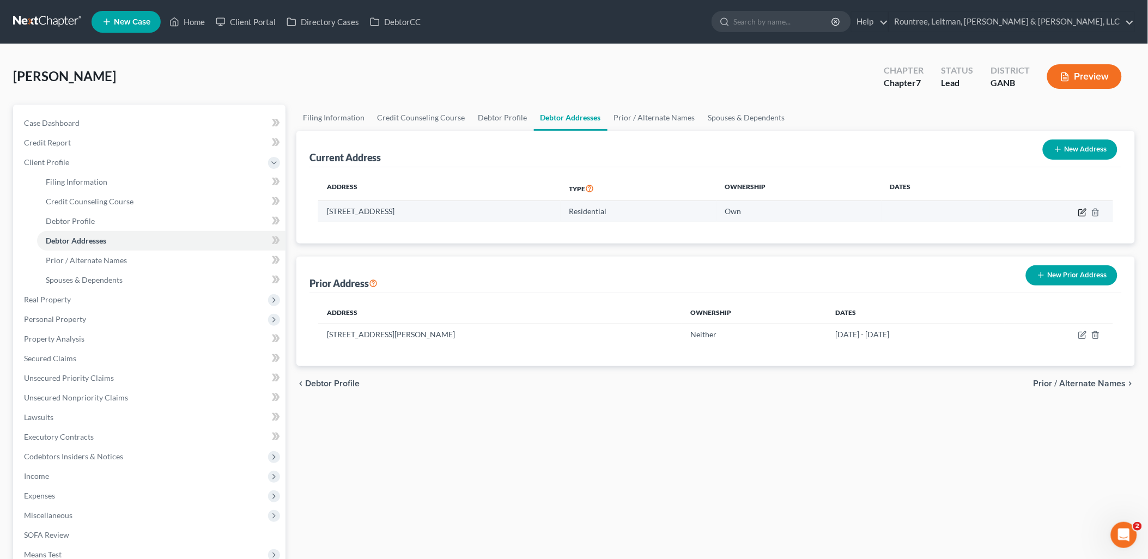
click at [1081, 210] on icon "button" at bounding box center [1083, 212] width 9 height 9
select select "10"
select select "0"
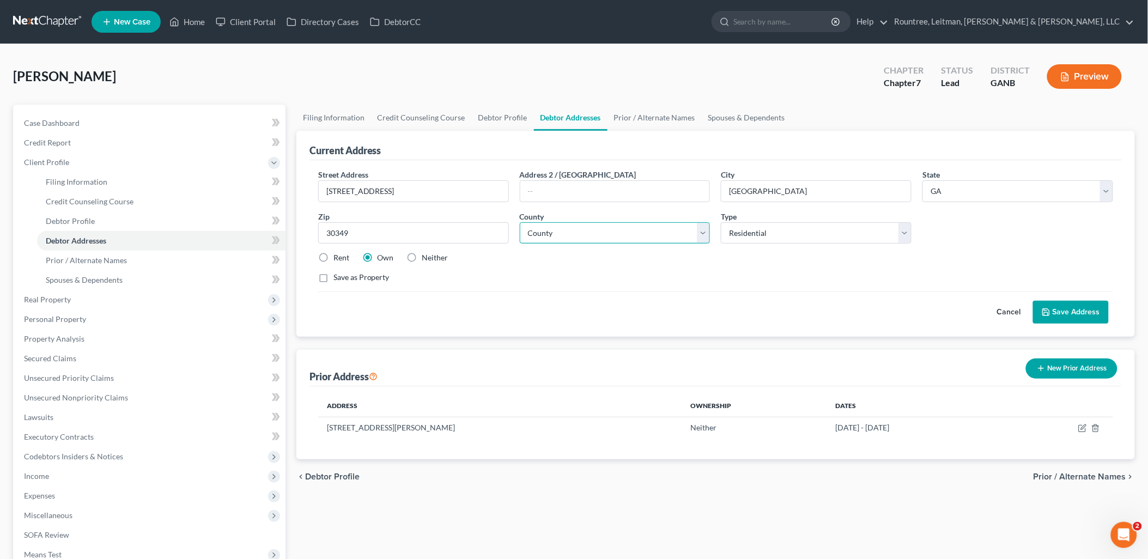
click at [603, 231] on select "County [GEOGRAPHIC_DATA] [GEOGRAPHIC_DATA] [GEOGRAPHIC_DATA] [GEOGRAPHIC_DATA] …" at bounding box center [615, 233] width 191 height 22
select select "59"
click at [520, 222] on select "County [GEOGRAPHIC_DATA] [GEOGRAPHIC_DATA] [GEOGRAPHIC_DATA] [GEOGRAPHIC_DATA] …" at bounding box center [615, 233] width 191 height 22
click at [1087, 310] on button "Save Address" at bounding box center [1071, 312] width 76 height 23
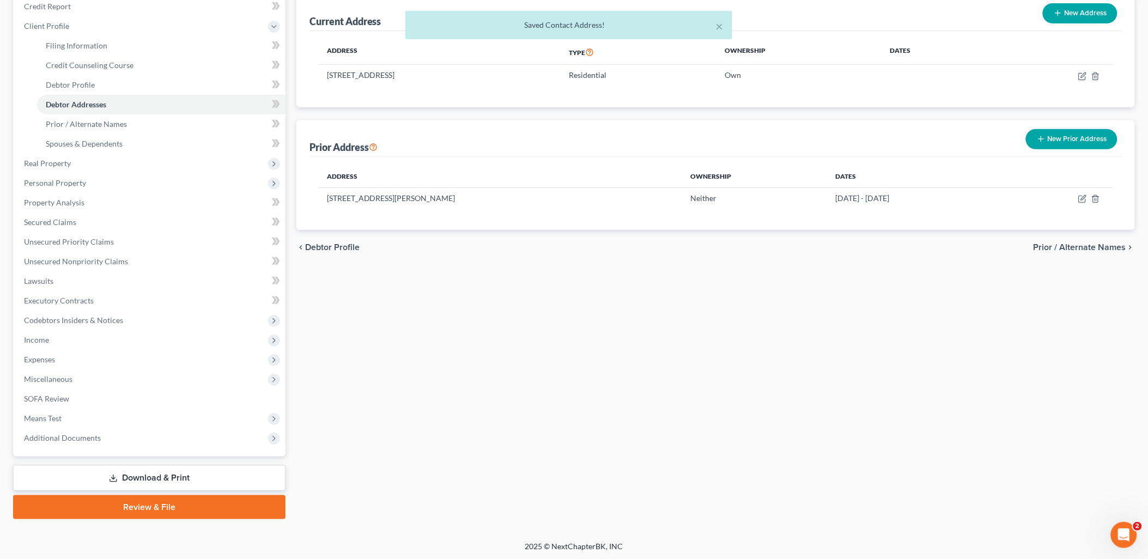
click at [154, 476] on link "Download & Print" at bounding box center [149, 478] width 273 height 26
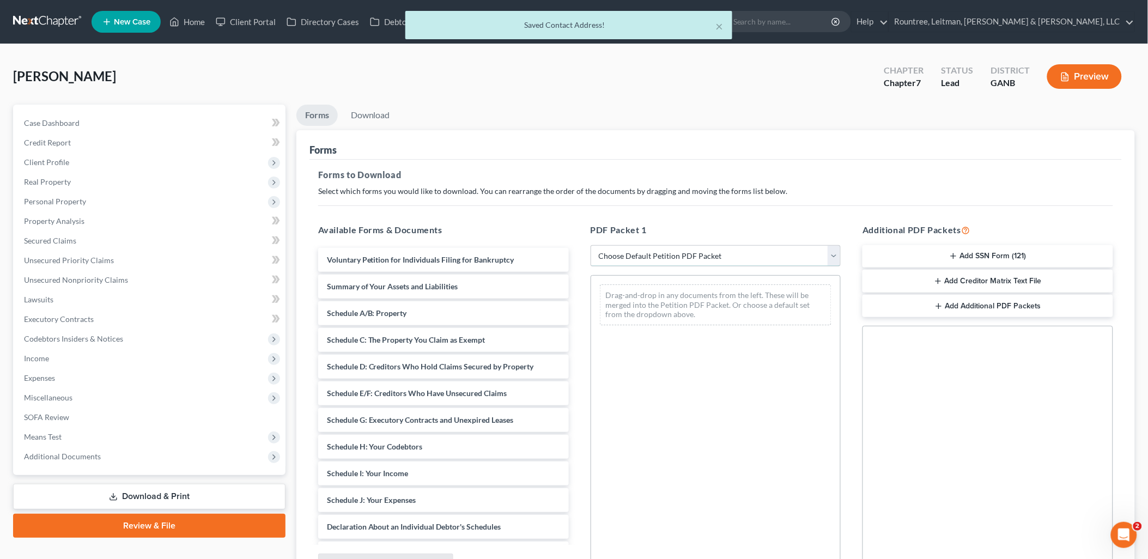
click at [682, 261] on select "Choose Default Petition PDF Packet Complete Bankruptcy Petition (all forms and …" at bounding box center [716, 256] width 251 height 22
select select "0"
click at [591, 245] on select "Choose Default Petition PDF Packet Complete Bankruptcy Petition (all forms and …" at bounding box center [716, 256] width 251 height 22
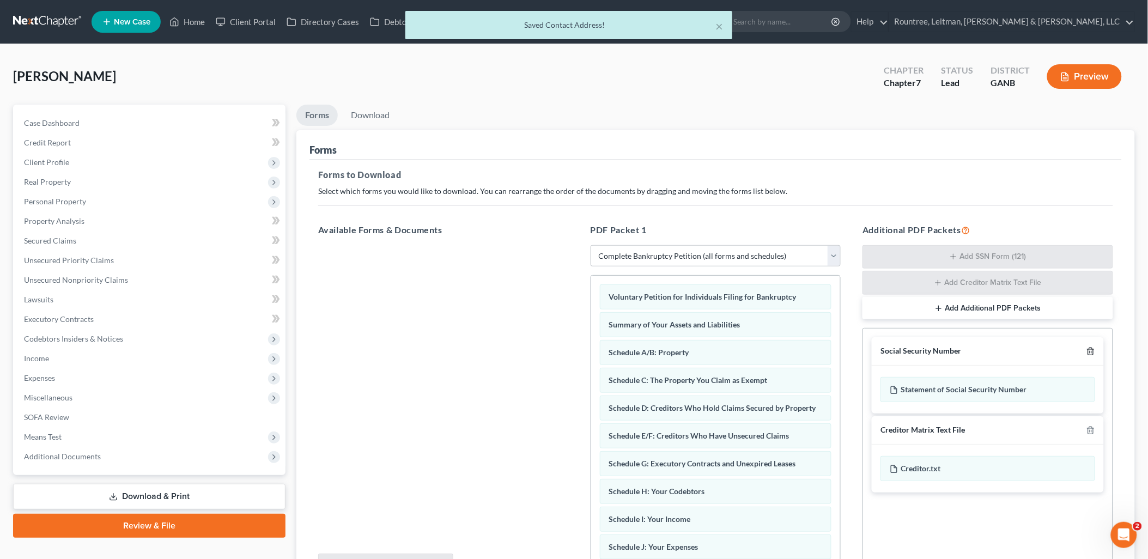
click at [1090, 354] on icon "button" at bounding box center [1091, 351] width 9 height 9
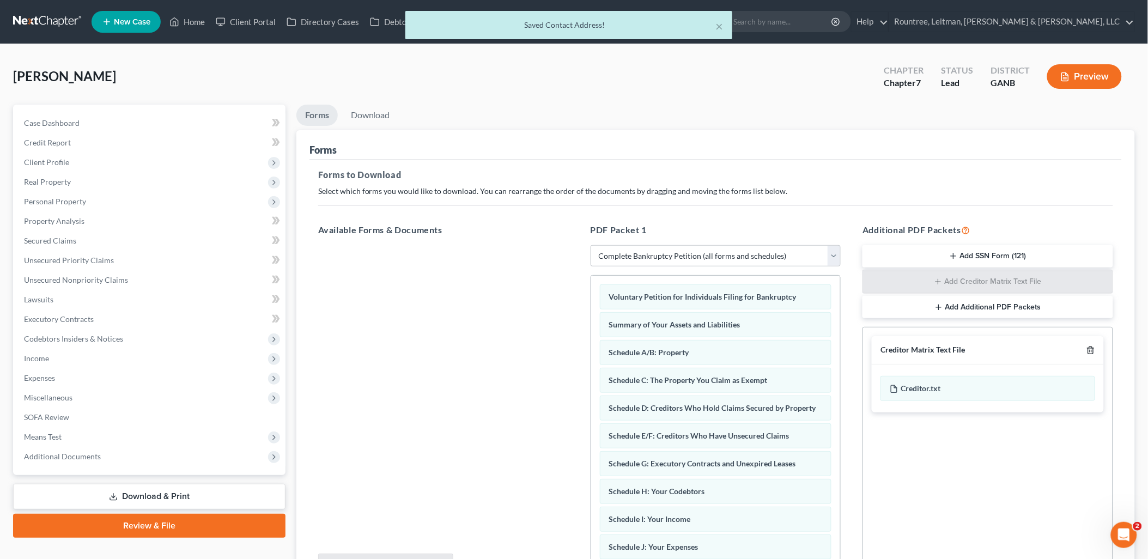
click at [1090, 354] on icon "button" at bounding box center [1090, 350] width 5 height 7
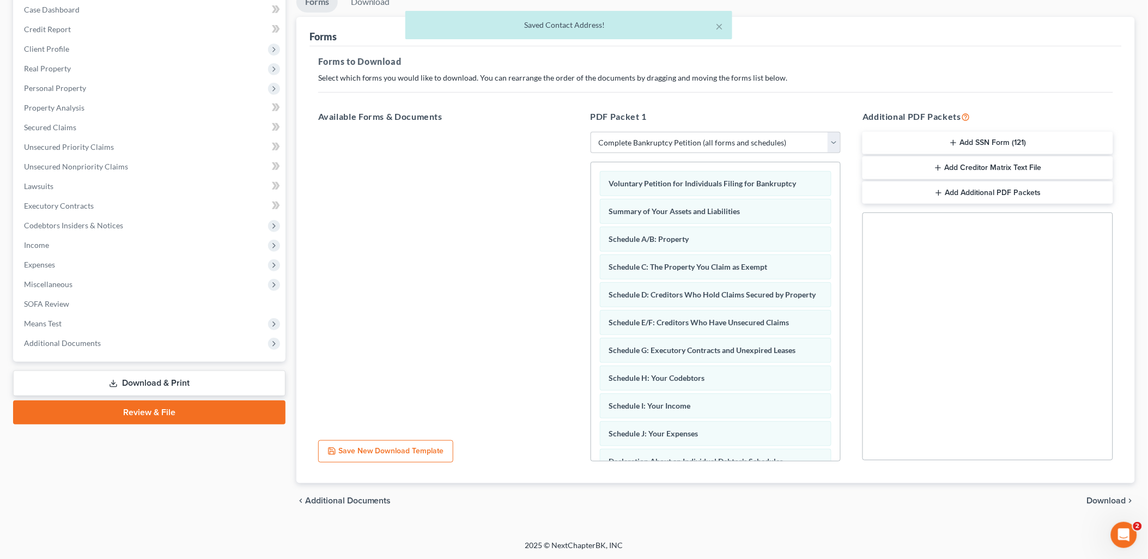
click at [1113, 499] on span "Download" at bounding box center [1106, 500] width 39 height 9
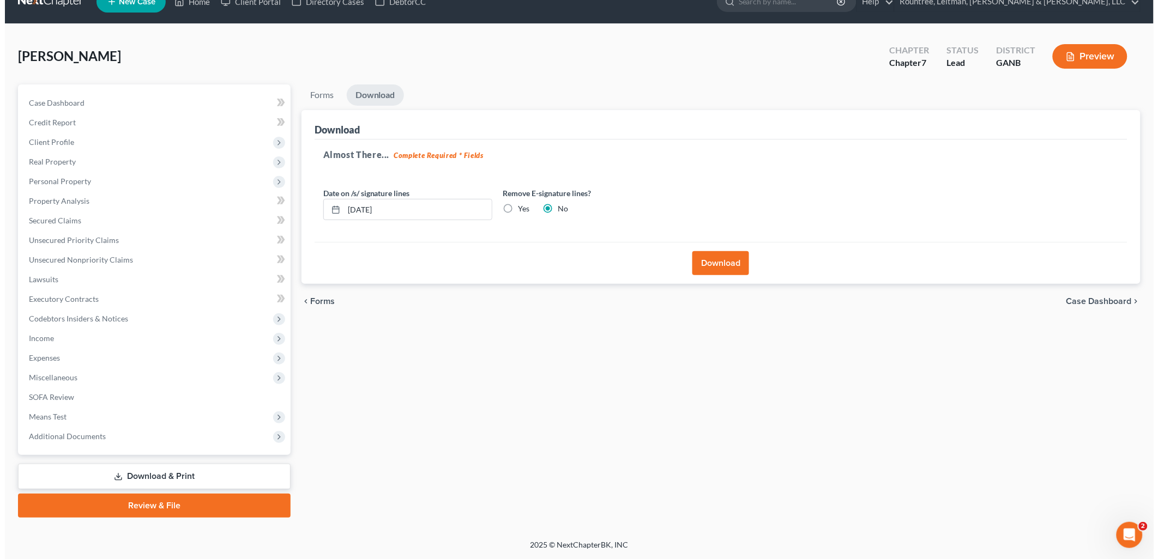
scroll to position [19, 0]
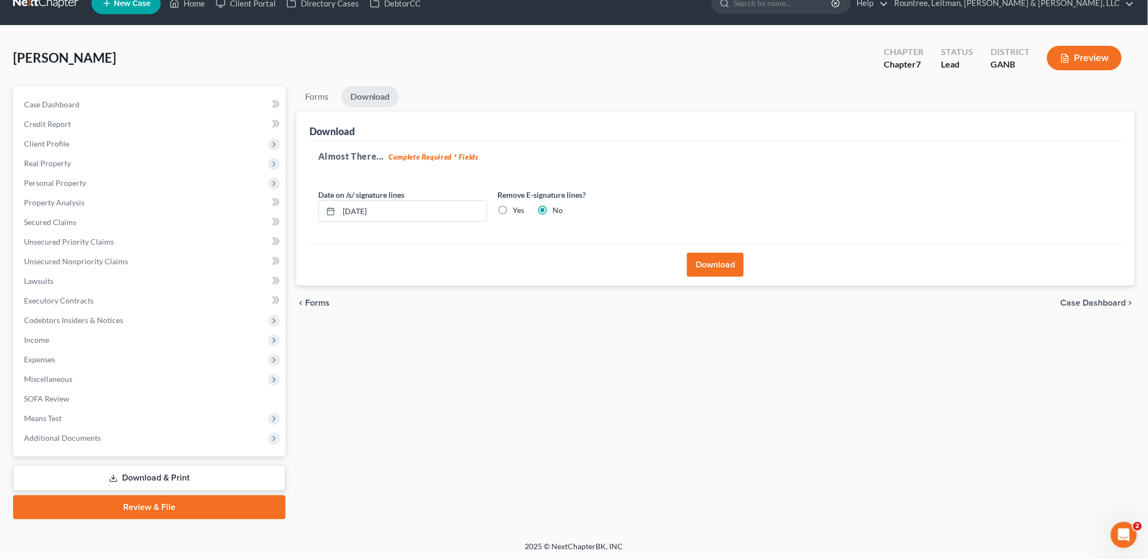
click at [725, 265] on button "Download" at bounding box center [715, 265] width 57 height 24
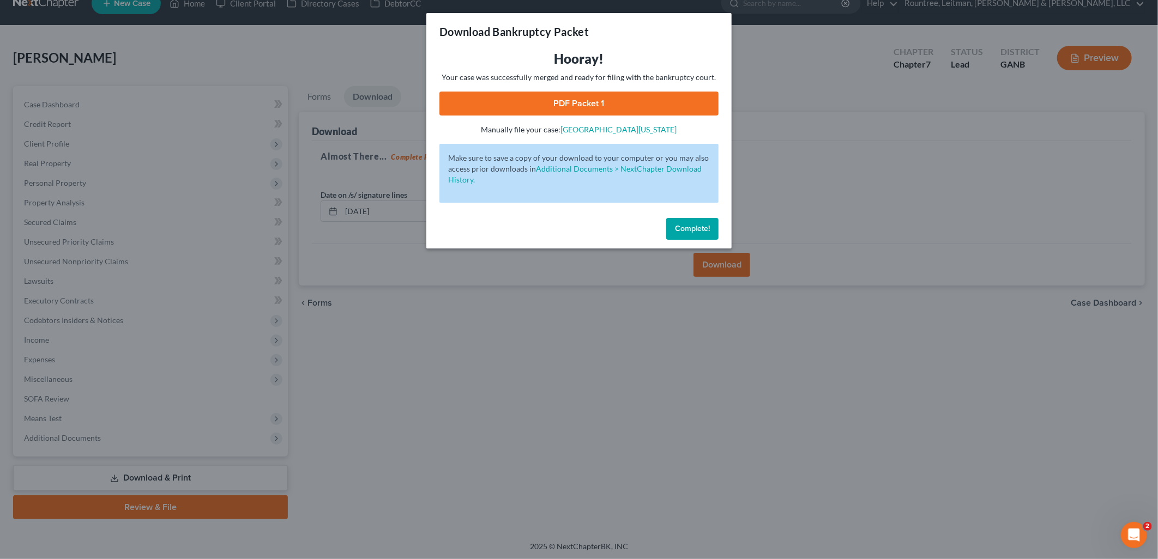
click at [503, 99] on link "PDF Packet 1" at bounding box center [578, 104] width 279 height 24
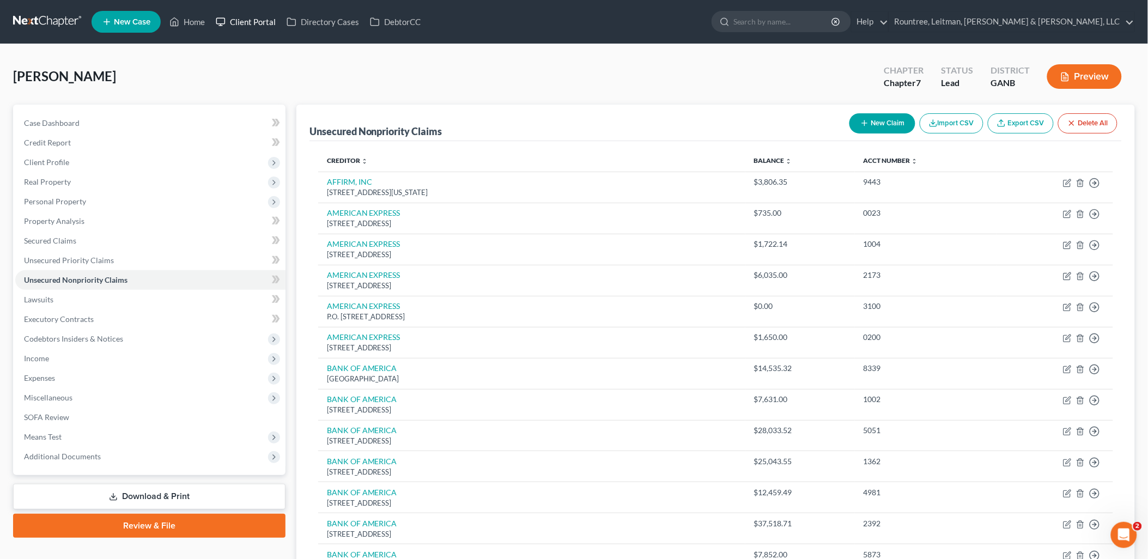
click at [264, 29] on link "Client Portal" at bounding box center [245, 22] width 71 height 20
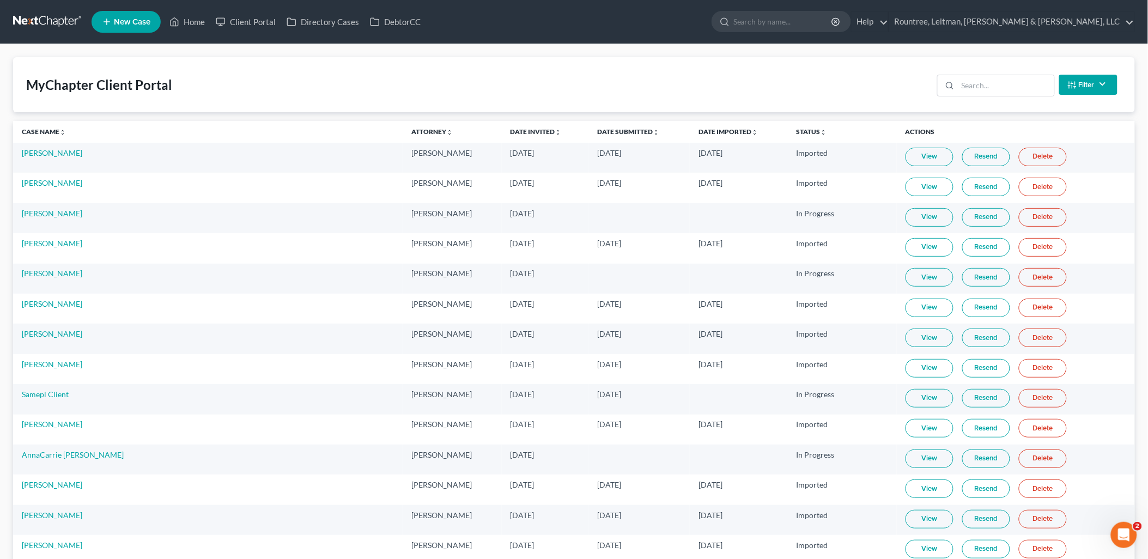
click at [906, 159] on link "View" at bounding box center [930, 157] width 48 height 19
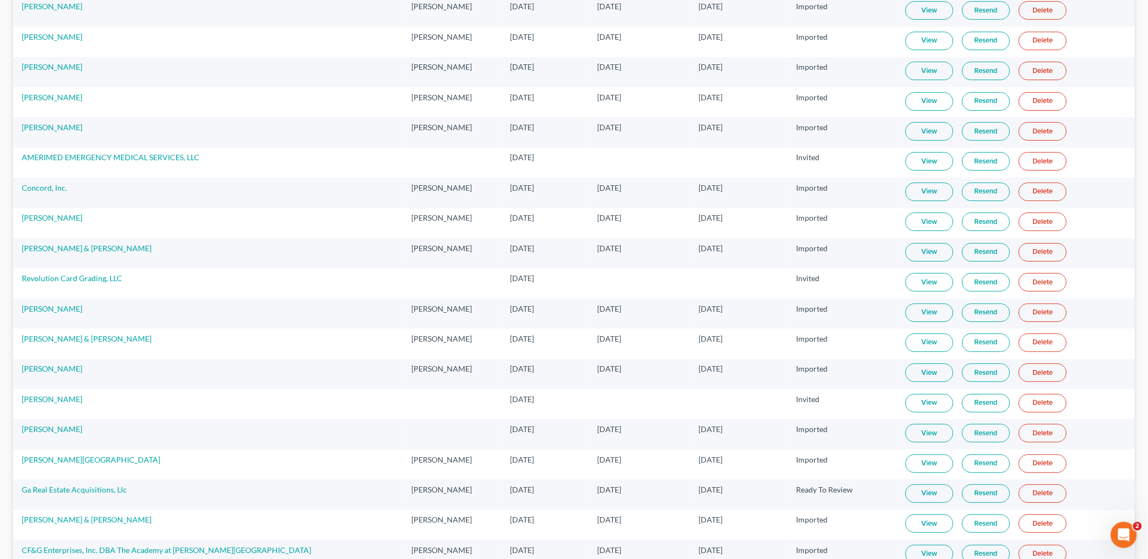
scroll to position [5813, 0]
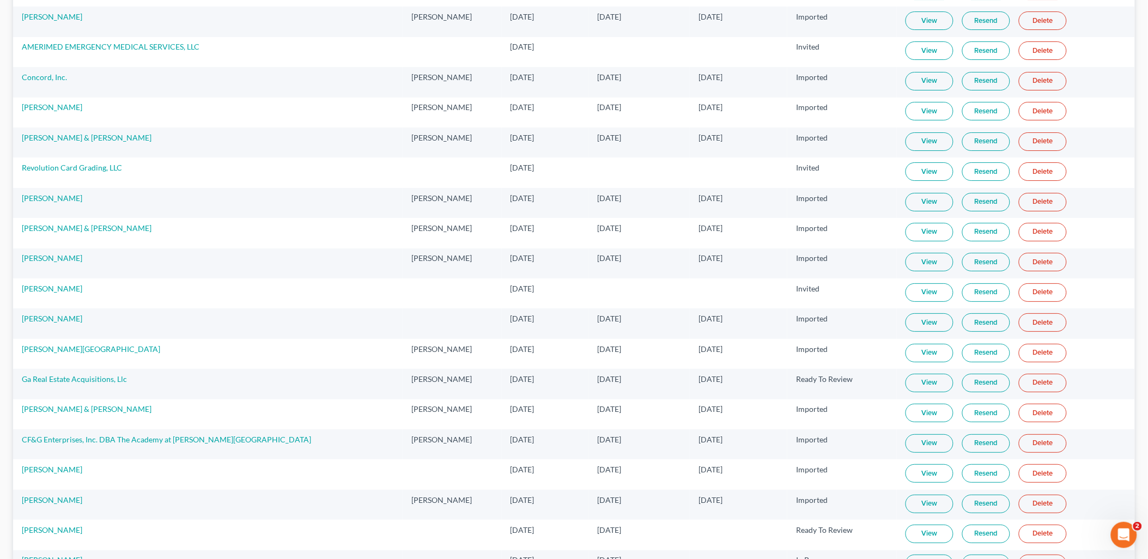
drag, startPoint x: 887, startPoint y: 67, endPoint x: 11, endPoint y: 142, distance: 879.0
click at [906, 60] on link "View" at bounding box center [930, 50] width 48 height 19
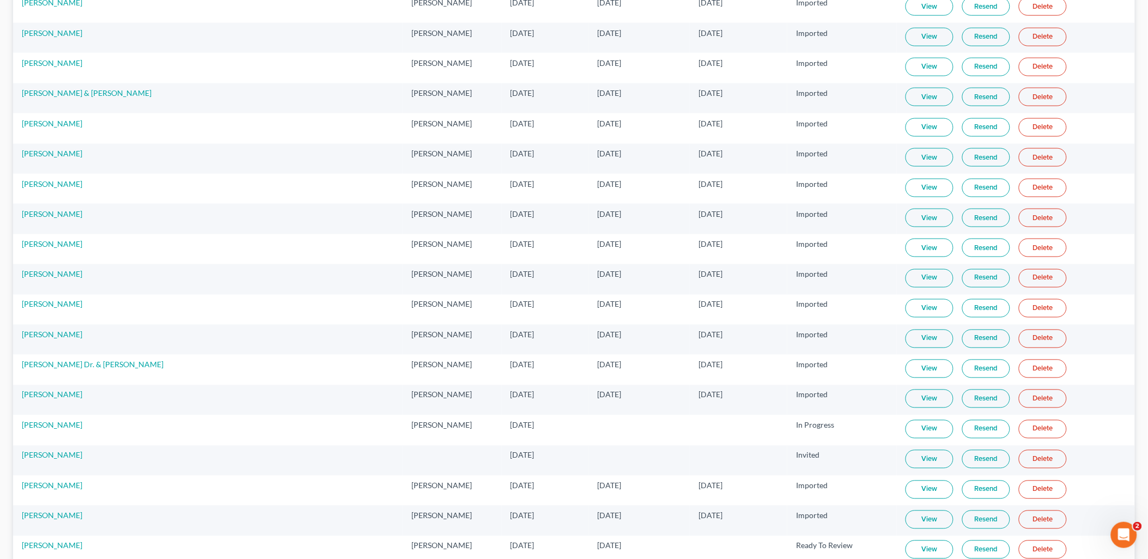
scroll to position [0, 0]
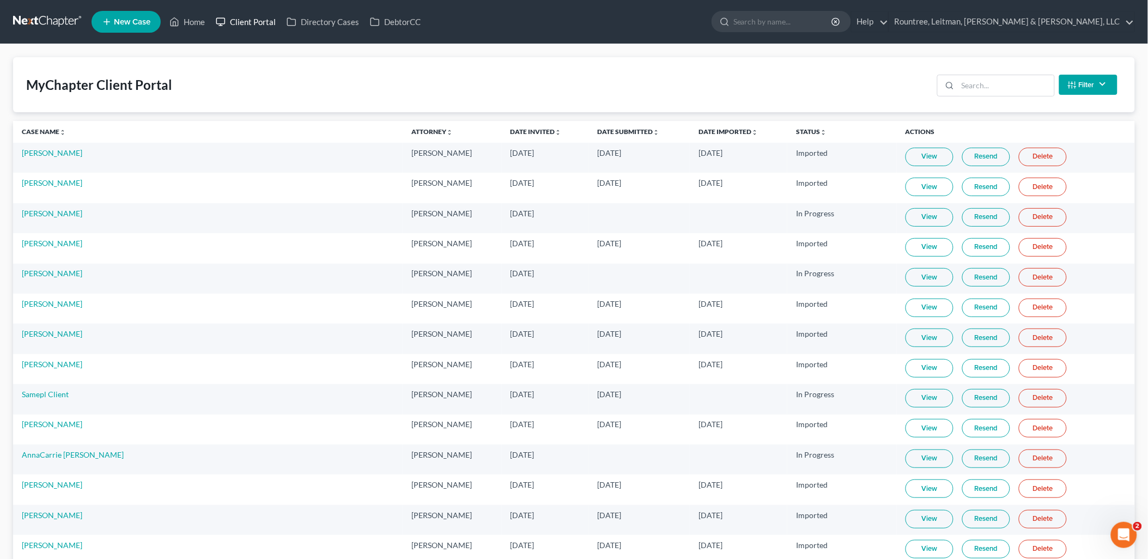
drag, startPoint x: 252, startPoint y: 16, endPoint x: 456, endPoint y: 75, distance: 212.2
click at [252, 16] on link "Client Portal" at bounding box center [245, 22] width 71 height 20
click at [186, 20] on link "Home" at bounding box center [187, 22] width 46 height 20
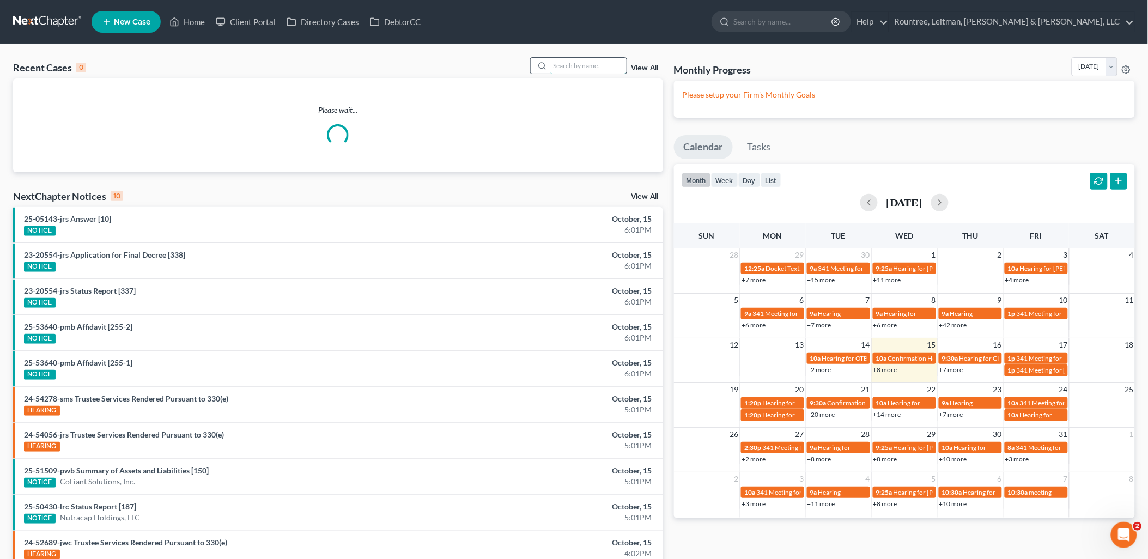
click at [576, 66] on input "search" at bounding box center [588, 66] width 76 height 16
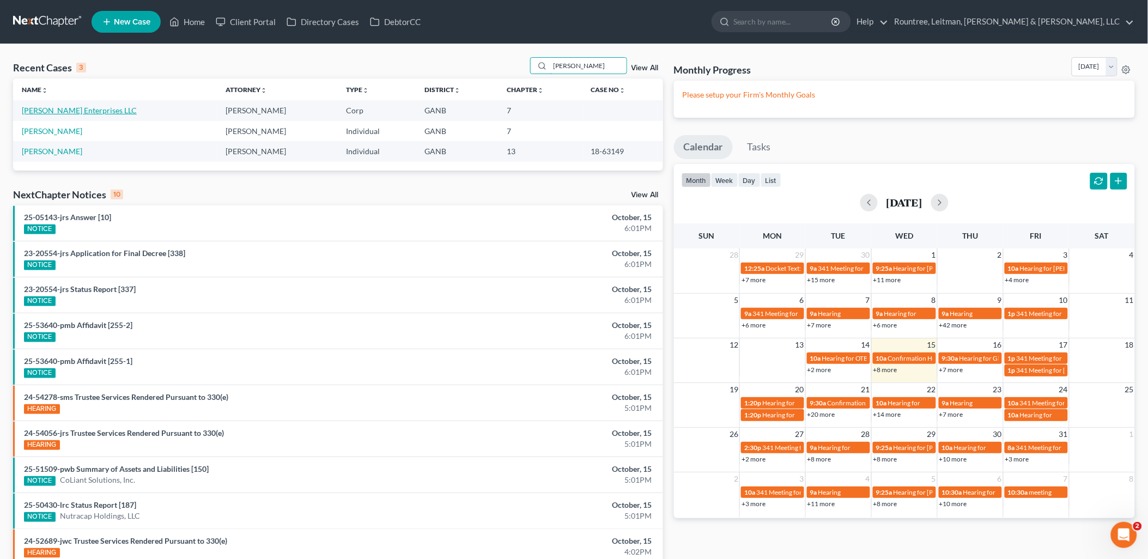
type input "[PERSON_NAME]"
click at [87, 110] on link "[PERSON_NAME] Enterprises LLC" at bounding box center [79, 110] width 115 height 9
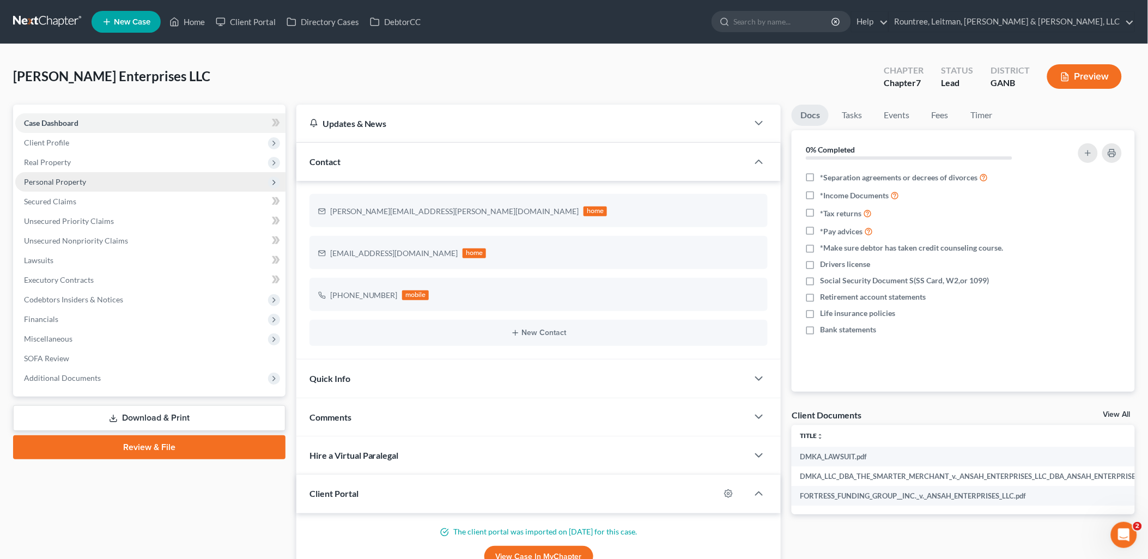
click at [87, 185] on span "Personal Property" at bounding box center [150, 182] width 270 height 20
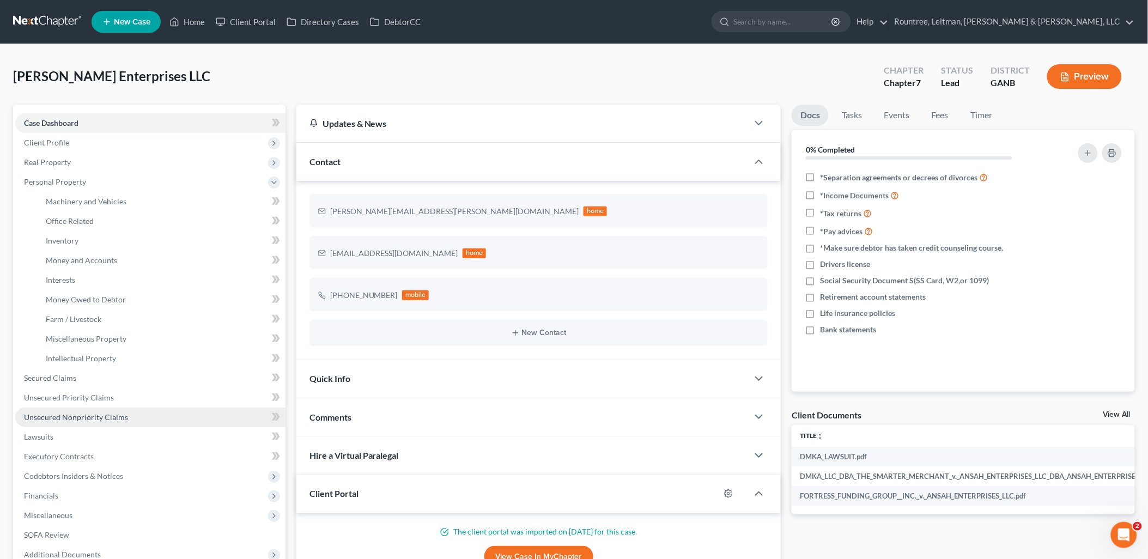
click at [120, 414] on span "Unsecured Nonpriority Claims" at bounding box center [76, 417] width 104 height 9
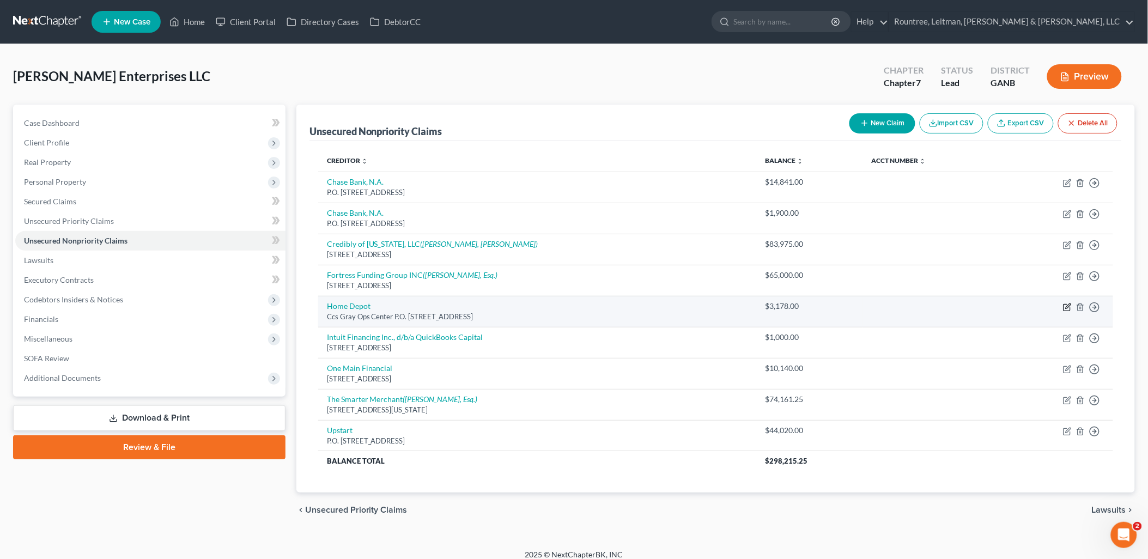
click at [1069, 307] on icon "button" at bounding box center [1067, 307] width 9 height 9
select select "43"
select select "2"
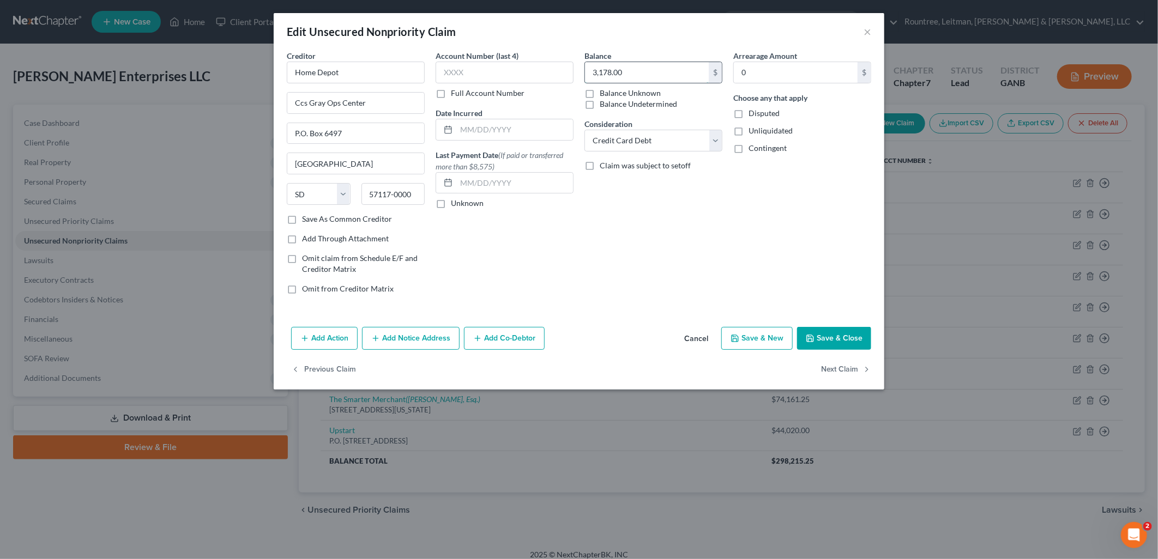
click at [681, 77] on input "3,178.00" at bounding box center [647, 72] width 124 height 21
type input "3,593.70"
click at [843, 346] on button "Save & Close" at bounding box center [834, 338] width 74 height 23
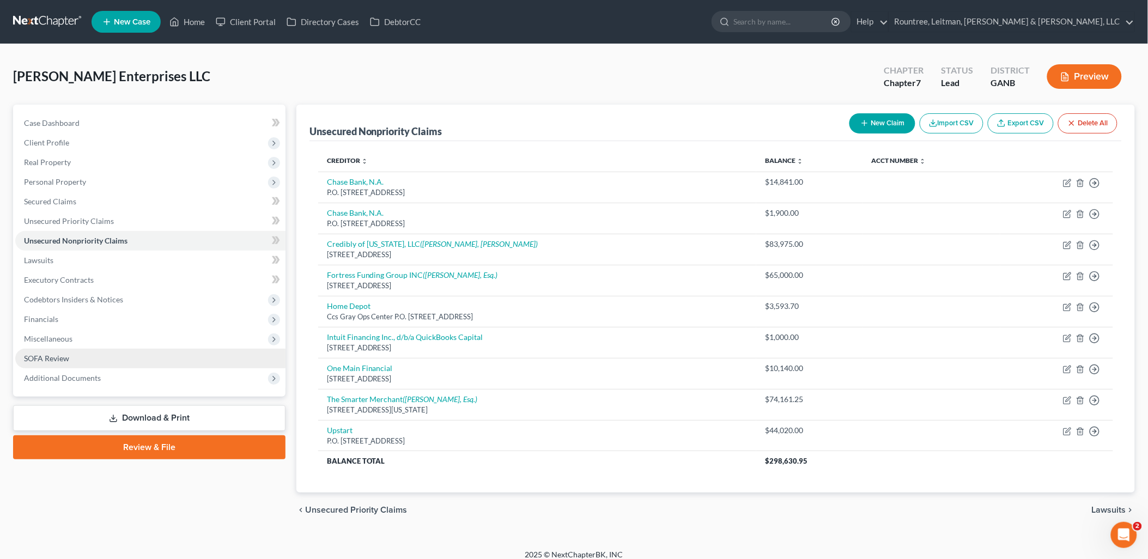
click at [77, 358] on link "SOFA Review" at bounding box center [150, 359] width 270 height 20
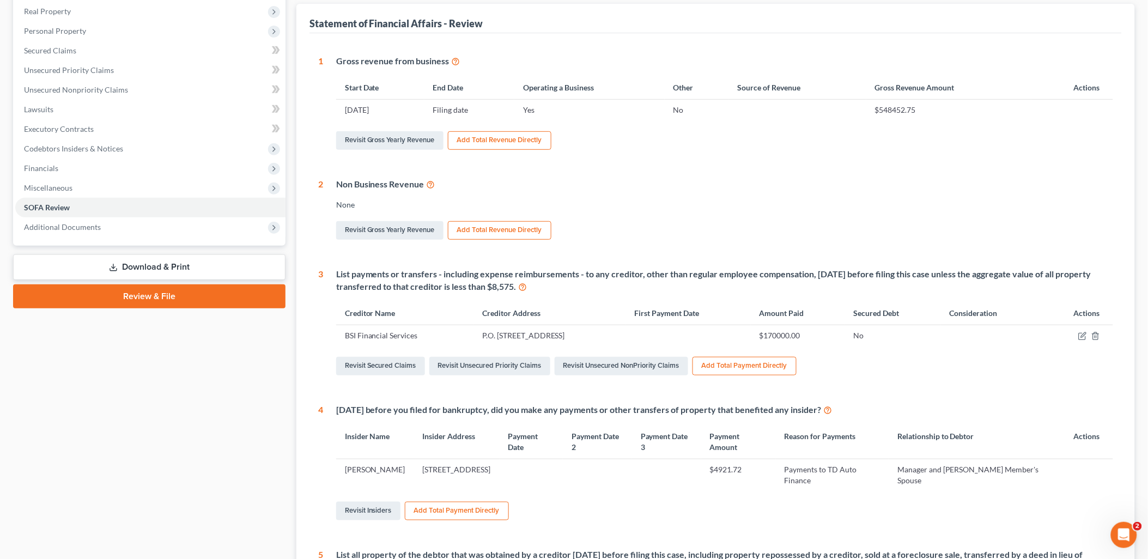
scroll to position [181, 0]
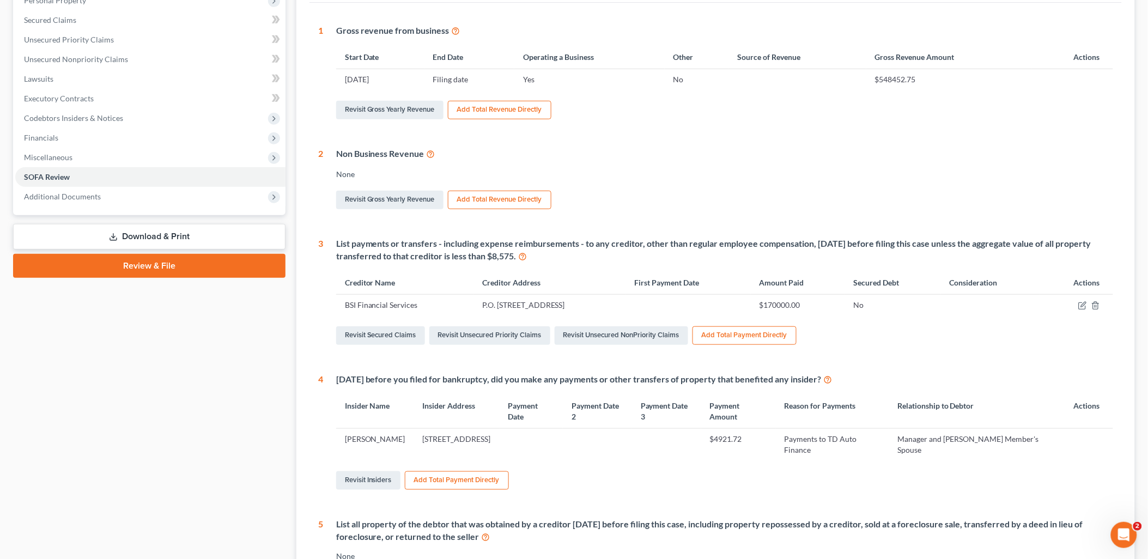
click at [740, 335] on button "Add Total Payment Directly" at bounding box center [745, 335] width 104 height 19
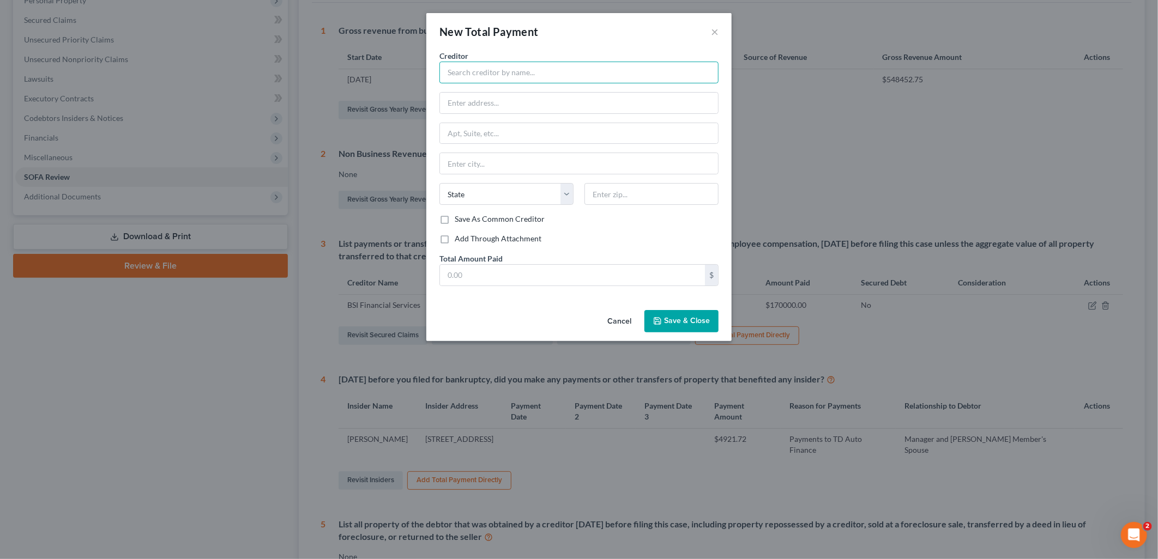
click at [491, 73] on input "text" at bounding box center [578, 73] width 279 height 22
type input "TrueGrid LLC"
click at [491, 274] on input "text" at bounding box center [572, 275] width 265 height 21
type input "23,699.96"
click at [693, 317] on span "Save & Close" at bounding box center [687, 321] width 46 height 9
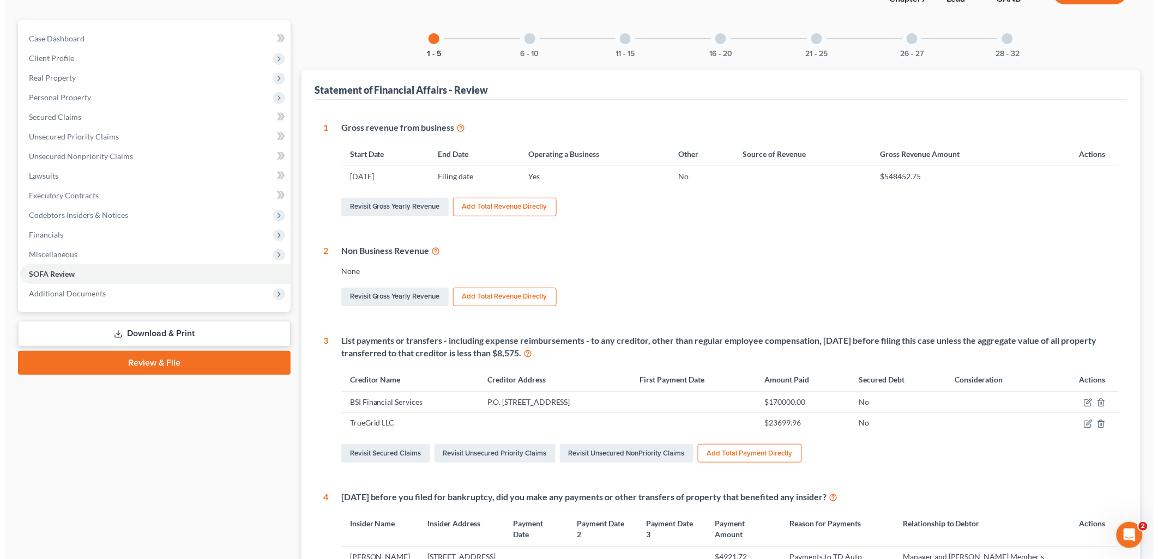
scroll to position [242, 0]
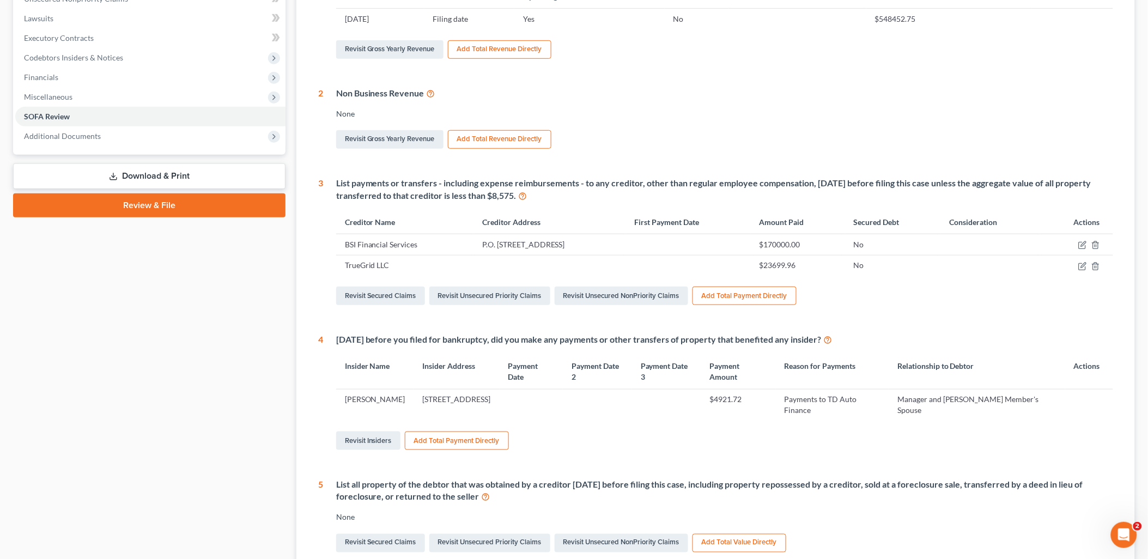
click at [730, 298] on button "Add Total Payment Directly" at bounding box center [745, 296] width 104 height 19
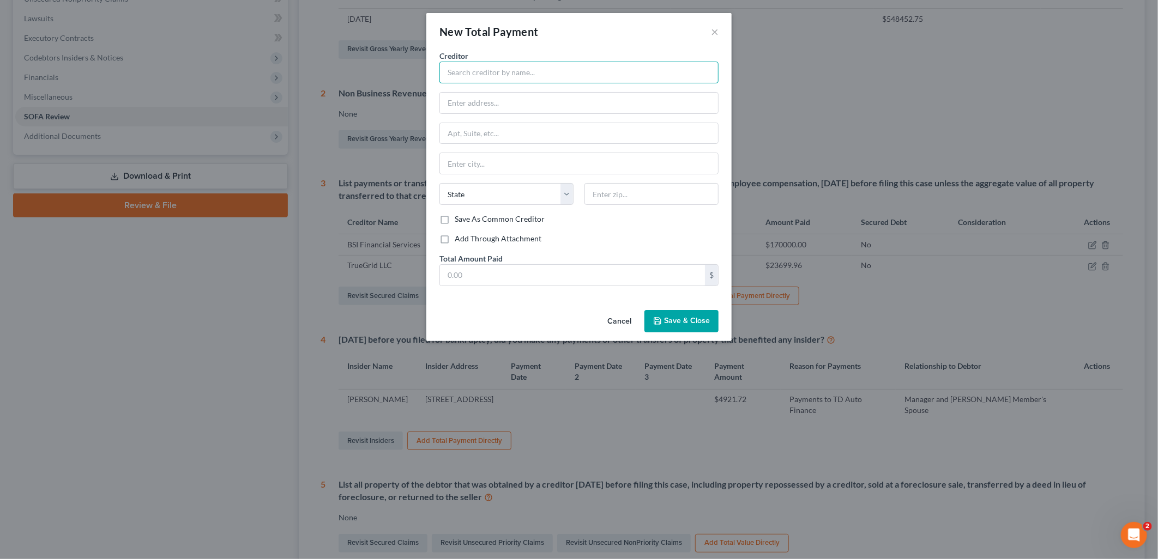
click at [512, 68] on input "text" at bounding box center [578, 73] width 279 height 22
paste input "SGA Contractors Solutions (aka) Salvador Garcia"
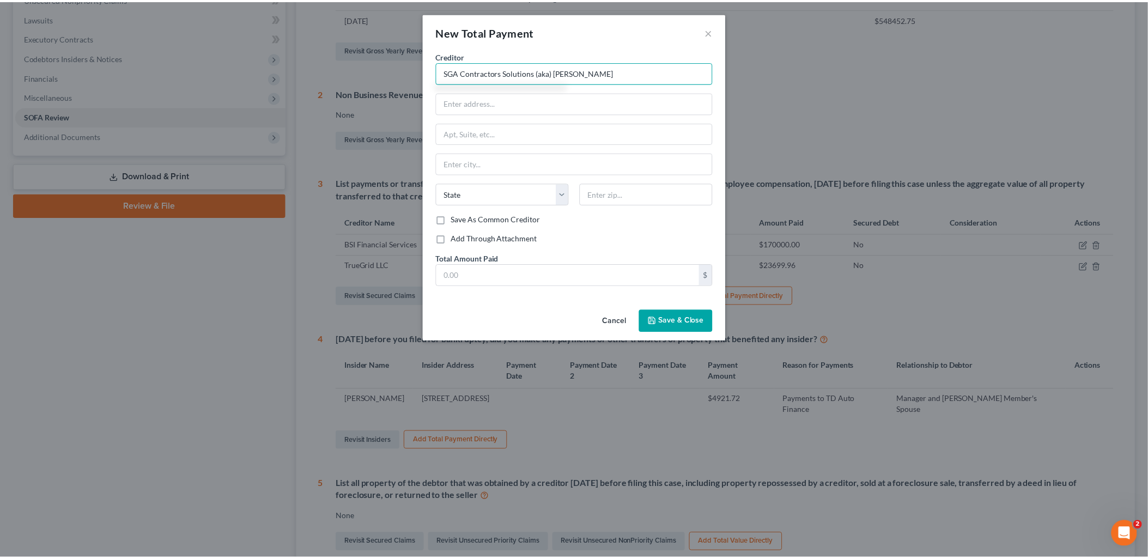
scroll to position [0, 0]
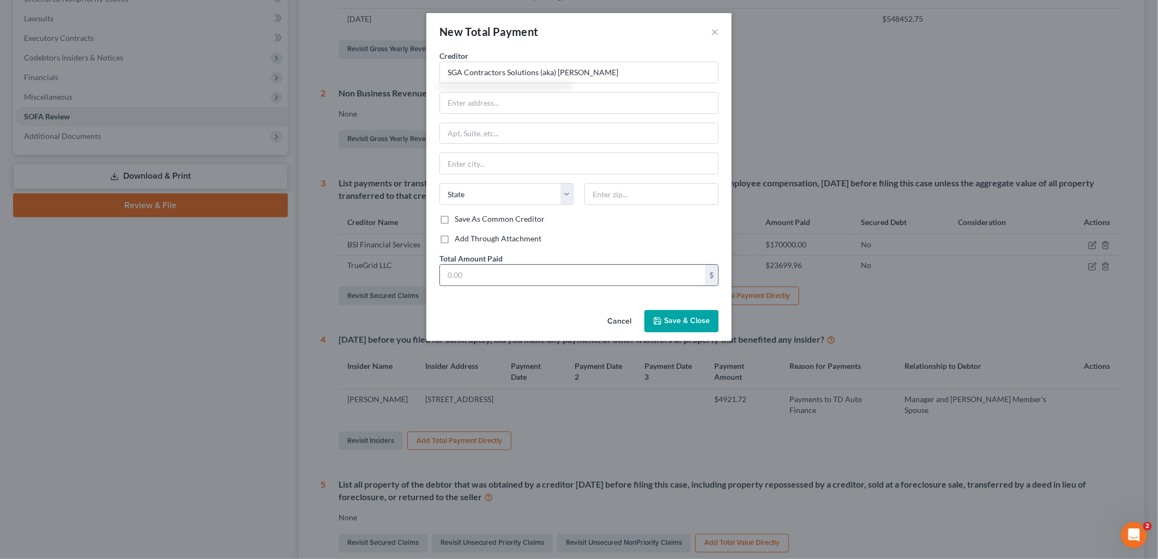
click at [571, 270] on input "text" at bounding box center [572, 275] width 265 height 21
type input "SGA Contractors Solutions (aka) Salvador Garcia"
type input "8,000"
click at [671, 315] on button "Save & Close" at bounding box center [681, 321] width 74 height 23
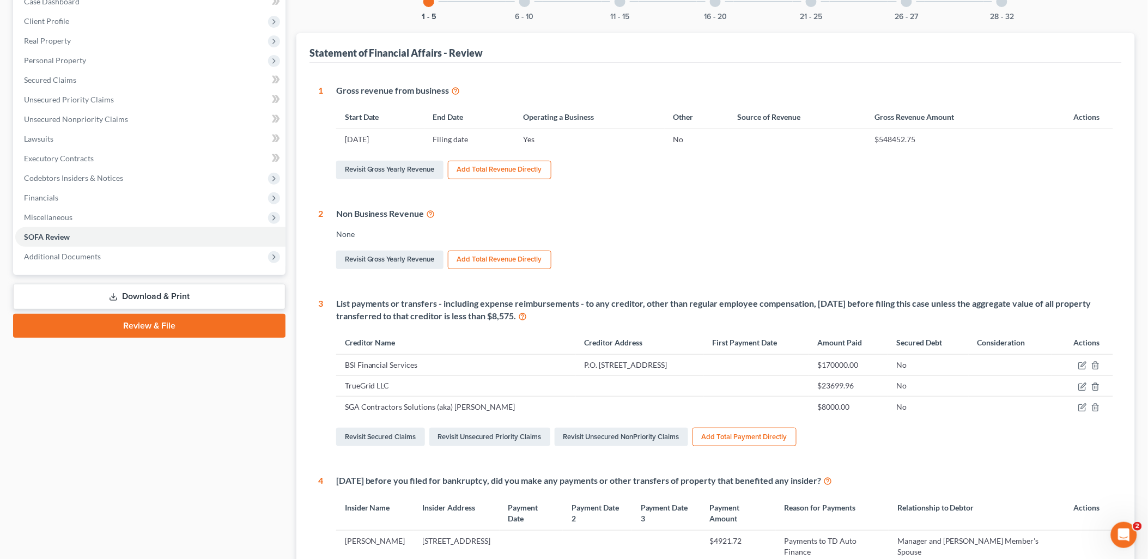
scroll to position [60, 0]
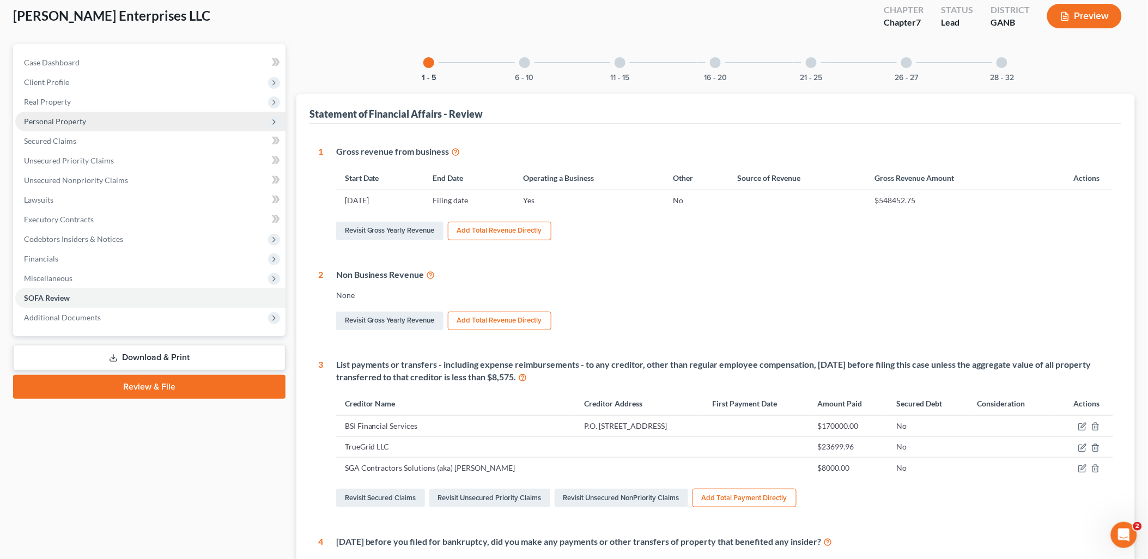
click at [63, 117] on span "Personal Property" at bounding box center [55, 121] width 62 height 9
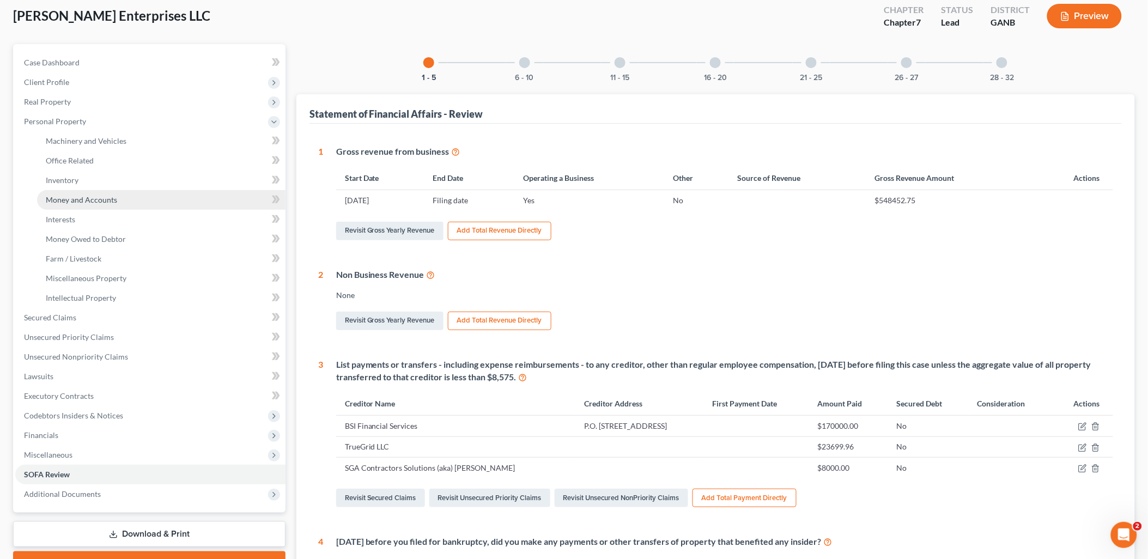
click at [93, 198] on span "Money and Accounts" at bounding box center [81, 199] width 71 height 9
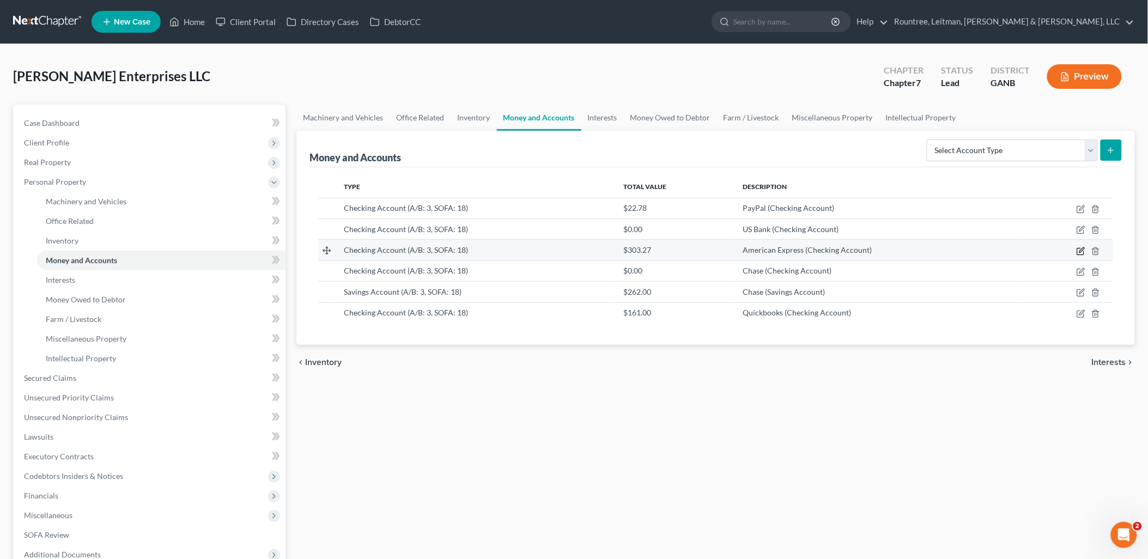
click at [1080, 254] on icon "button" at bounding box center [1080, 251] width 7 height 7
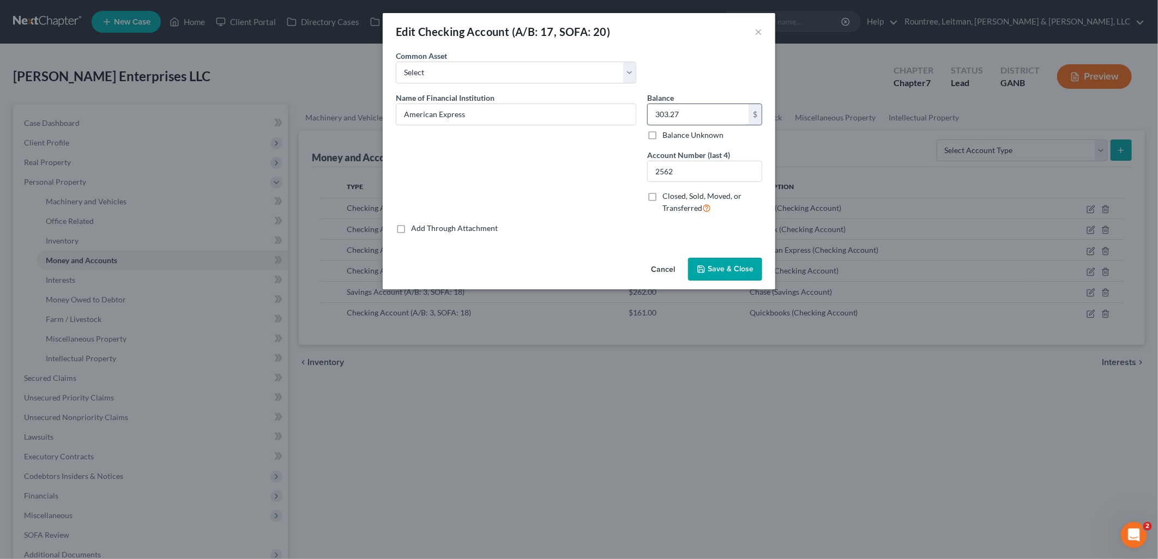
click at [703, 111] on input "303.27" at bounding box center [697, 114] width 101 height 21
type input "4.33"
click at [721, 263] on button "Save & Close" at bounding box center [725, 269] width 74 height 23
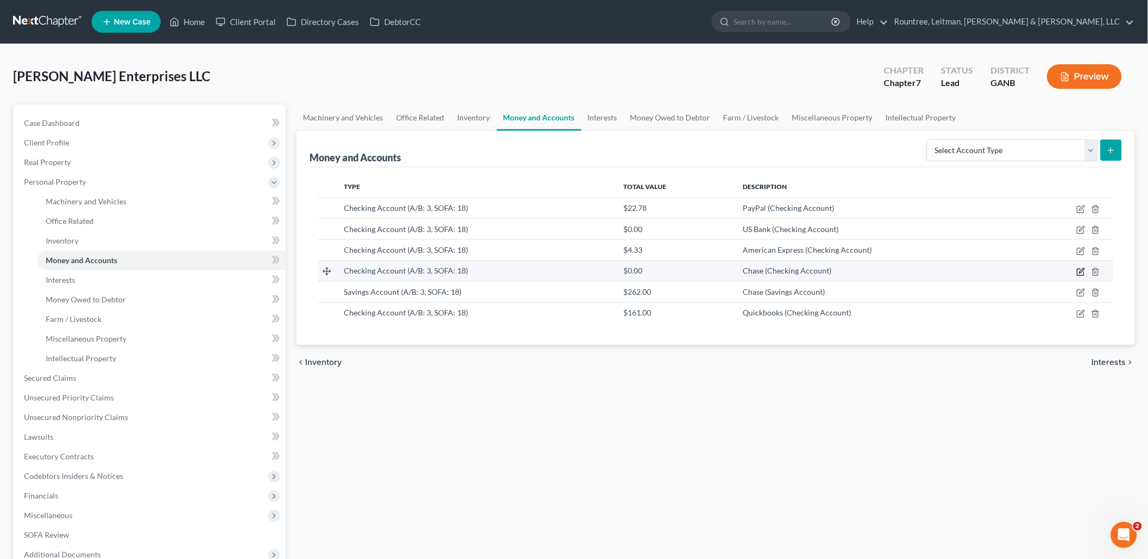
click at [1080, 269] on icon "button" at bounding box center [1081, 272] width 9 height 9
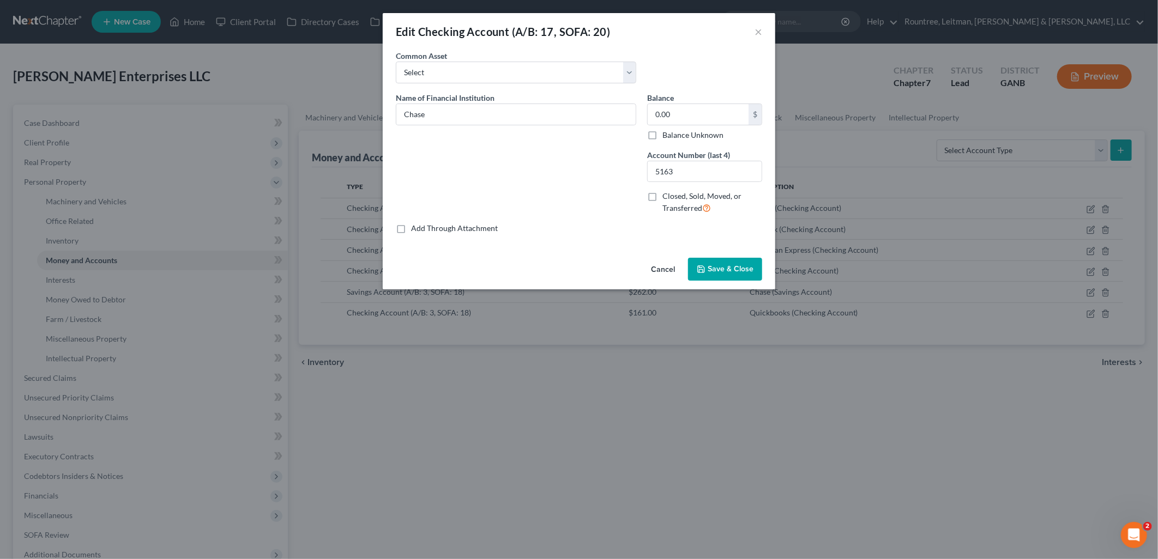
click at [665, 267] on button "Cancel" at bounding box center [662, 270] width 41 height 22
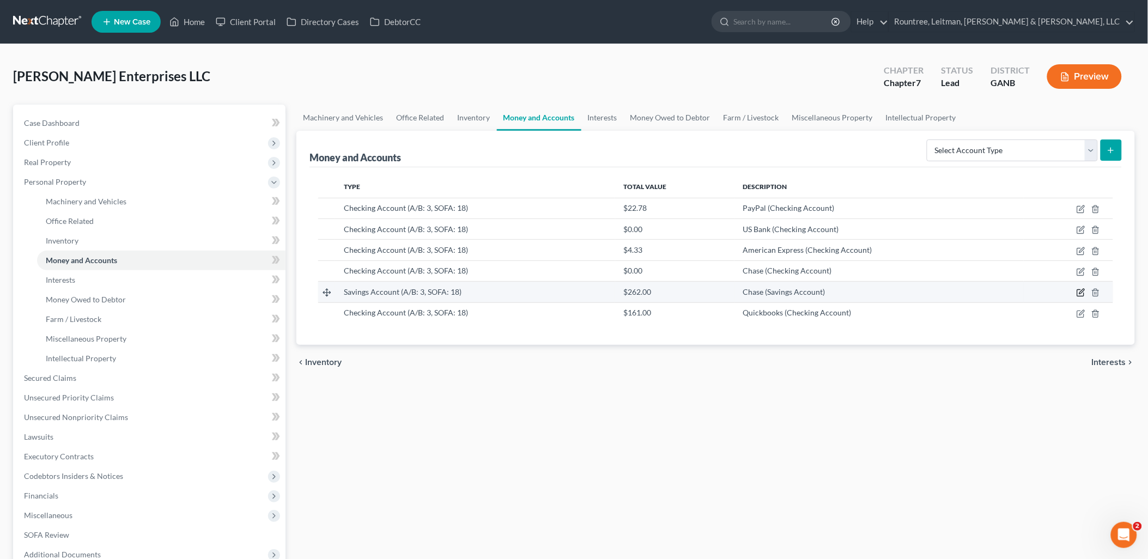
click at [1080, 294] on icon "button" at bounding box center [1082, 291] width 5 height 5
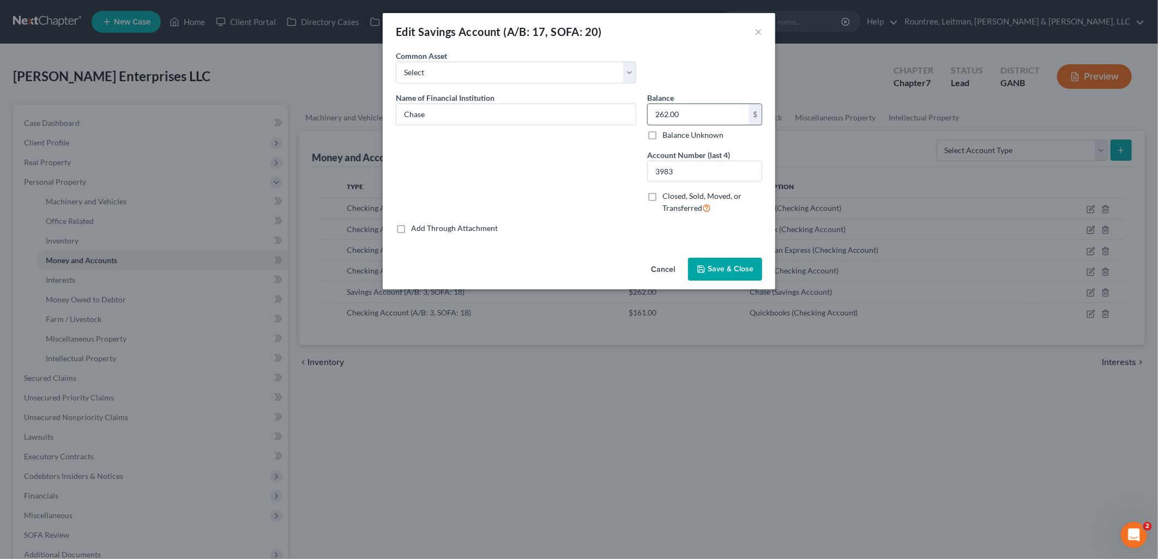
click at [696, 118] on input "262.00" at bounding box center [697, 114] width 101 height 21
type input "0.00"
click at [737, 270] on span "Save & Close" at bounding box center [730, 268] width 46 height 9
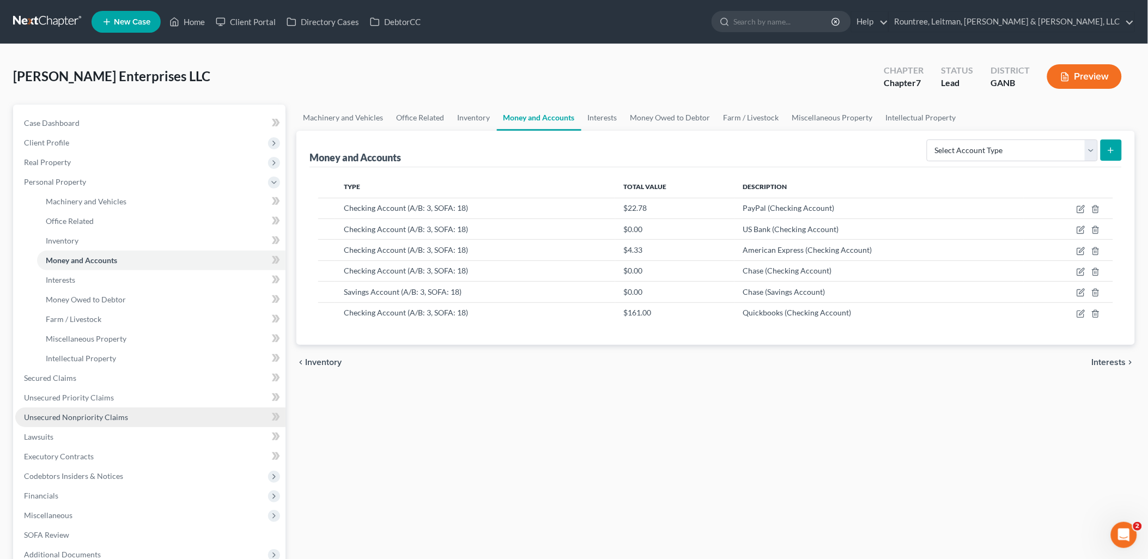
click at [105, 413] on span "Unsecured Nonpriority Claims" at bounding box center [76, 417] width 104 height 9
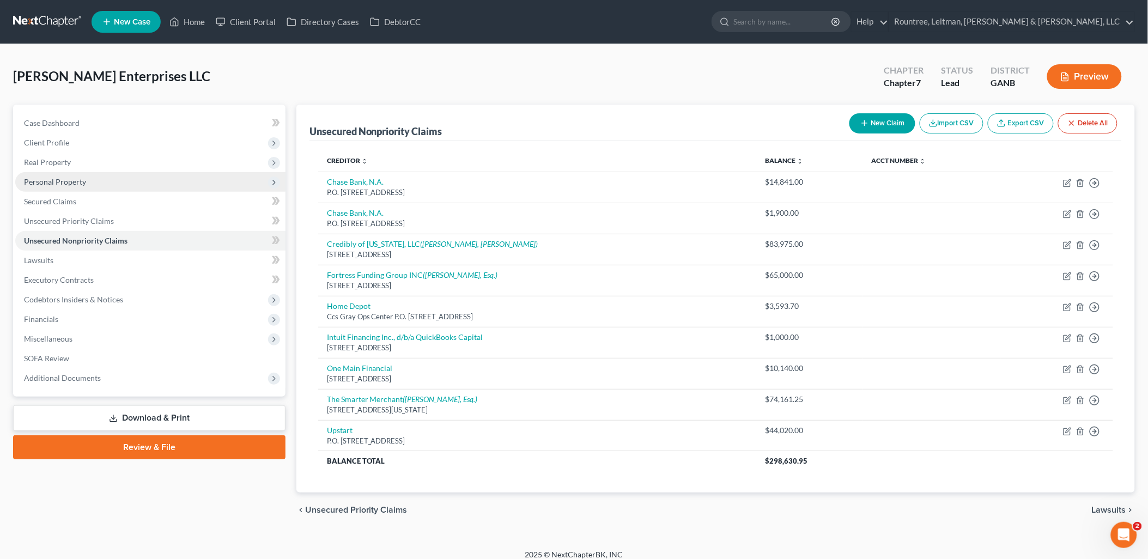
click at [100, 182] on span "Personal Property" at bounding box center [150, 182] width 270 height 20
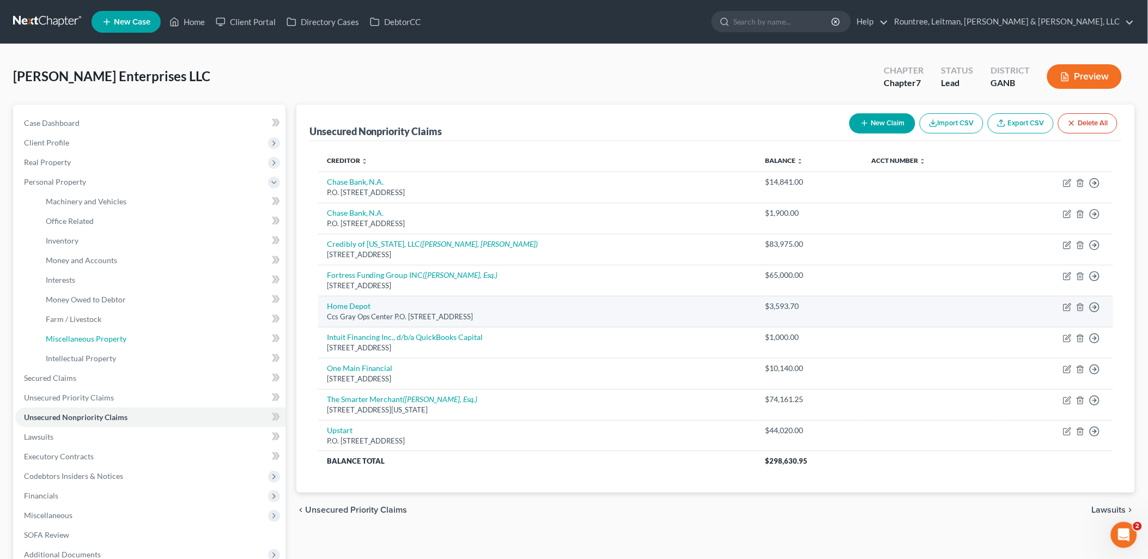
click at [89, 339] on span "Miscellaneous Property" at bounding box center [86, 338] width 81 height 9
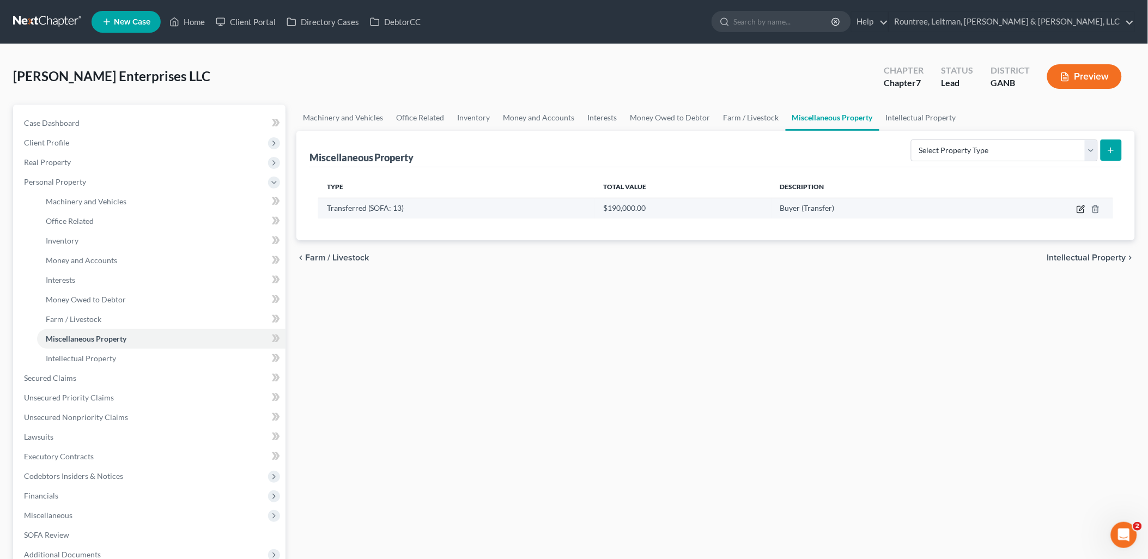
click at [1080, 208] on icon "button" at bounding box center [1081, 209] width 9 height 9
select select "Ordinary ([DATE])"
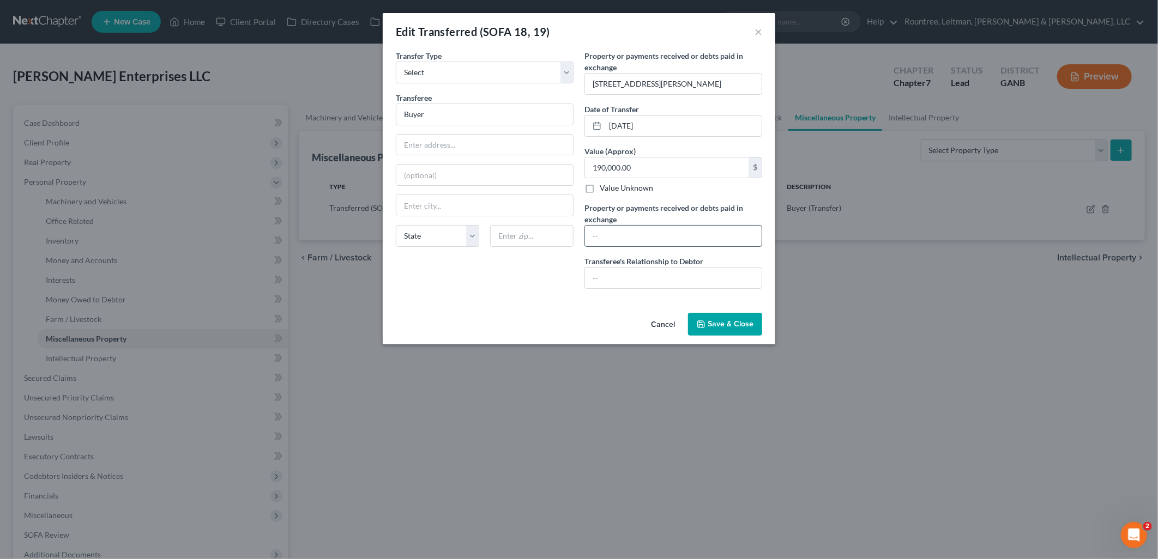
click at [628, 237] on input "text" at bounding box center [673, 236] width 177 height 21
click at [456, 101] on div "Transferee * Buyer" at bounding box center [485, 108] width 178 height 33
click at [456, 115] on input "Buyer" at bounding box center [484, 114] width 177 height 21
click at [456, 116] on input "Buyer" at bounding box center [484, 114] width 177 height 21
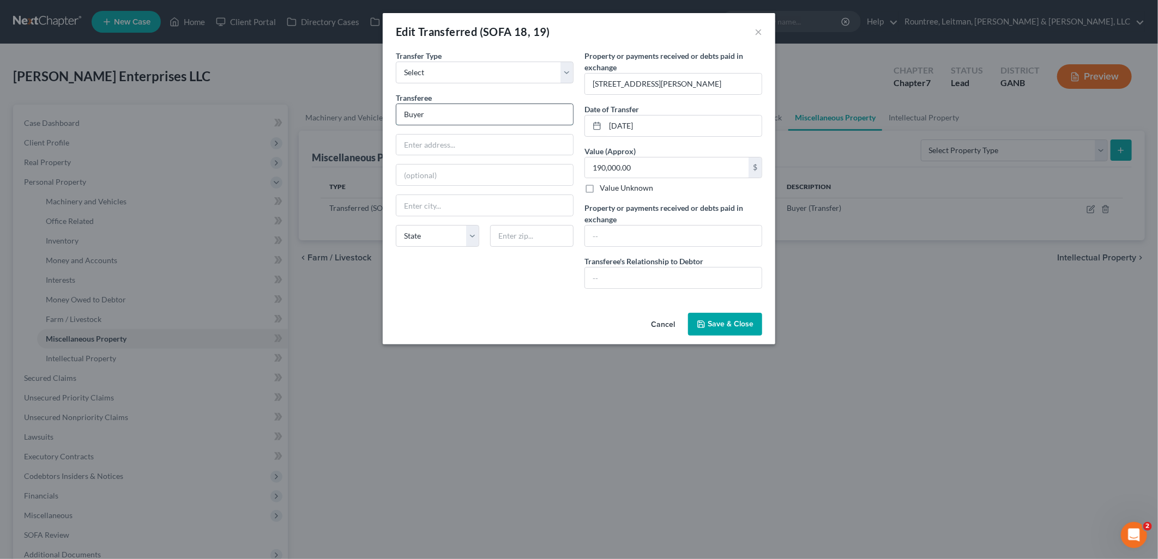
click at [456, 116] on input "Buyer" at bounding box center [484, 114] width 177 height 21
type input "Gabriel Vidaurri and Betsy Garcia"
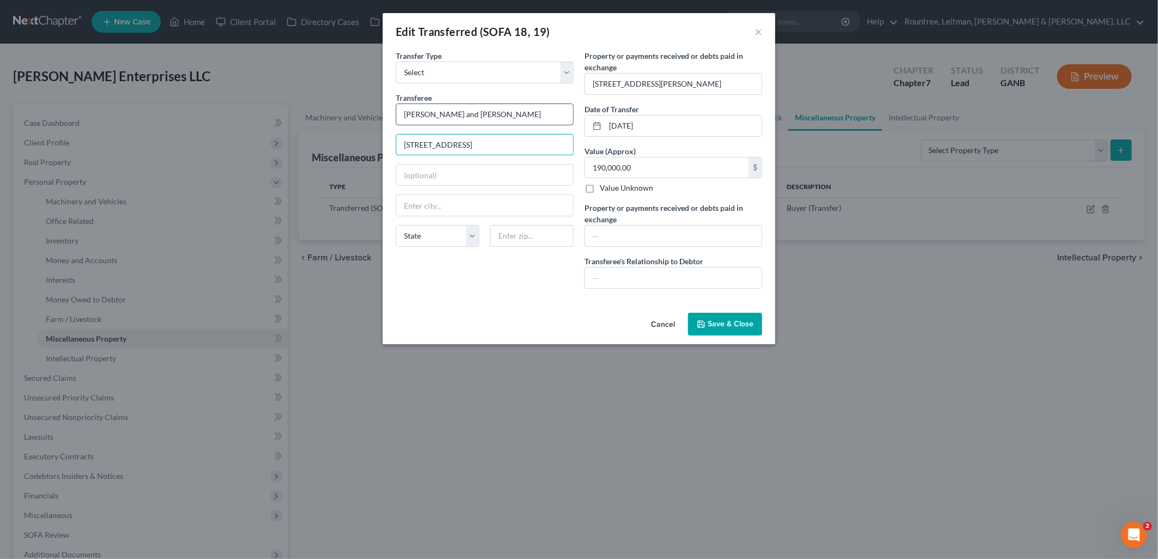
type input "2802 Oakdale Dr"
type input "76502"
click at [459, 293] on div "Transfer Type * Select Ordinary (within 2 years) Within 10 Years Transferee * G…" at bounding box center [484, 173] width 189 height 247
type input "Temple"
click at [524, 281] on div "Transfer Type * Select Ordinary (within 2 years) Within 10 Years Transferee * G…" at bounding box center [484, 173] width 189 height 247
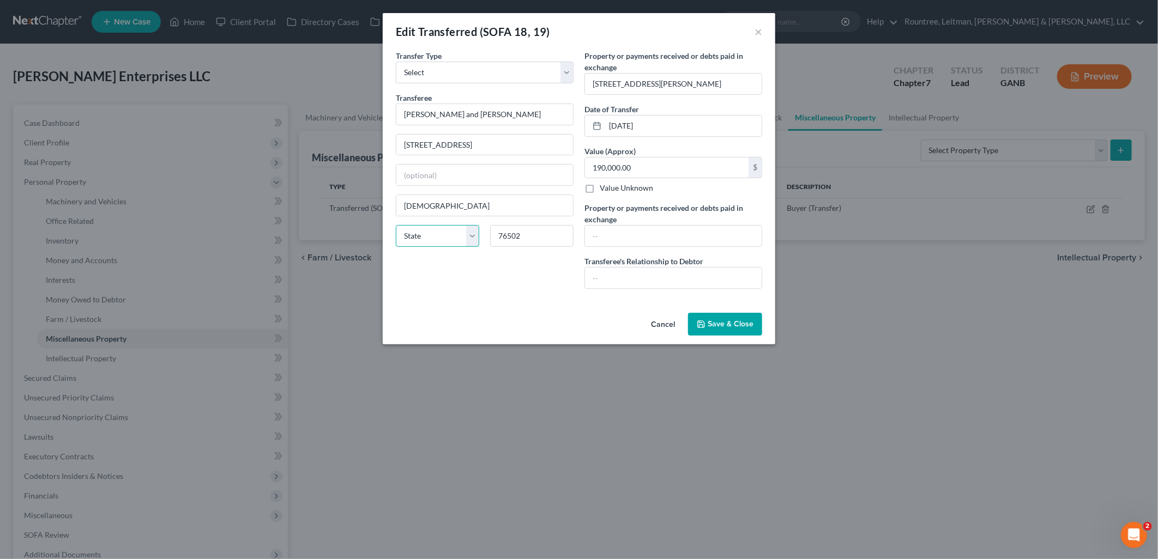
drag, startPoint x: 452, startPoint y: 239, endPoint x: 452, endPoint y: 245, distance: 6.5
click at [452, 239] on select "State AL AK AR AZ CA CO CT DE DC FL GA GU HI ID IL IN IA KS KY LA ME MD MA MI M…" at bounding box center [437, 236] width 83 height 22
select select "45"
click at [396, 225] on select "State AL AK AR AZ CA CO CT DE DC FL GA GU HI ID IL IN IA KS KY LA ME MD MA MI M…" at bounding box center [437, 236] width 83 height 22
click at [750, 319] on span "Save & Close" at bounding box center [730, 323] width 46 height 9
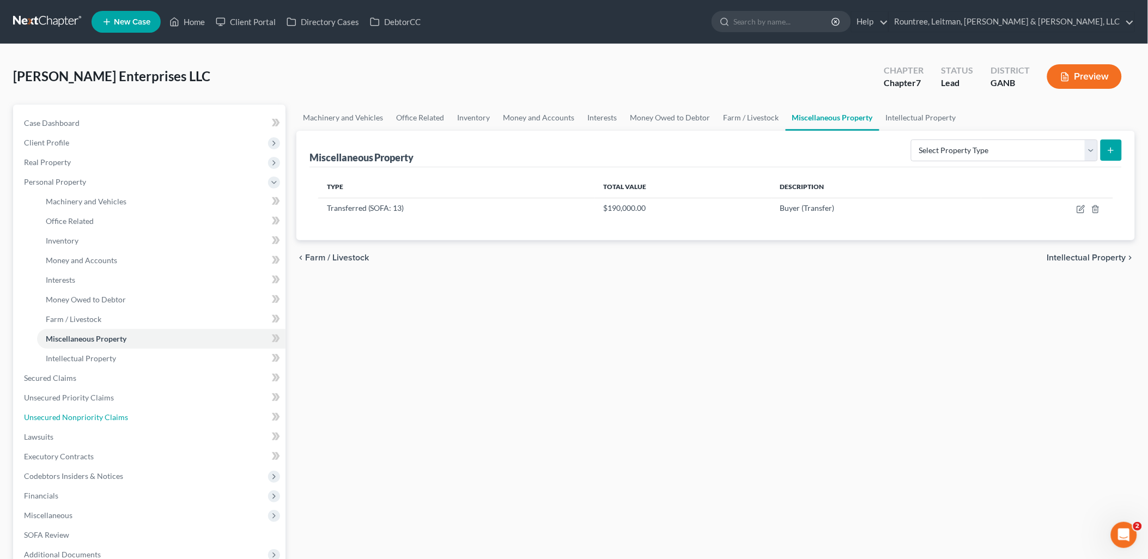
drag, startPoint x: 93, startPoint y: 421, endPoint x: 356, endPoint y: 403, distance: 263.8
click at [93, 421] on span "Unsecured Nonpriority Claims" at bounding box center [76, 417] width 104 height 9
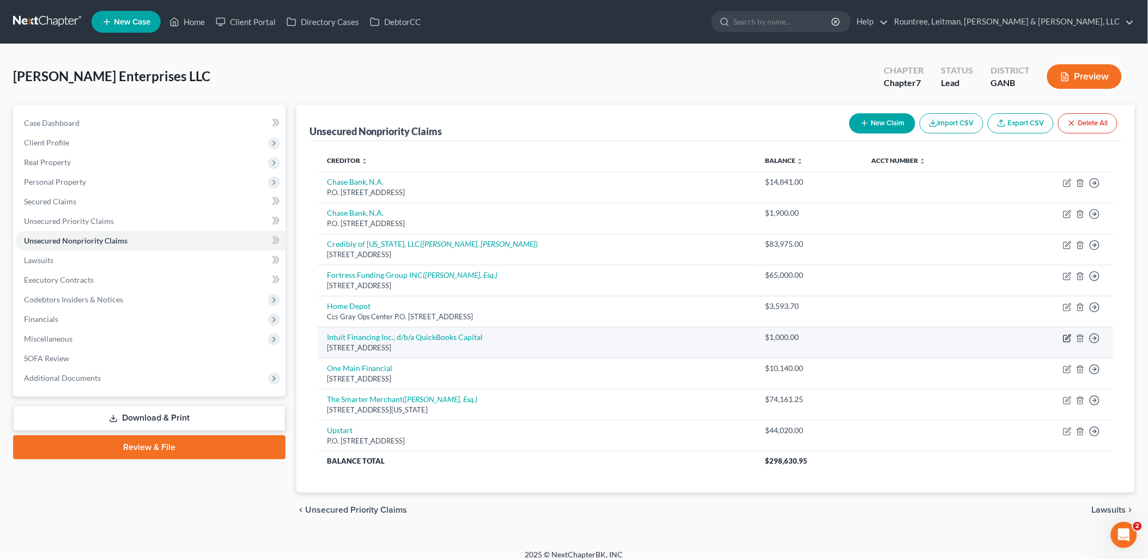
click at [1067, 340] on icon "button" at bounding box center [1067, 338] width 9 height 9
select select "4"
select select "2"
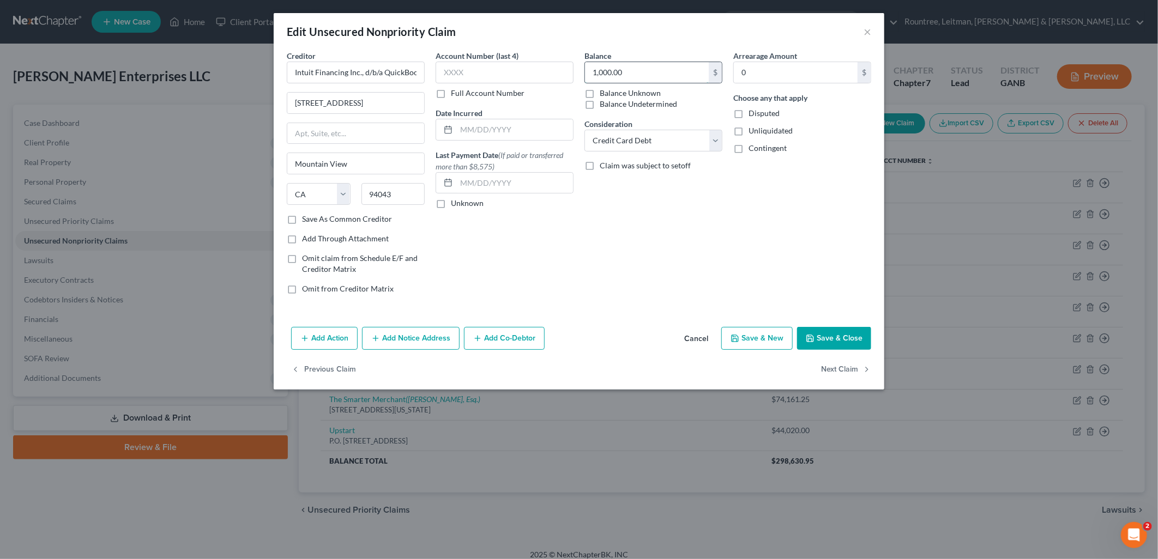
click at [639, 70] on input "1,000.00" at bounding box center [647, 72] width 124 height 21
type input "1,223.75"
click at [823, 339] on button "Save & Close" at bounding box center [834, 338] width 74 height 23
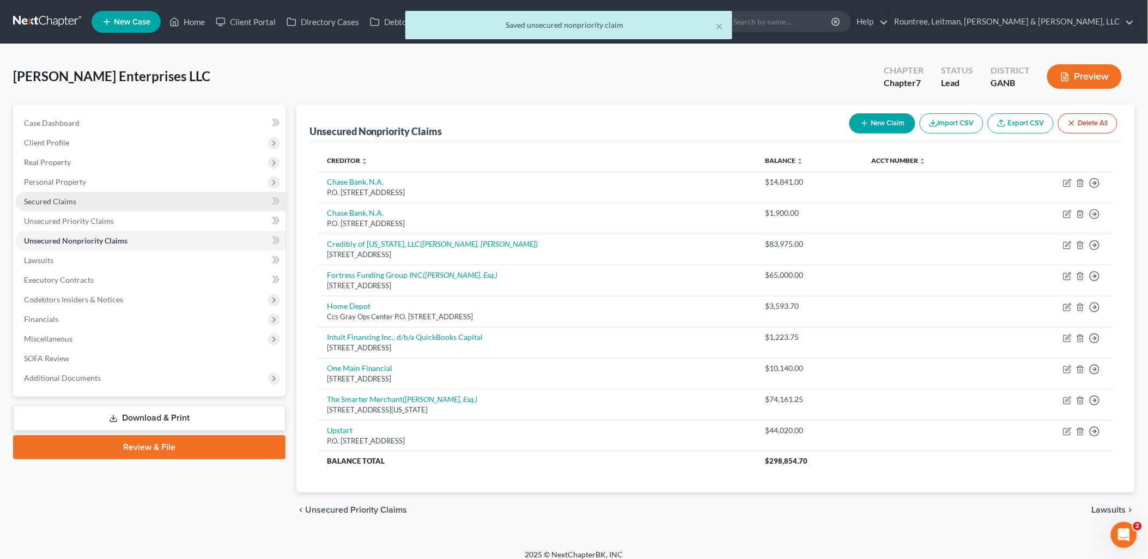
click at [68, 198] on span "Secured Claims" at bounding box center [50, 201] width 52 height 9
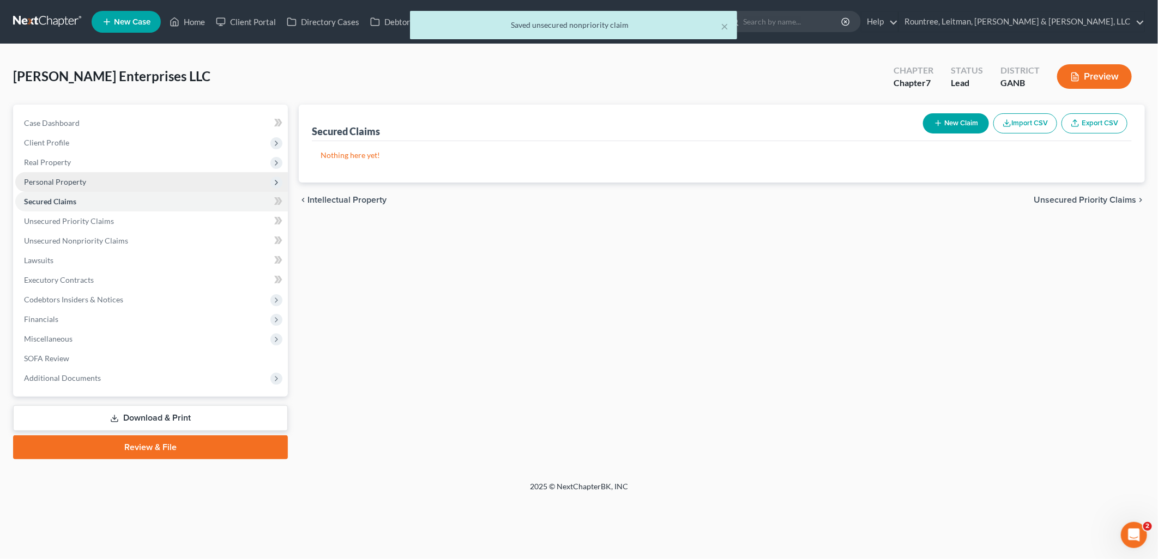
click at [72, 178] on span "Personal Property" at bounding box center [55, 181] width 62 height 9
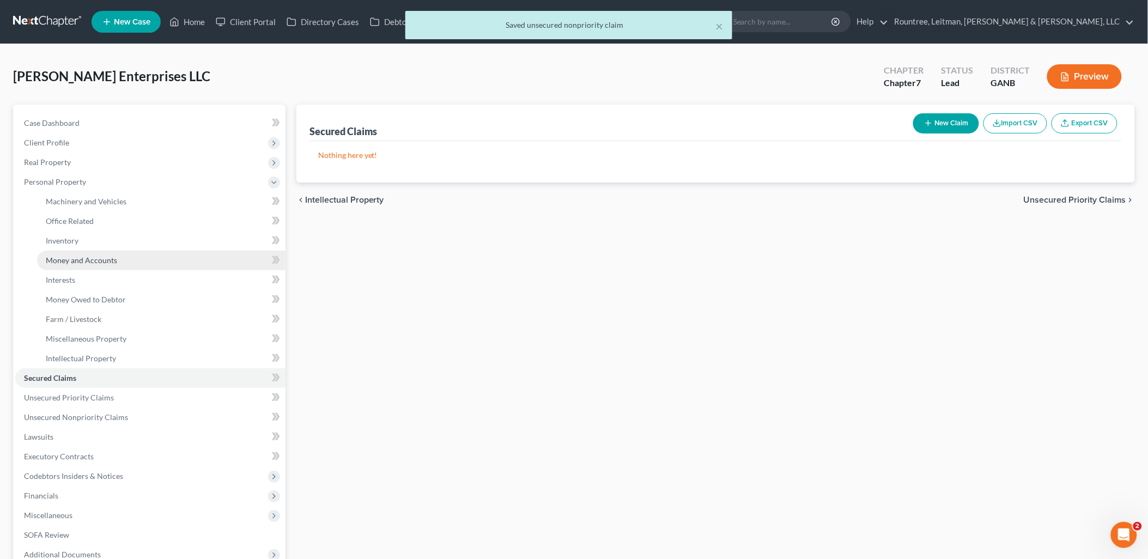
click at [93, 261] on span "Money and Accounts" at bounding box center [81, 260] width 71 height 9
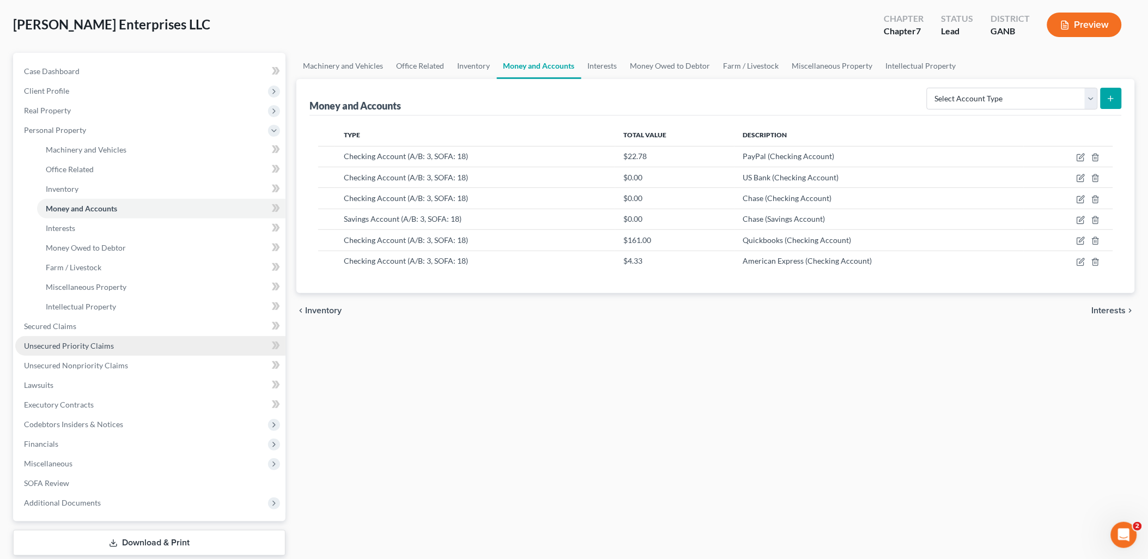
scroll to position [117, 0]
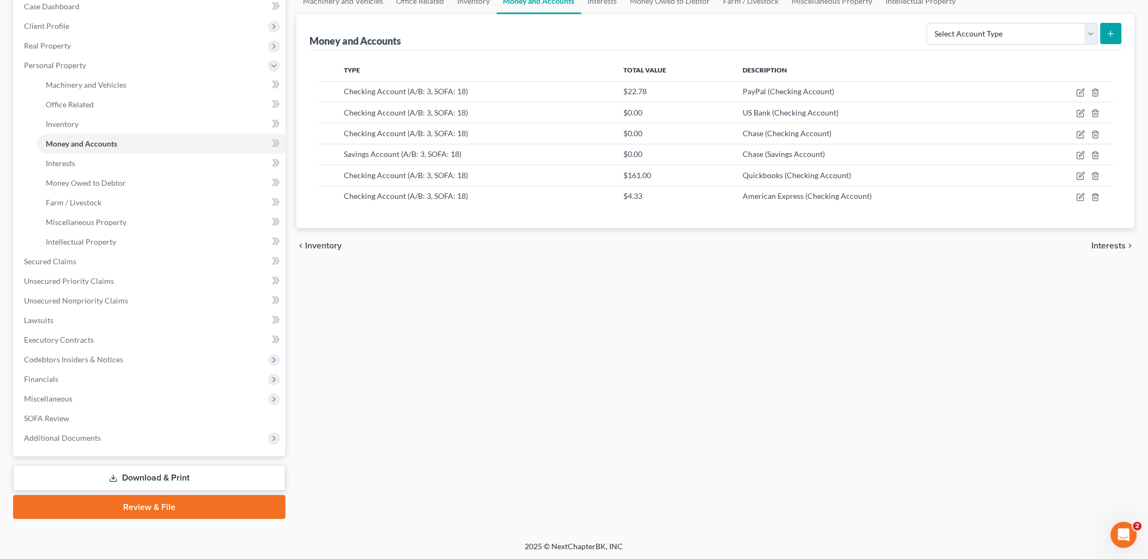
drag, startPoint x: 137, startPoint y: 479, endPoint x: 652, endPoint y: 269, distance: 556.6
click at [137, 479] on link "Download & Print" at bounding box center [149, 478] width 273 height 26
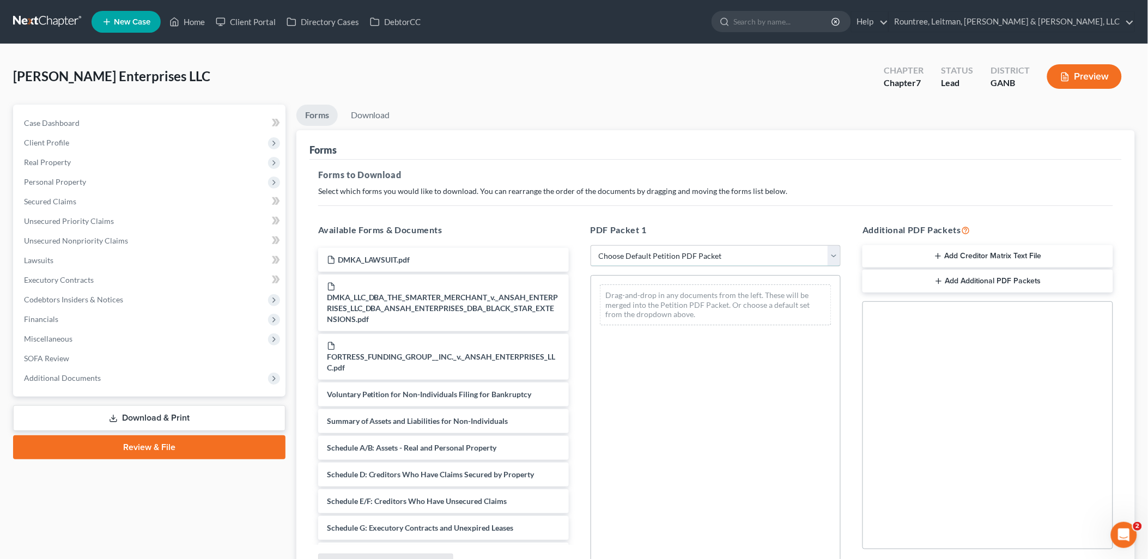
drag, startPoint x: 634, startPoint y: 252, endPoint x: 638, endPoint y: 263, distance: 11.4
click at [634, 252] on select "Choose Default Petition PDF Packet Complete Bankruptcy Petition (all forms and …" at bounding box center [716, 256] width 251 height 22
select select "5"
click at [591, 245] on select "Choose Default Petition PDF Packet Complete Bankruptcy Petition (all forms and …" at bounding box center [716, 256] width 251 height 22
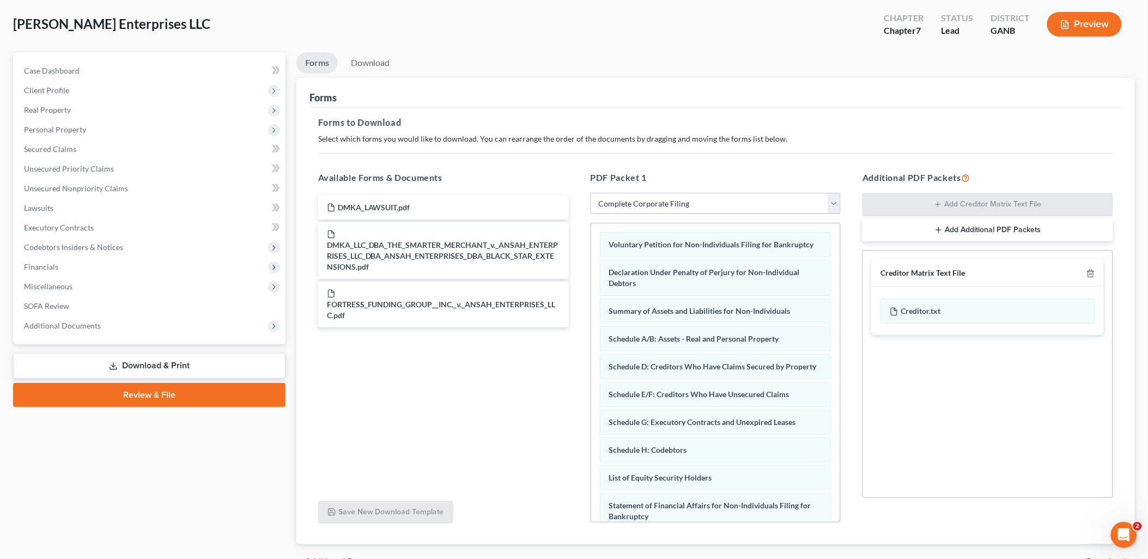
scroll to position [113, 0]
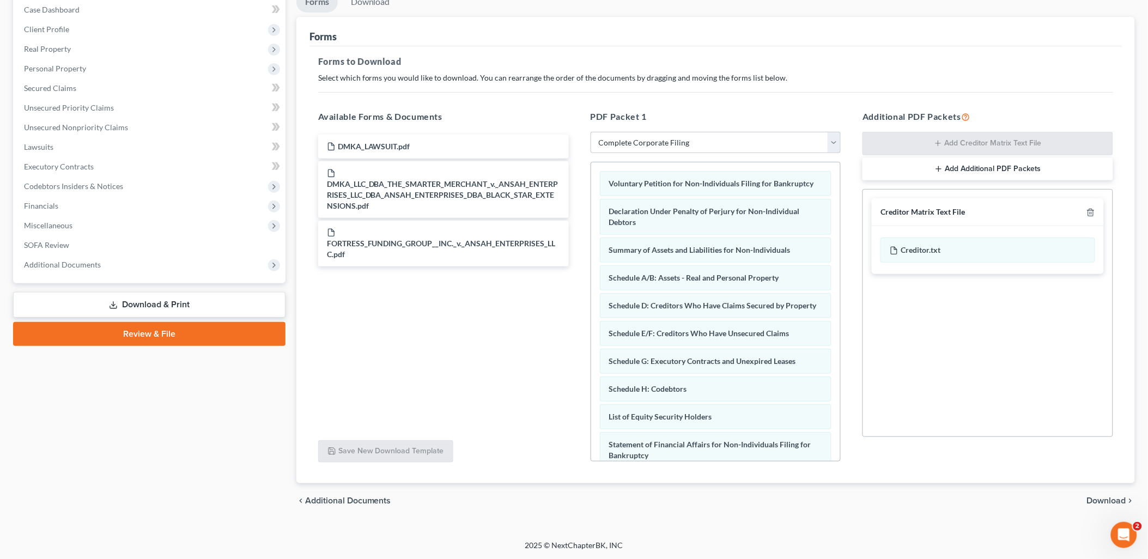
click at [1100, 500] on span "Download" at bounding box center [1106, 500] width 39 height 9
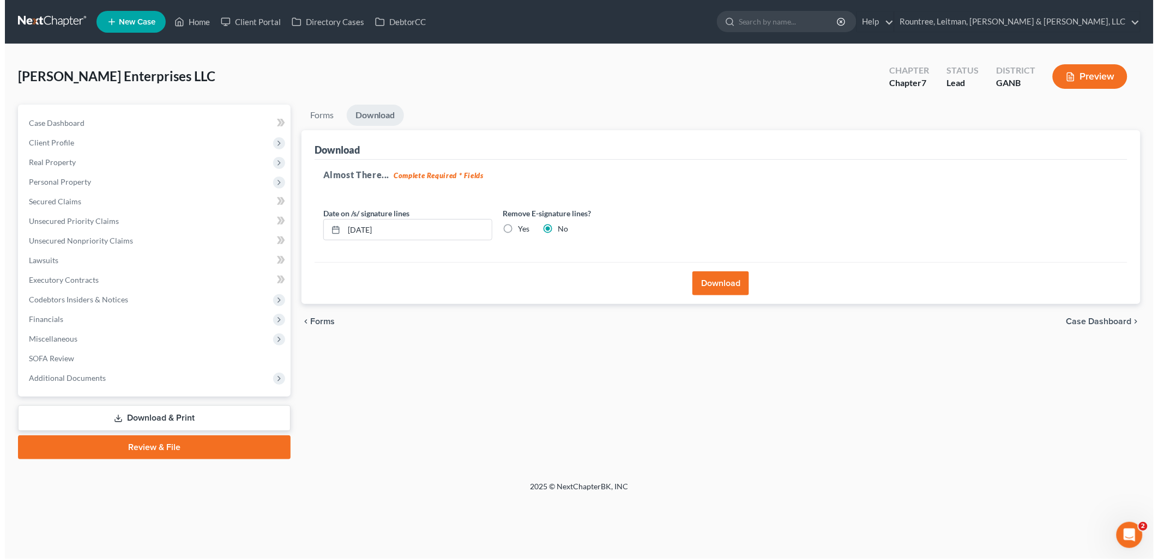
scroll to position [0, 0]
click at [723, 282] on button "Download" at bounding box center [721, 283] width 57 height 24
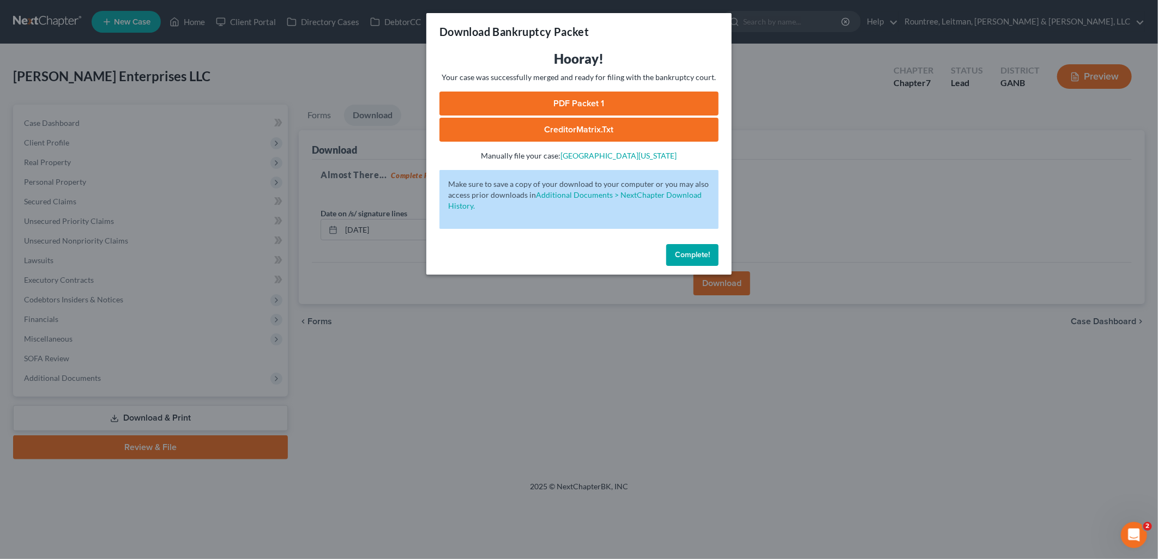
click at [590, 100] on link "PDF Packet 1" at bounding box center [578, 104] width 279 height 24
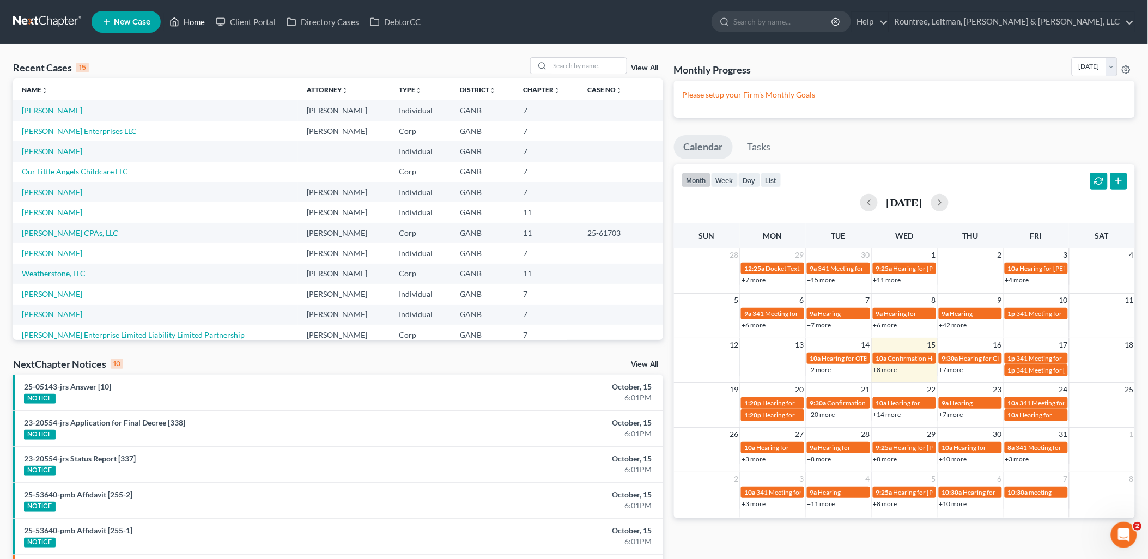
click at [197, 24] on link "Home" at bounding box center [187, 22] width 46 height 20
click at [256, 22] on link "Client Portal" at bounding box center [245, 22] width 71 height 20
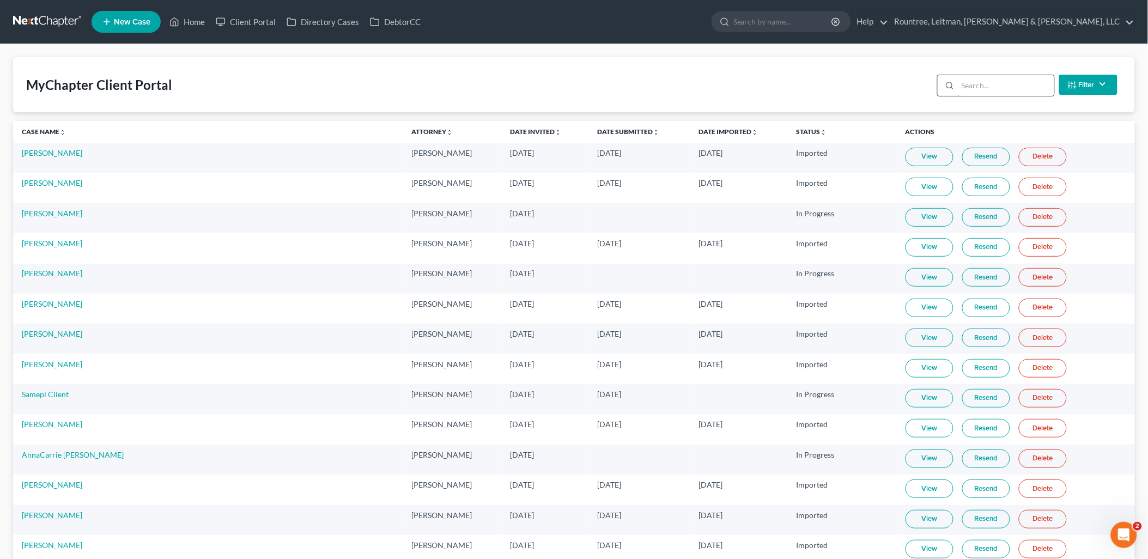
click at [1000, 88] on input "search" at bounding box center [1006, 85] width 96 height 21
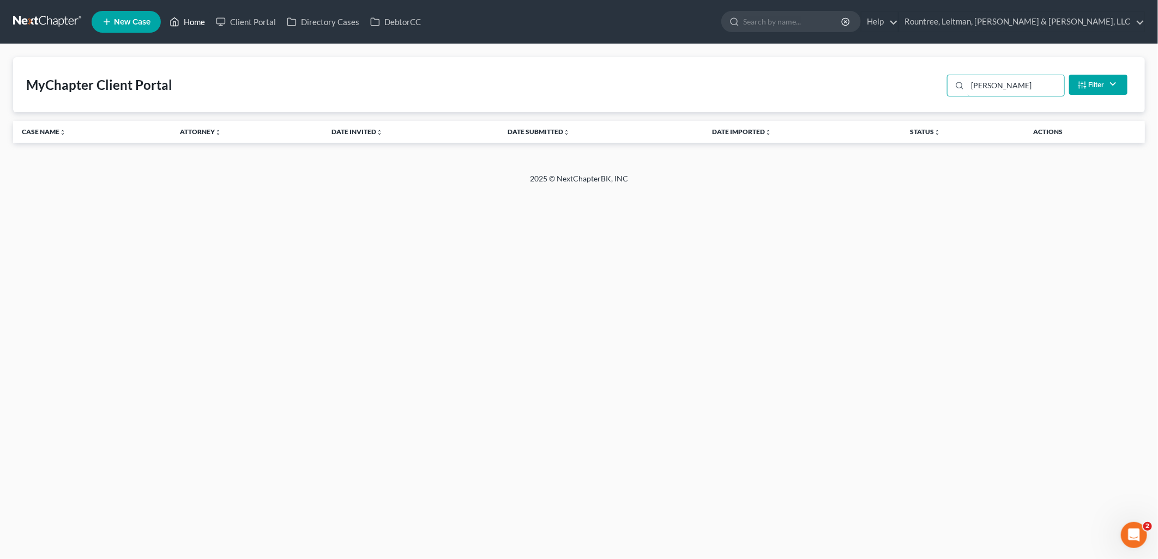
type input "aneela"
click at [192, 17] on link "Home" at bounding box center [187, 22] width 46 height 20
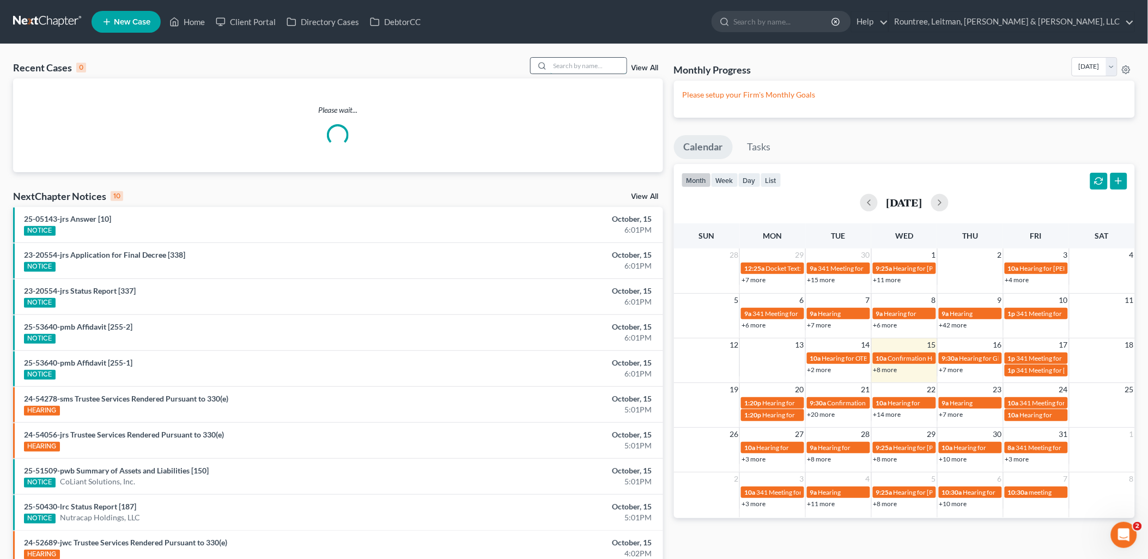
click at [590, 68] on input "search" at bounding box center [588, 66] width 76 height 16
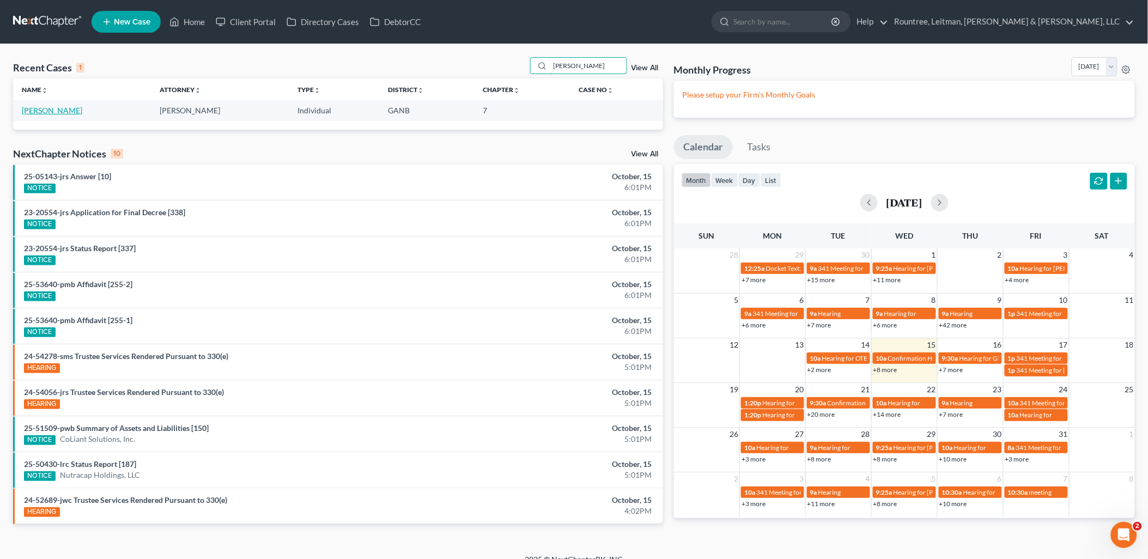
type input "aneela"
click at [64, 113] on link "Hasan, Aneela" at bounding box center [52, 110] width 60 height 9
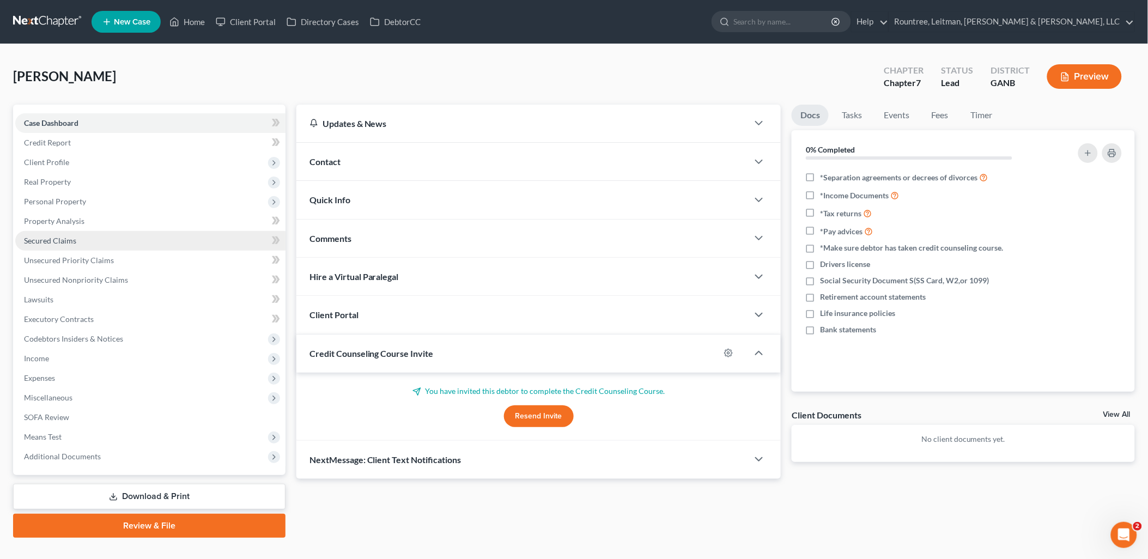
click at [91, 241] on link "Secured Claims" at bounding box center [150, 241] width 270 height 20
